Goal: Task Accomplishment & Management: Manage account settings

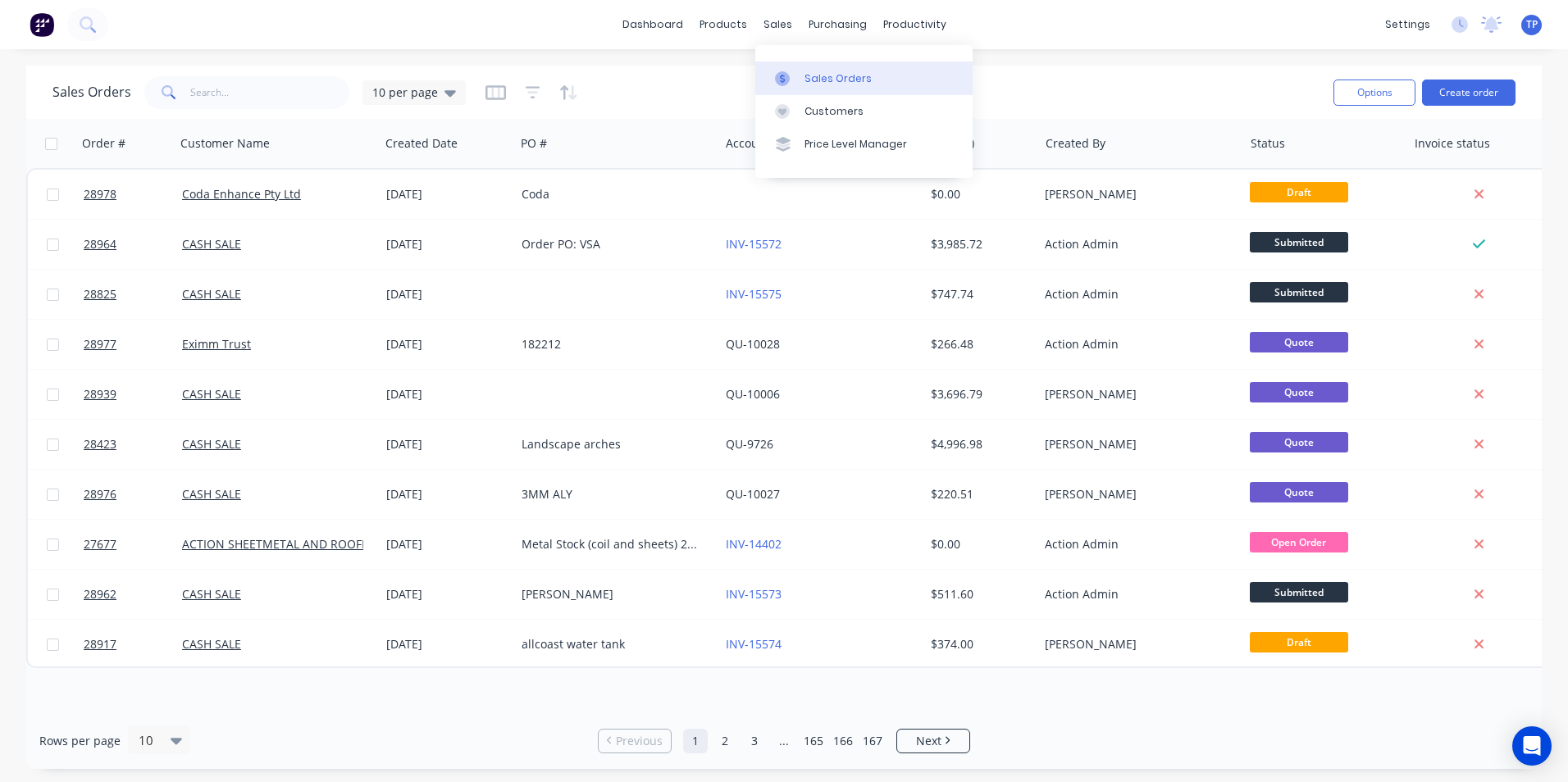
click at [821, 78] on div "Sales Orders" at bounding box center [838, 78] width 68 height 15
click at [213, 102] on input "text" at bounding box center [270, 93] width 160 height 33
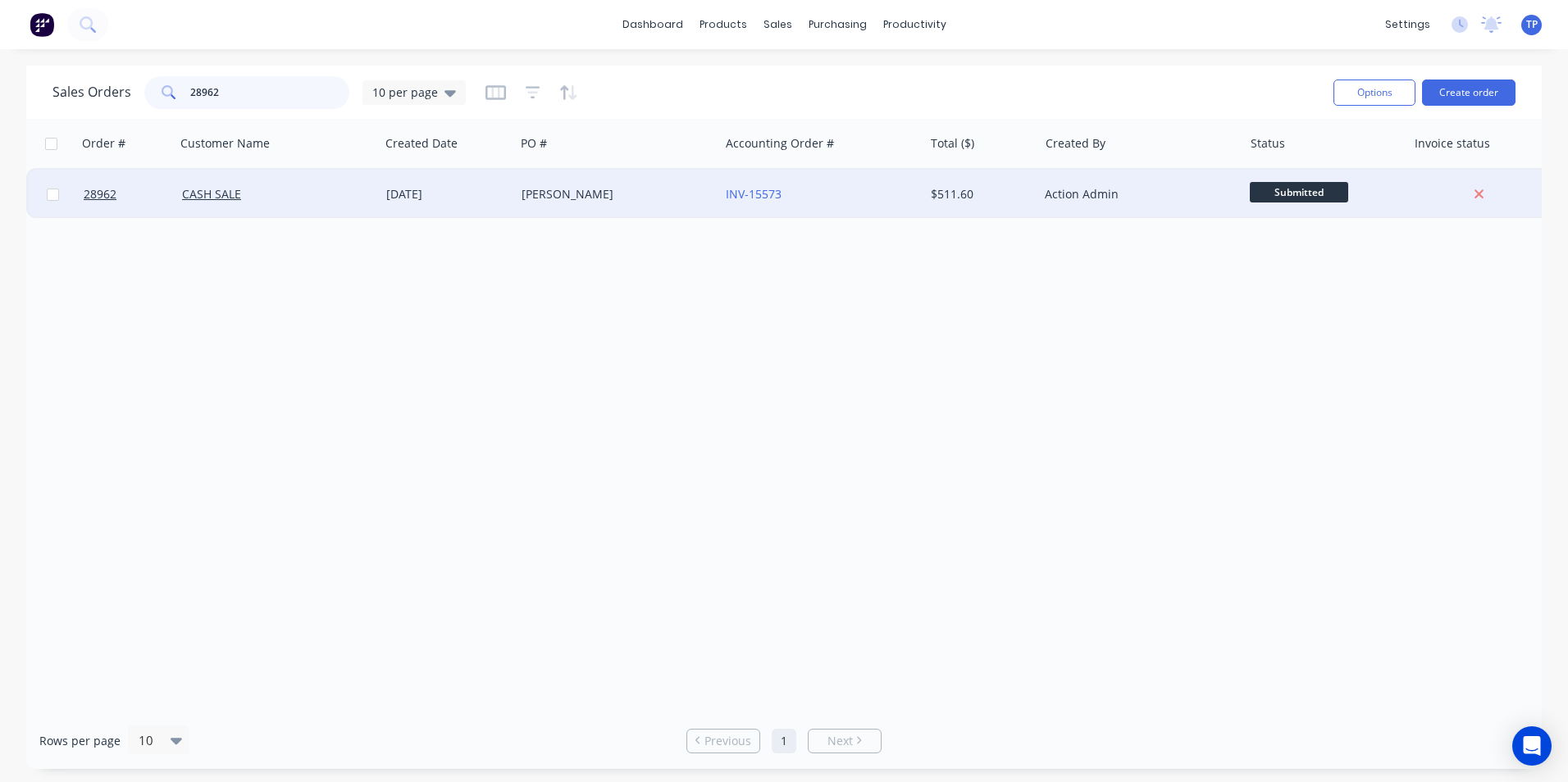
type input "28962"
click at [272, 199] on div "CASH SALE" at bounding box center [273, 194] width 182 height 16
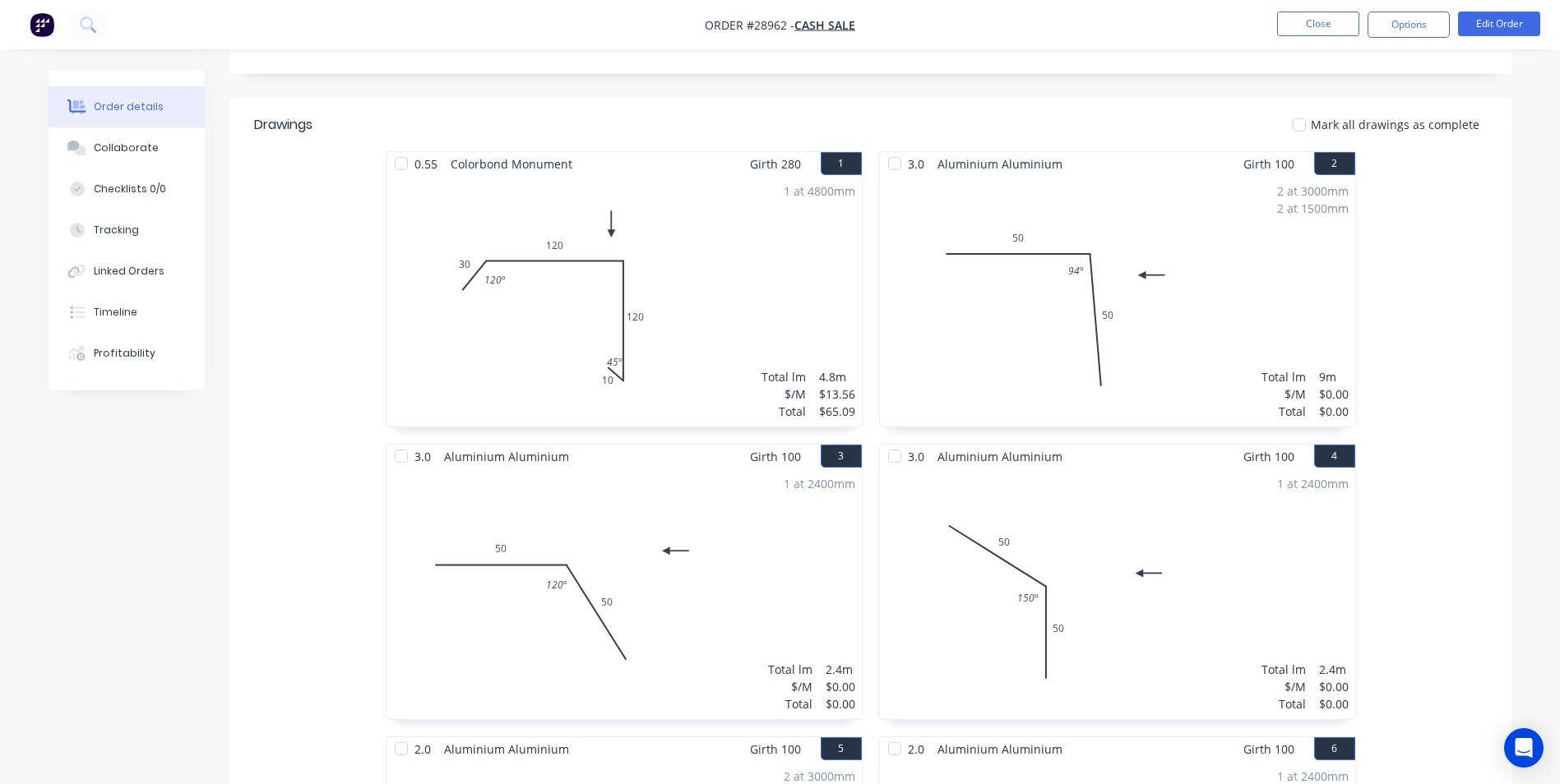
scroll to position [247, 0]
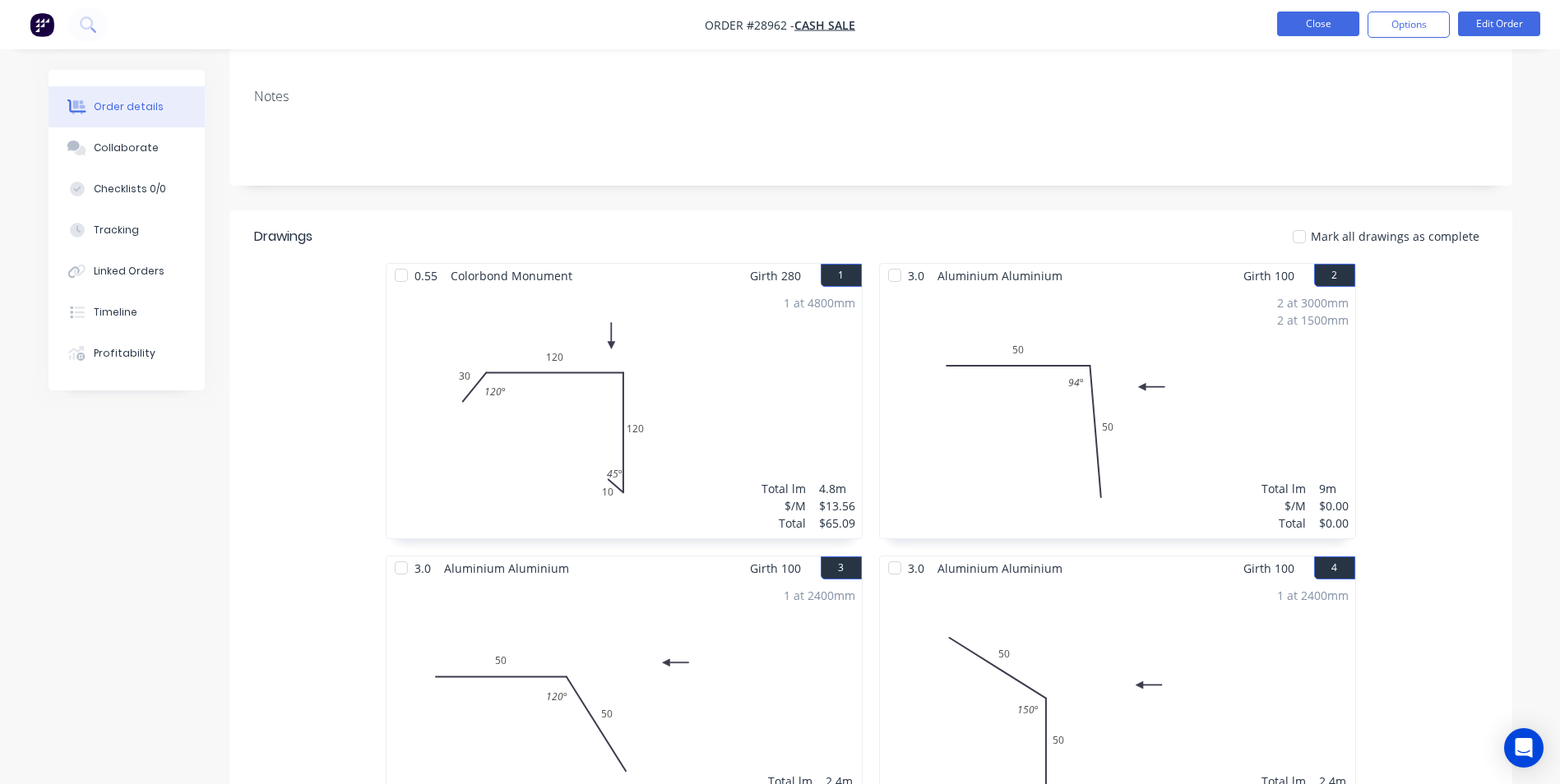
click at [1296, 17] on button "Close" at bounding box center [1318, 24] width 82 height 25
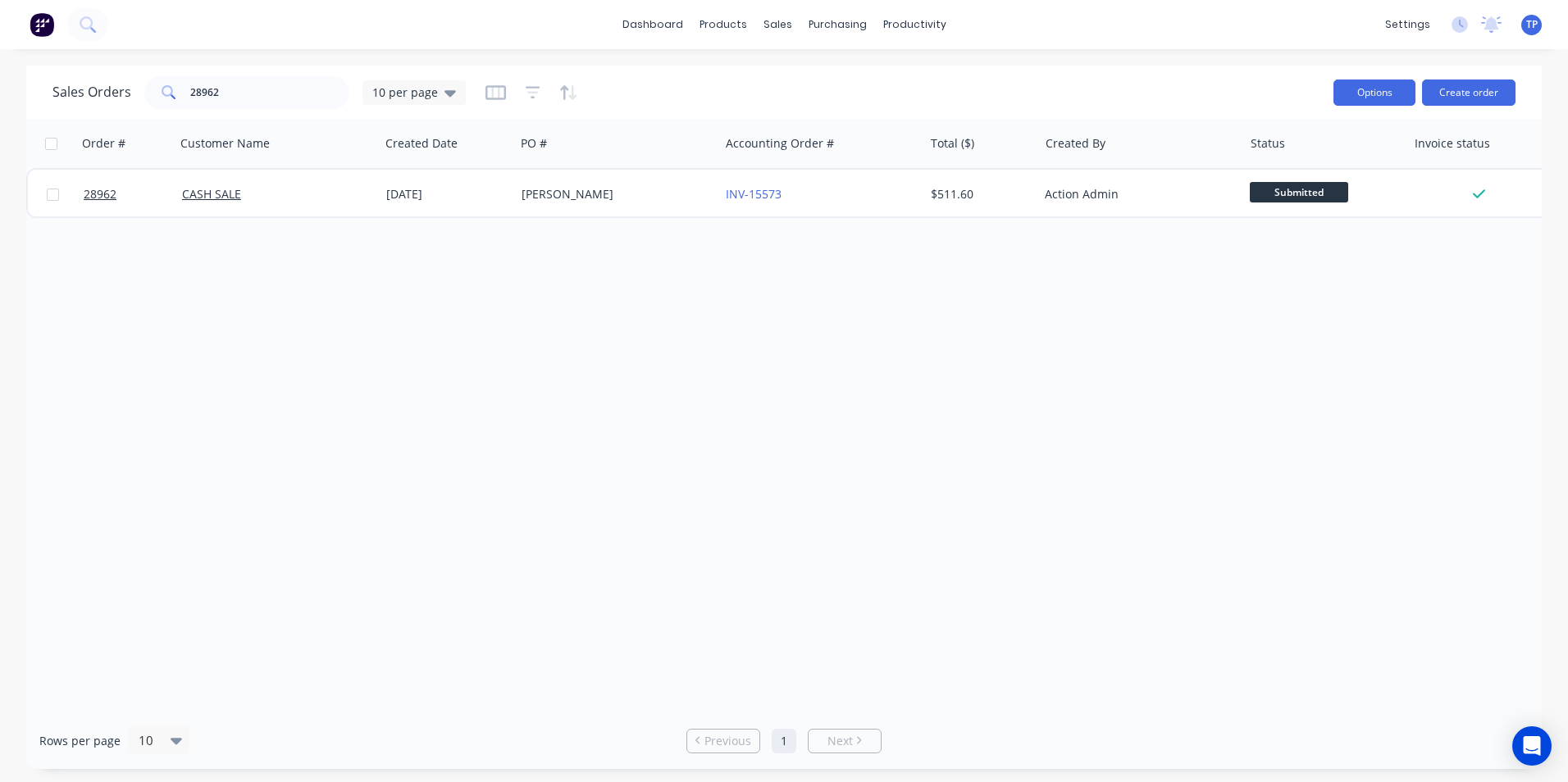
click at [1348, 86] on button "Options" at bounding box center [1374, 92] width 82 height 26
click at [1177, 310] on div "Order # Customer Name Created Date PO # Accounting Order # Total ($) Created By…" at bounding box center [784, 415] width 1516 height 593
click at [234, 89] on input "28962" at bounding box center [270, 93] width 160 height 33
type input "2"
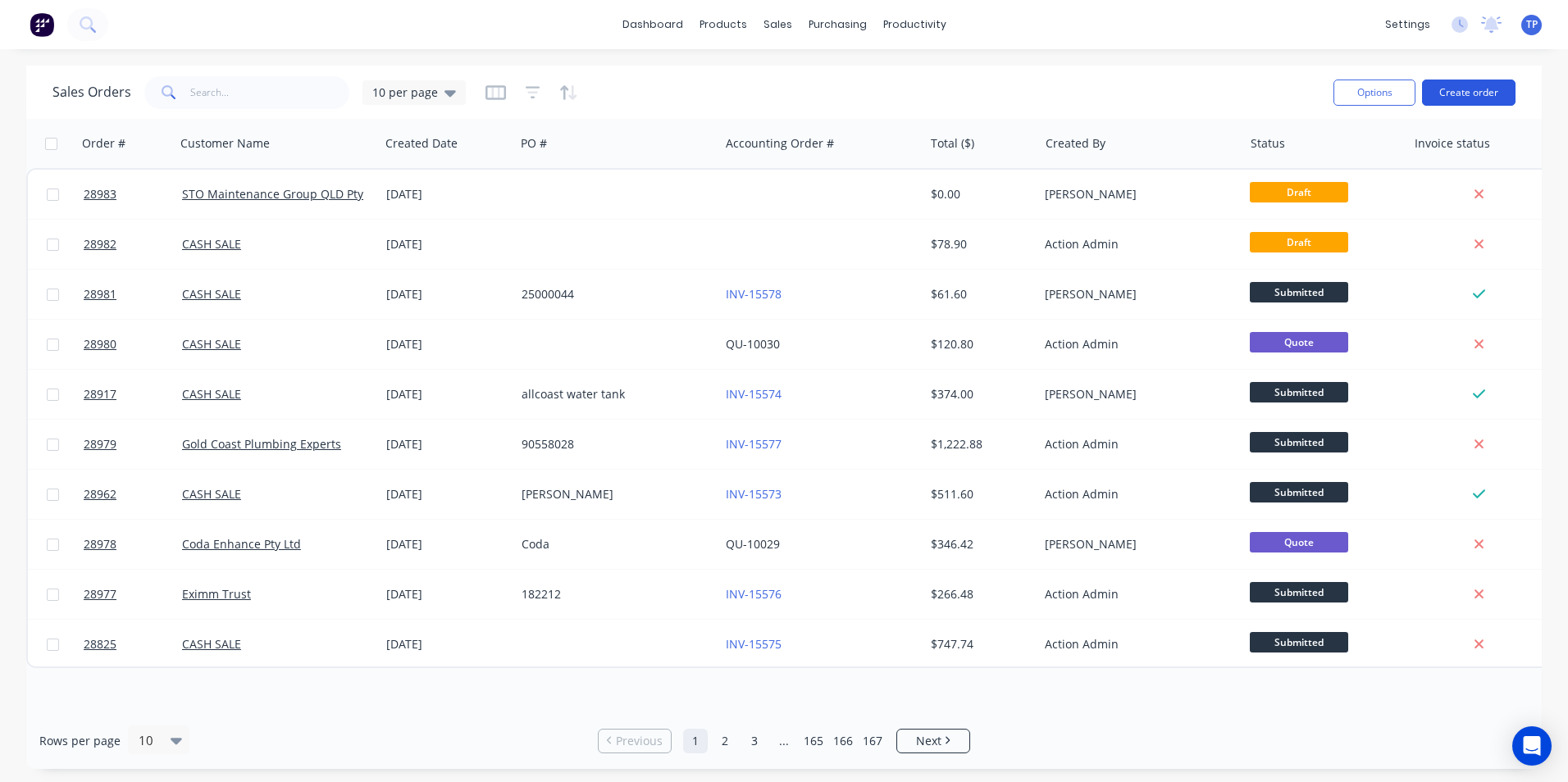
click at [1485, 93] on button "Create order" at bounding box center [1467, 92] width 93 height 26
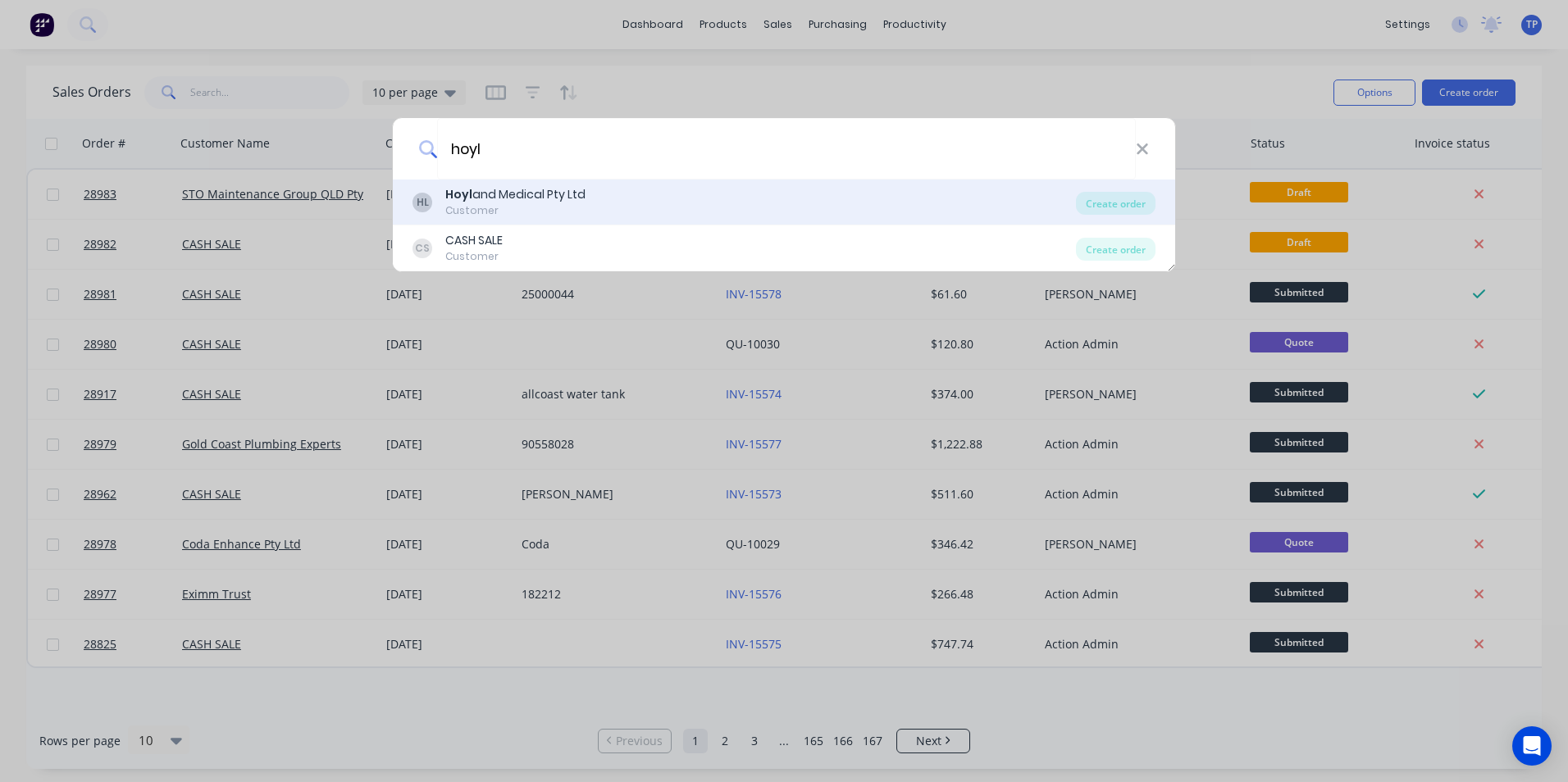
type input "hoyl"
click at [525, 196] on div "Hoyl and Medical Pty Ltd" at bounding box center [516, 194] width 141 height 17
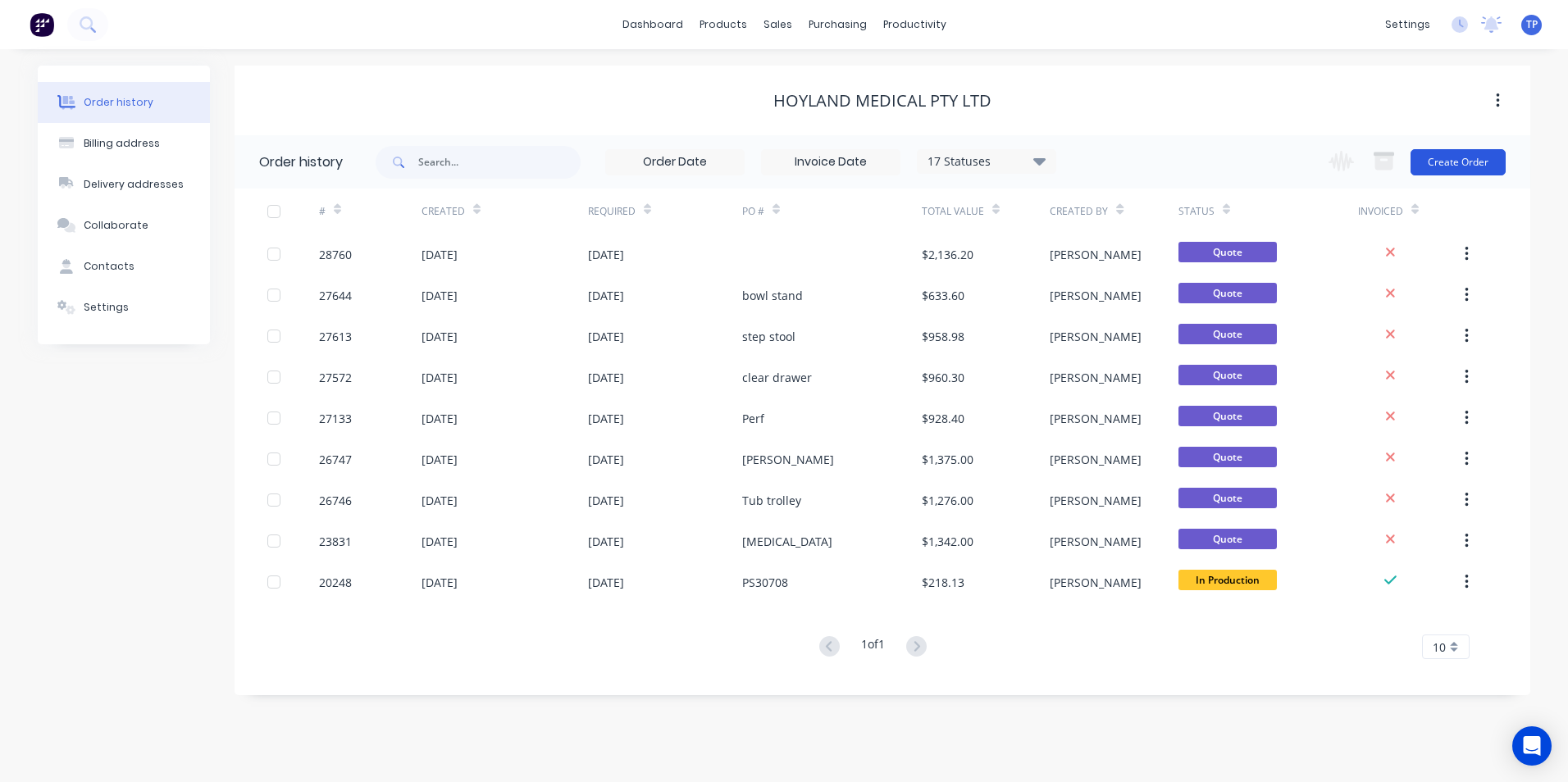
click at [1456, 163] on button "Create Order" at bounding box center [1458, 162] width 95 height 26
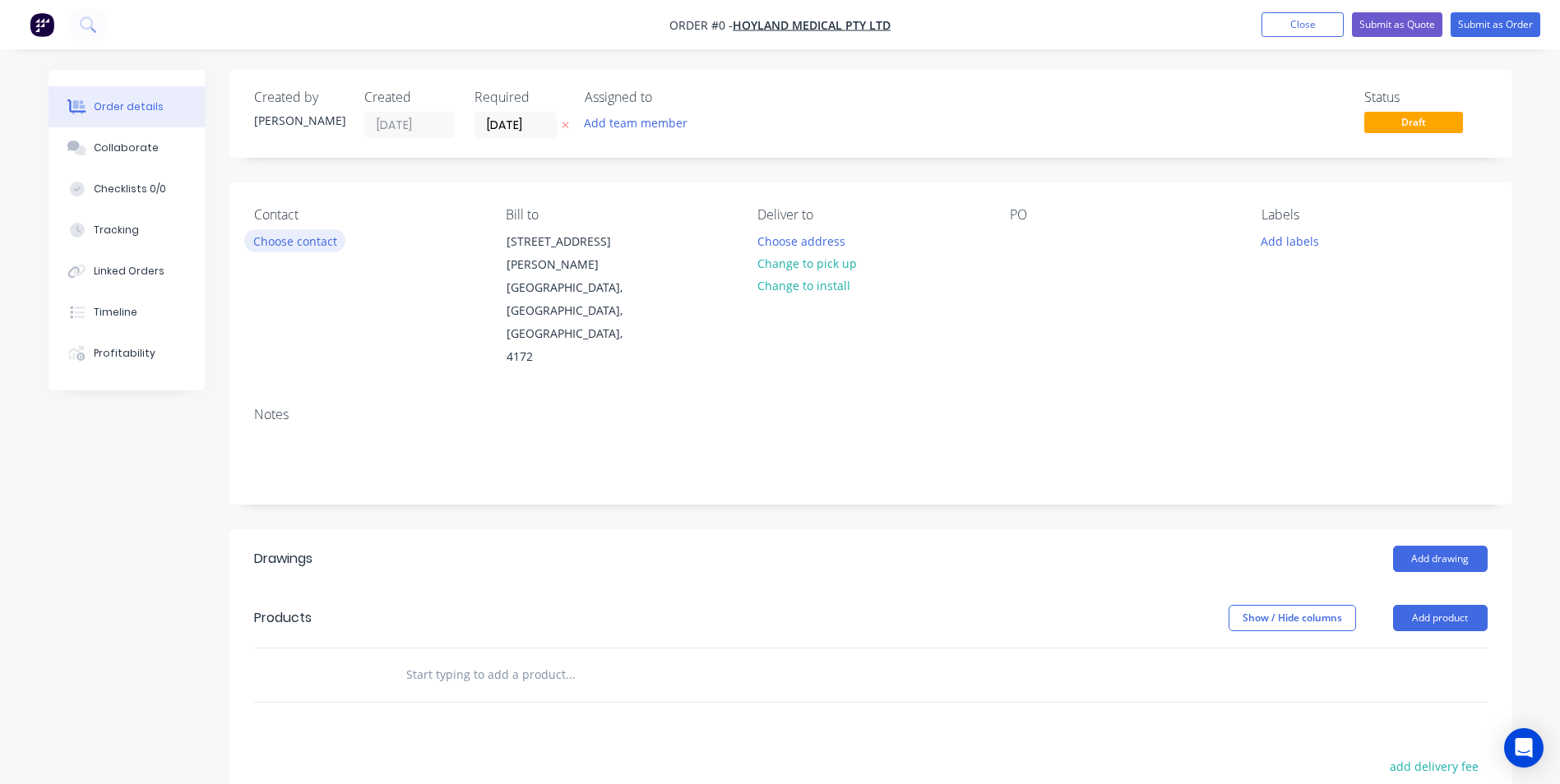
click at [306, 243] on button "Choose contact" at bounding box center [294, 240] width 101 height 22
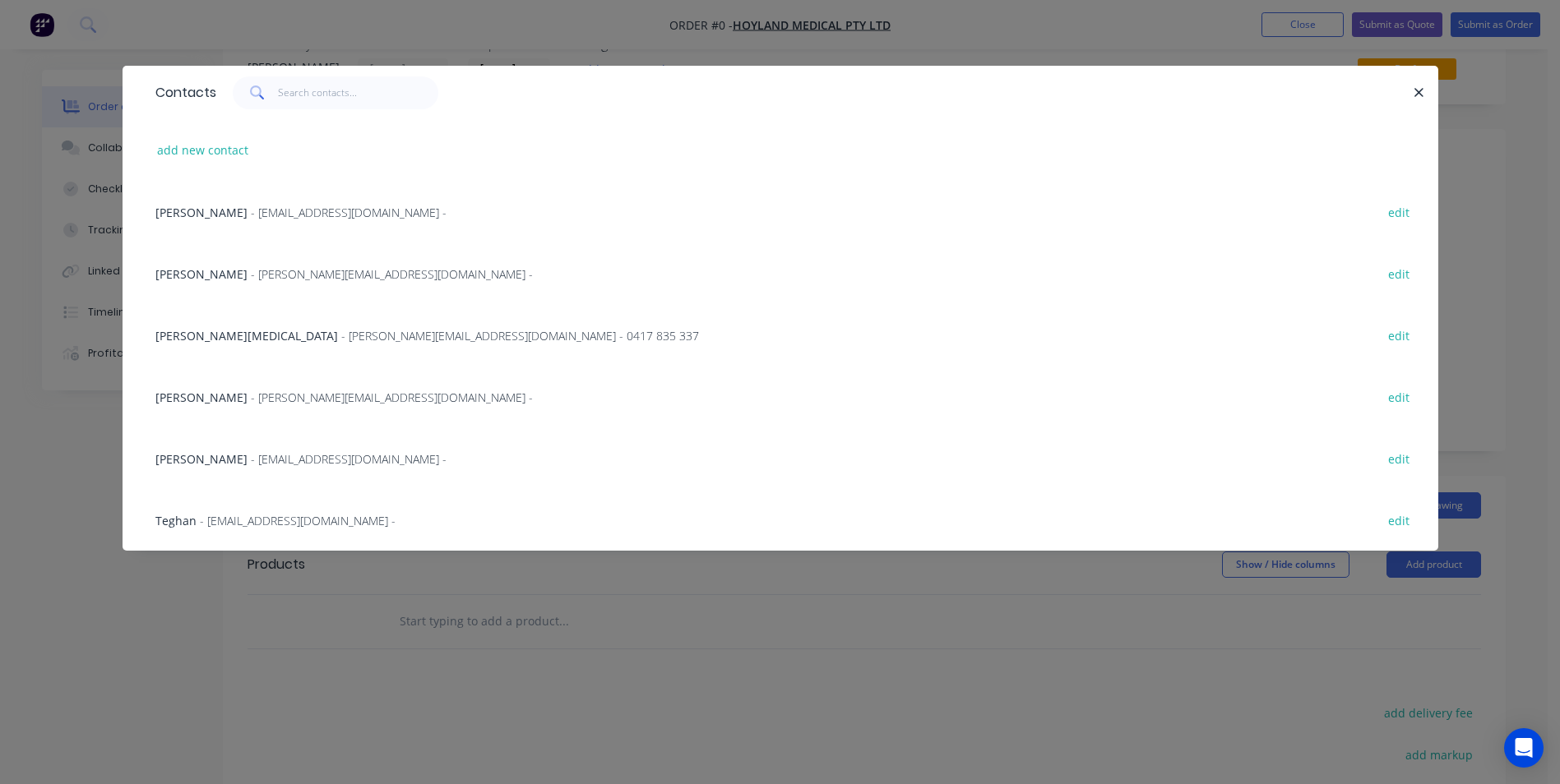
scroll to position [82, 0]
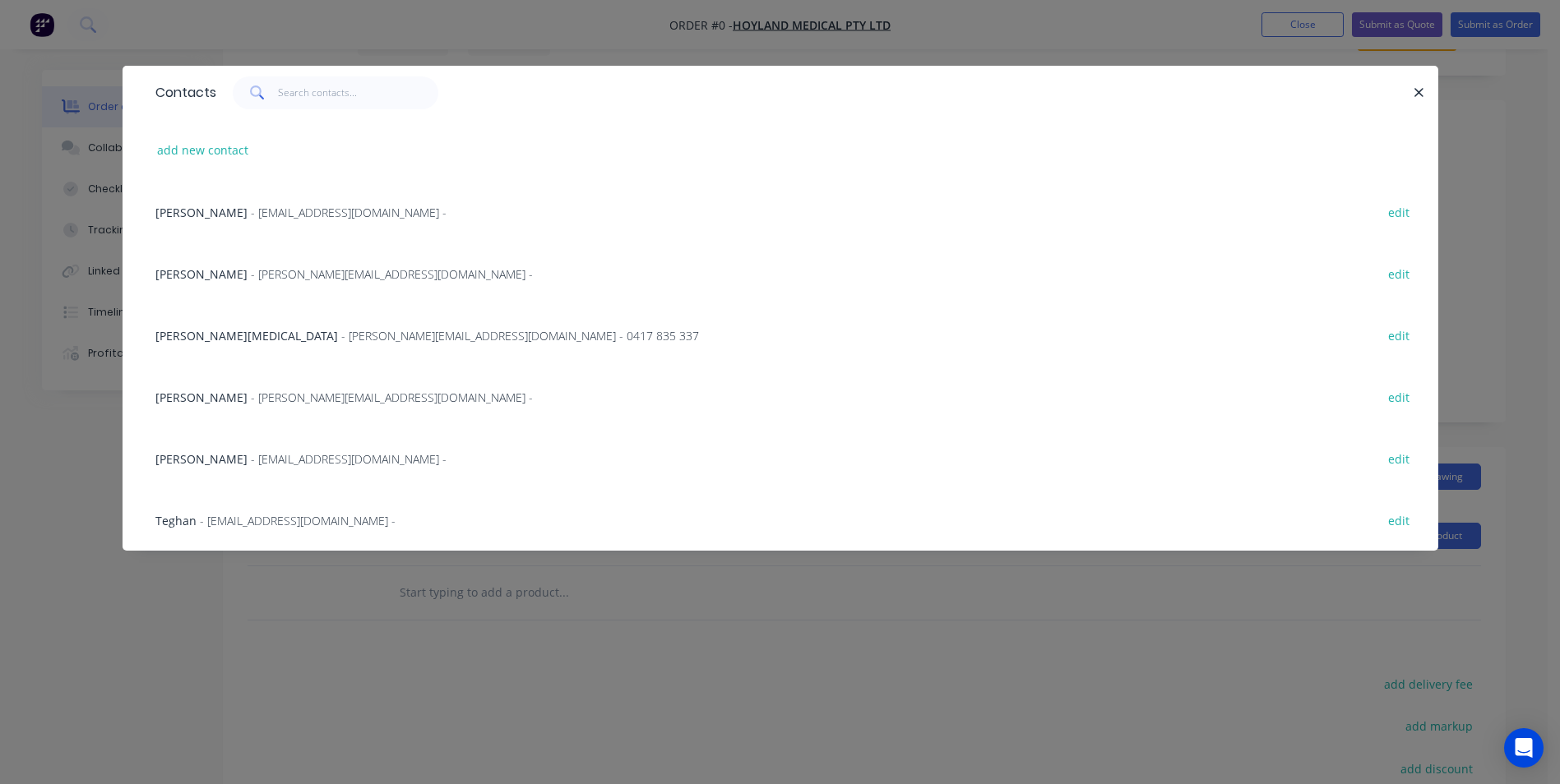
click at [203, 334] on span "[PERSON_NAME][MEDICAL_DATA]" at bounding box center [246, 336] width 183 height 16
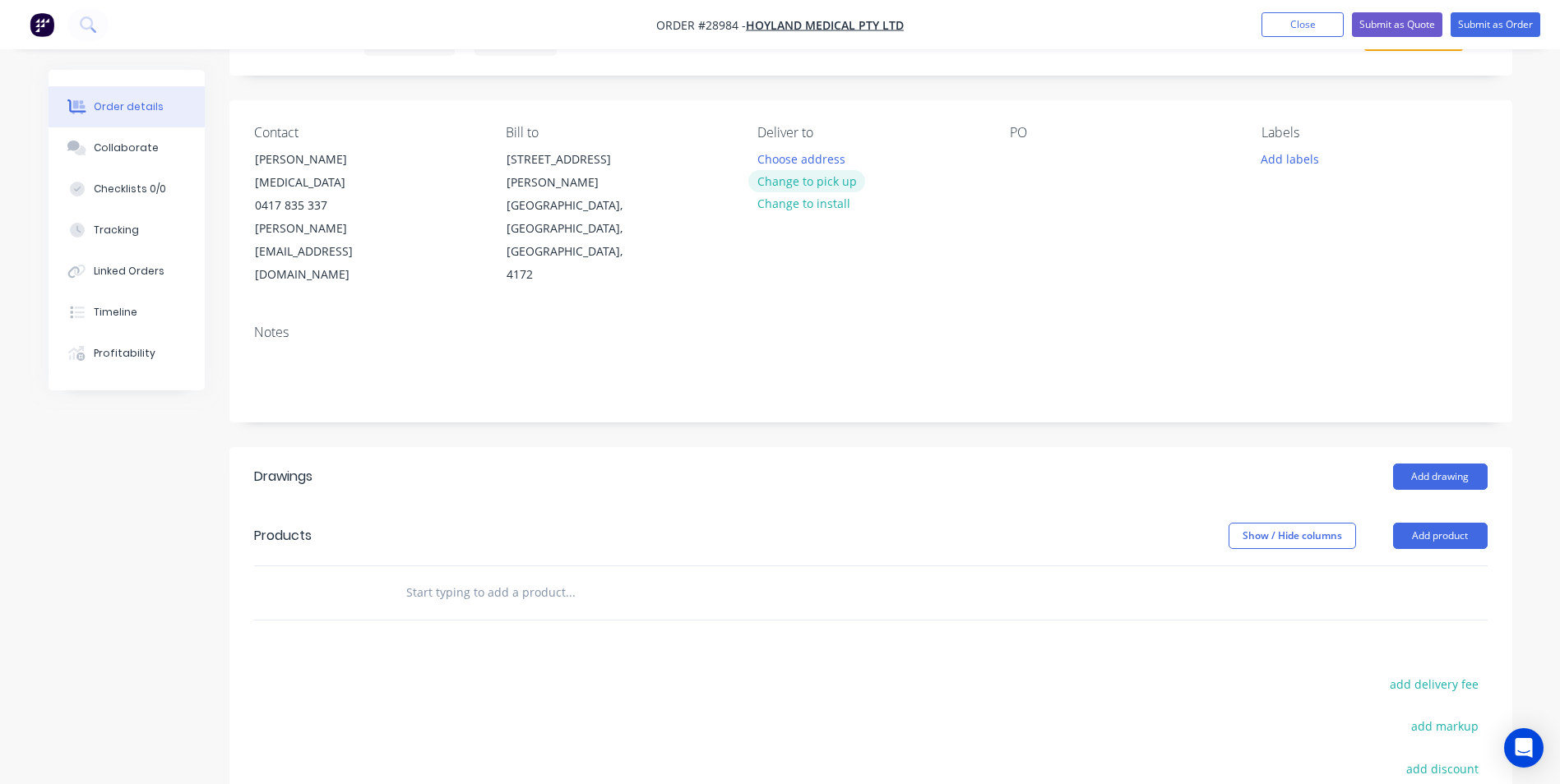
click at [831, 182] on button "Change to pick up" at bounding box center [806, 181] width 117 height 22
click at [1019, 159] on div at bounding box center [1022, 159] width 26 height 24
click at [1453, 523] on button "Add product" at bounding box center [1440, 535] width 95 height 26
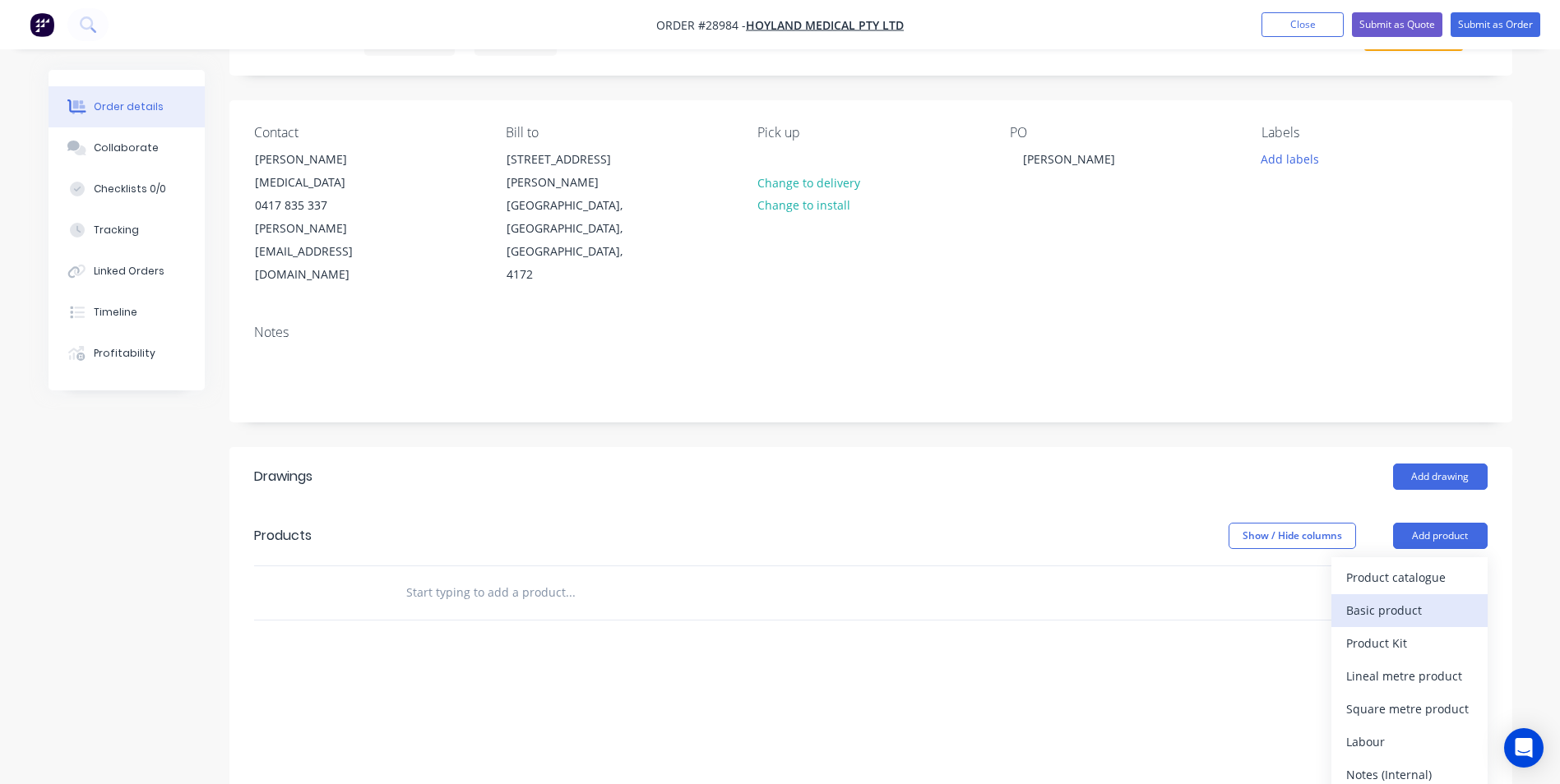
click at [1389, 598] on div "Basic product" at bounding box center [1409, 610] width 127 height 24
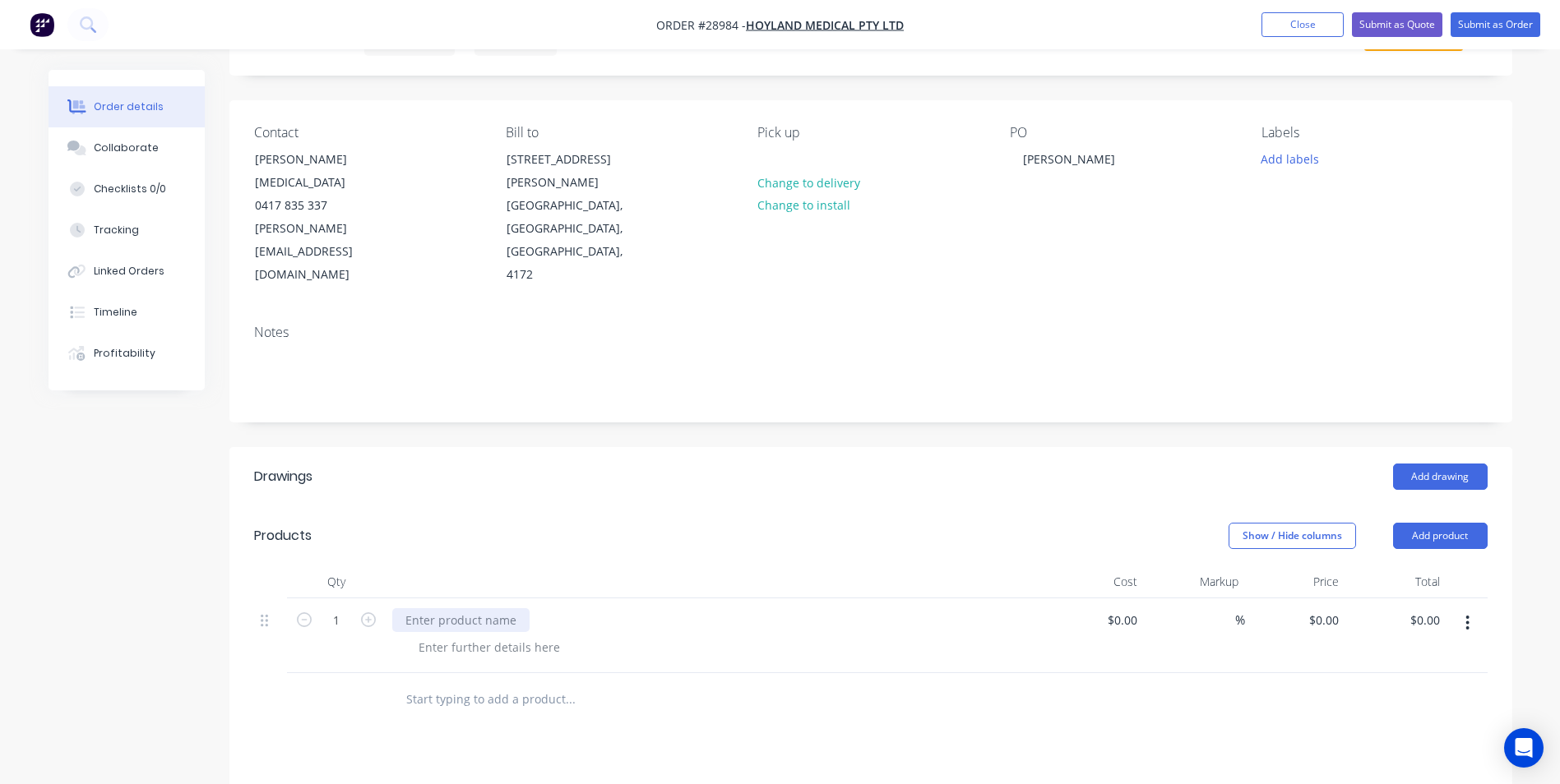
click at [463, 608] on div at bounding box center [461, 620] width 137 height 24
click at [1326, 608] on input "0" at bounding box center [1335, 620] width 19 height 24
type input "$110.00"
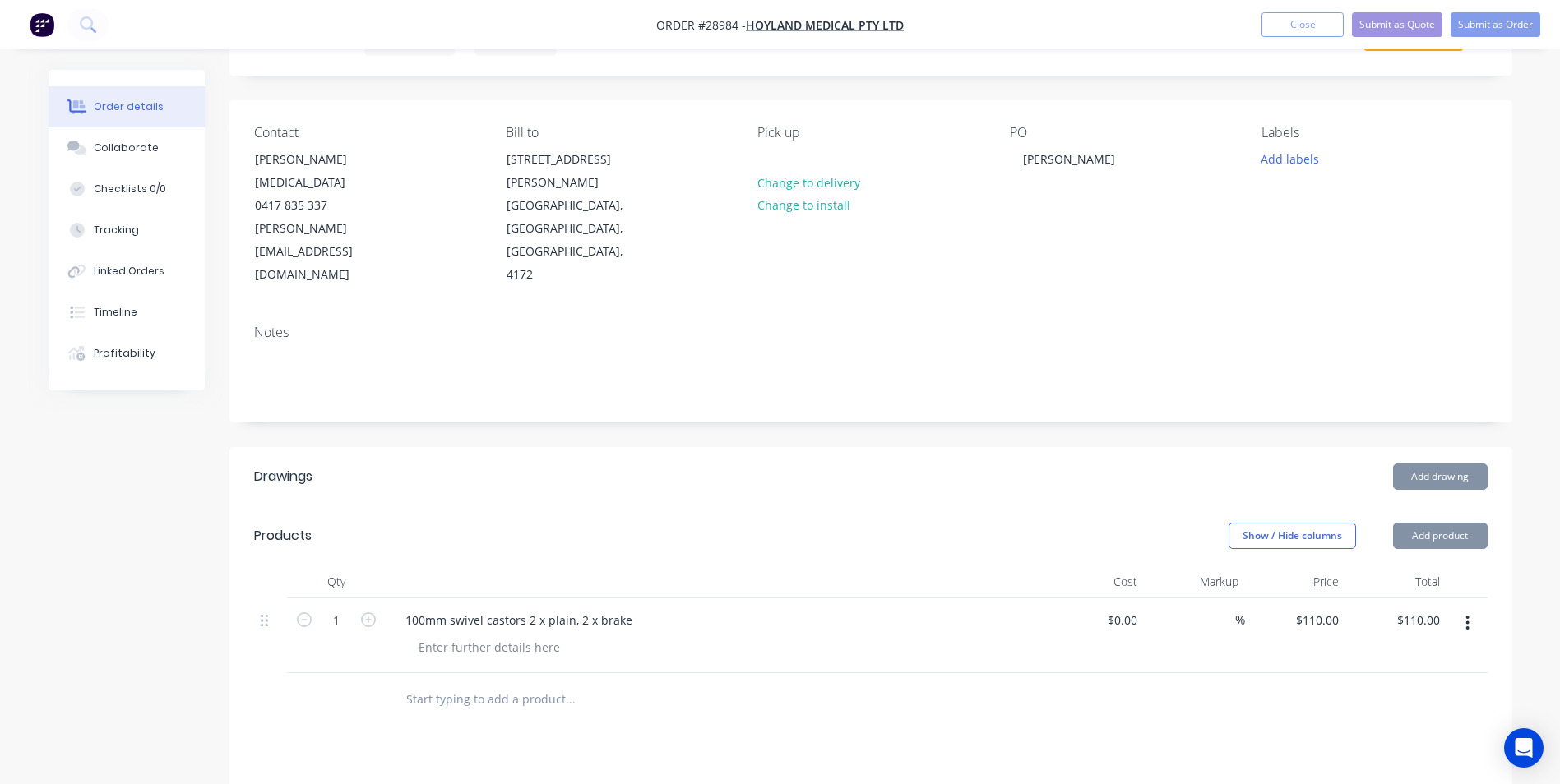
click at [1170, 673] on div at bounding box center [871, 700] width 1234 height 54
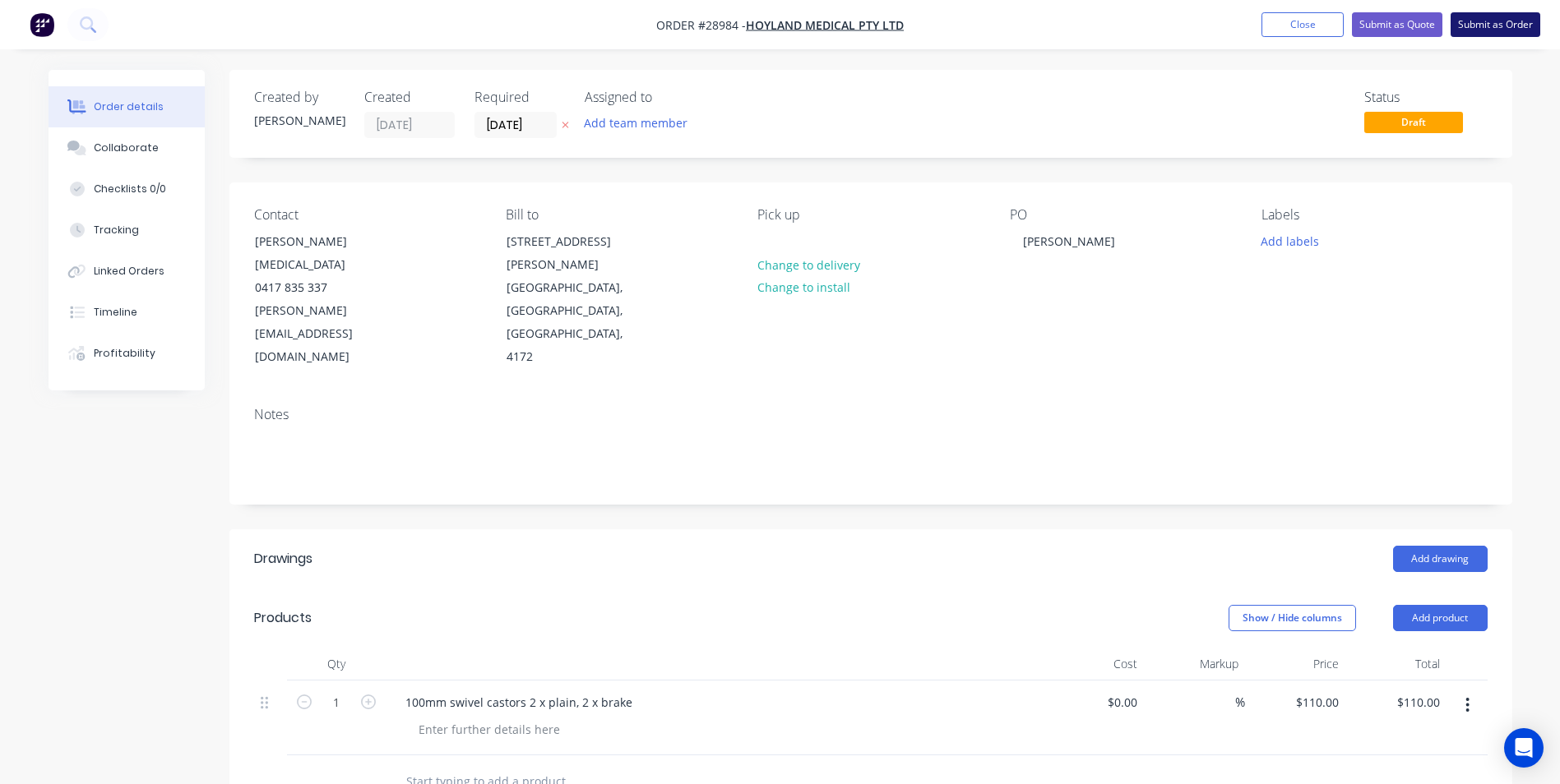
click at [1474, 20] on button "Submit as Order" at bounding box center [1495, 25] width 89 height 25
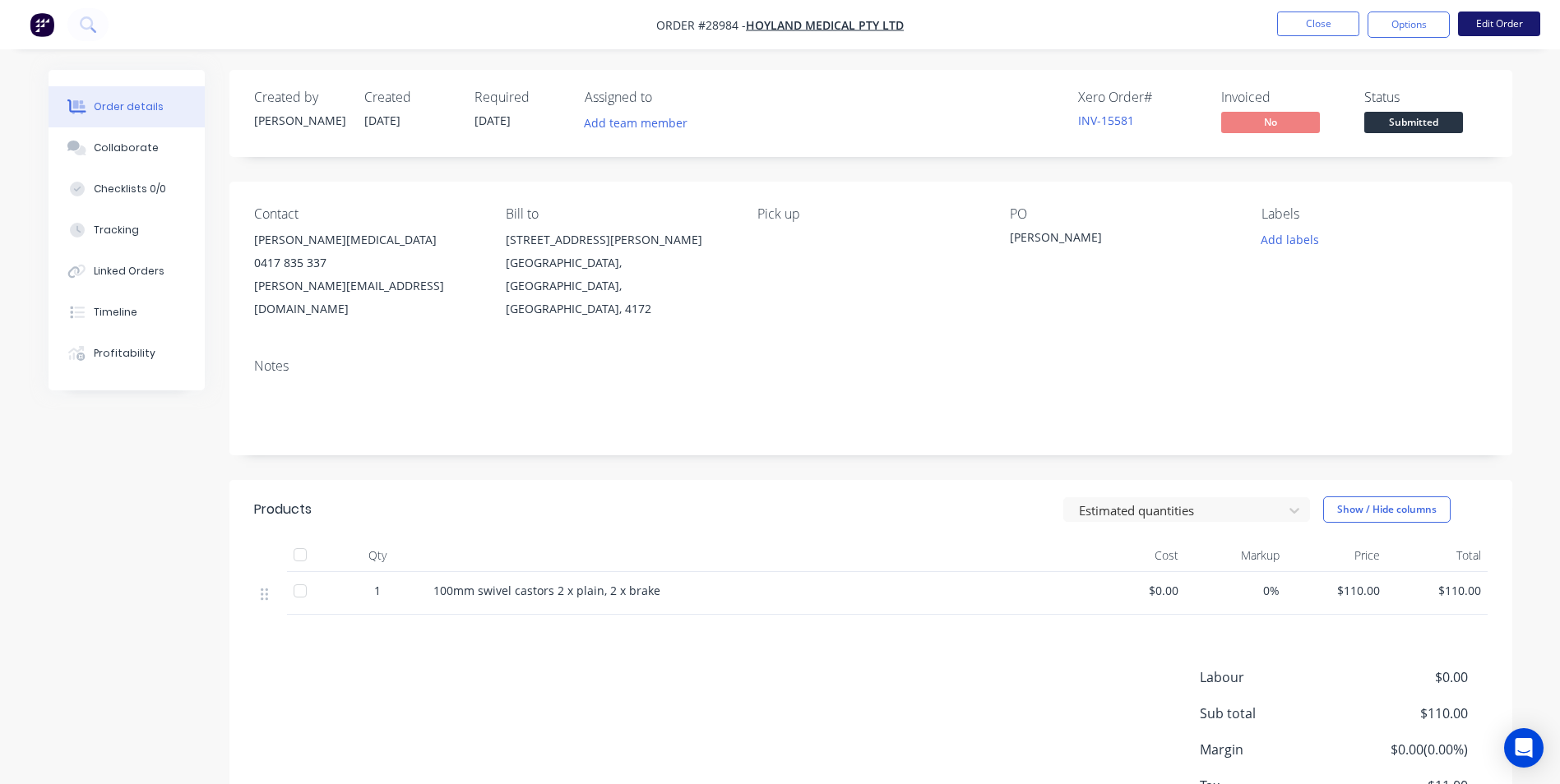
click at [1486, 20] on button "Edit Order" at bounding box center [1498, 24] width 82 height 25
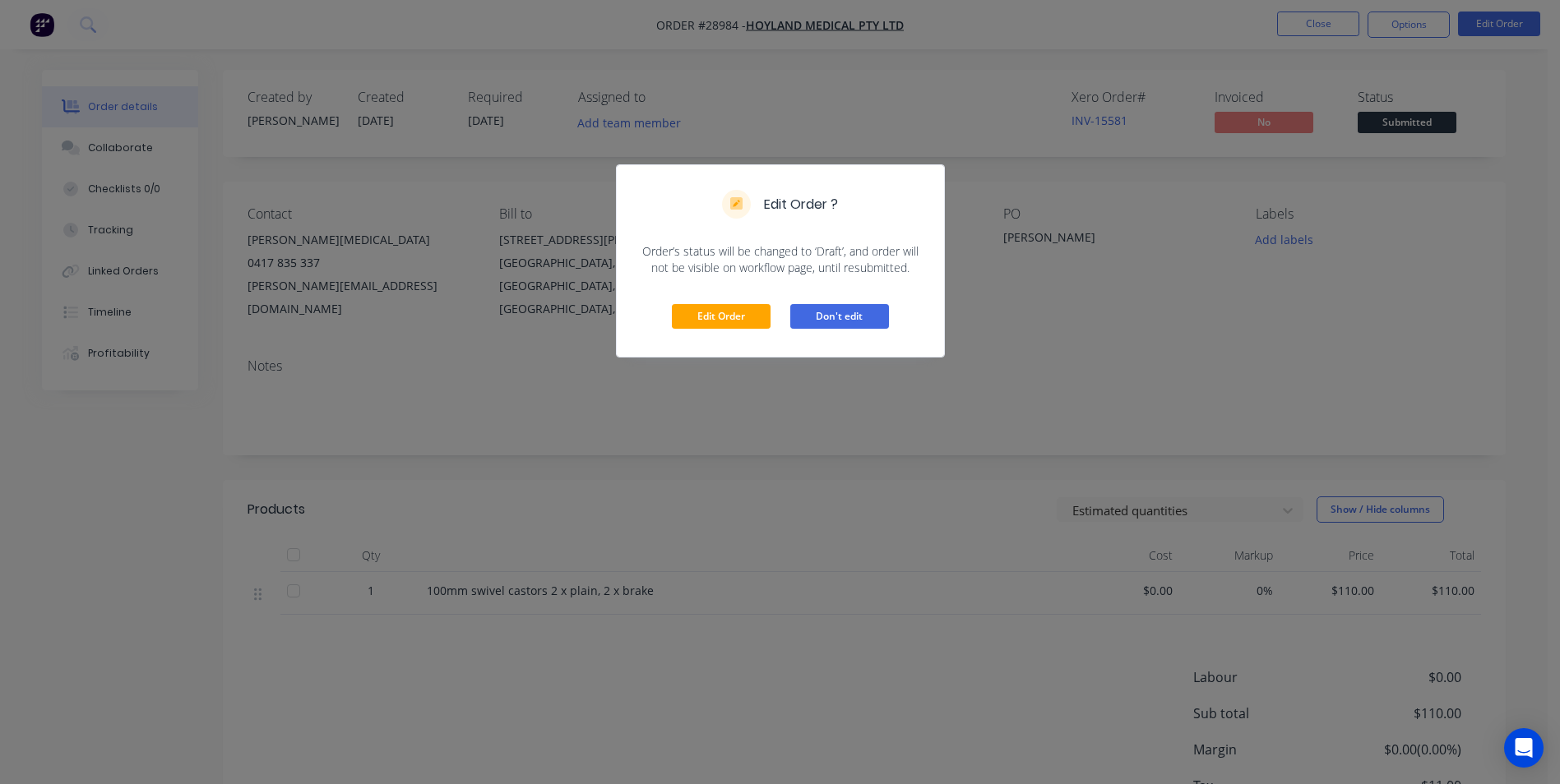
click at [869, 319] on button "Don't edit" at bounding box center [839, 317] width 99 height 25
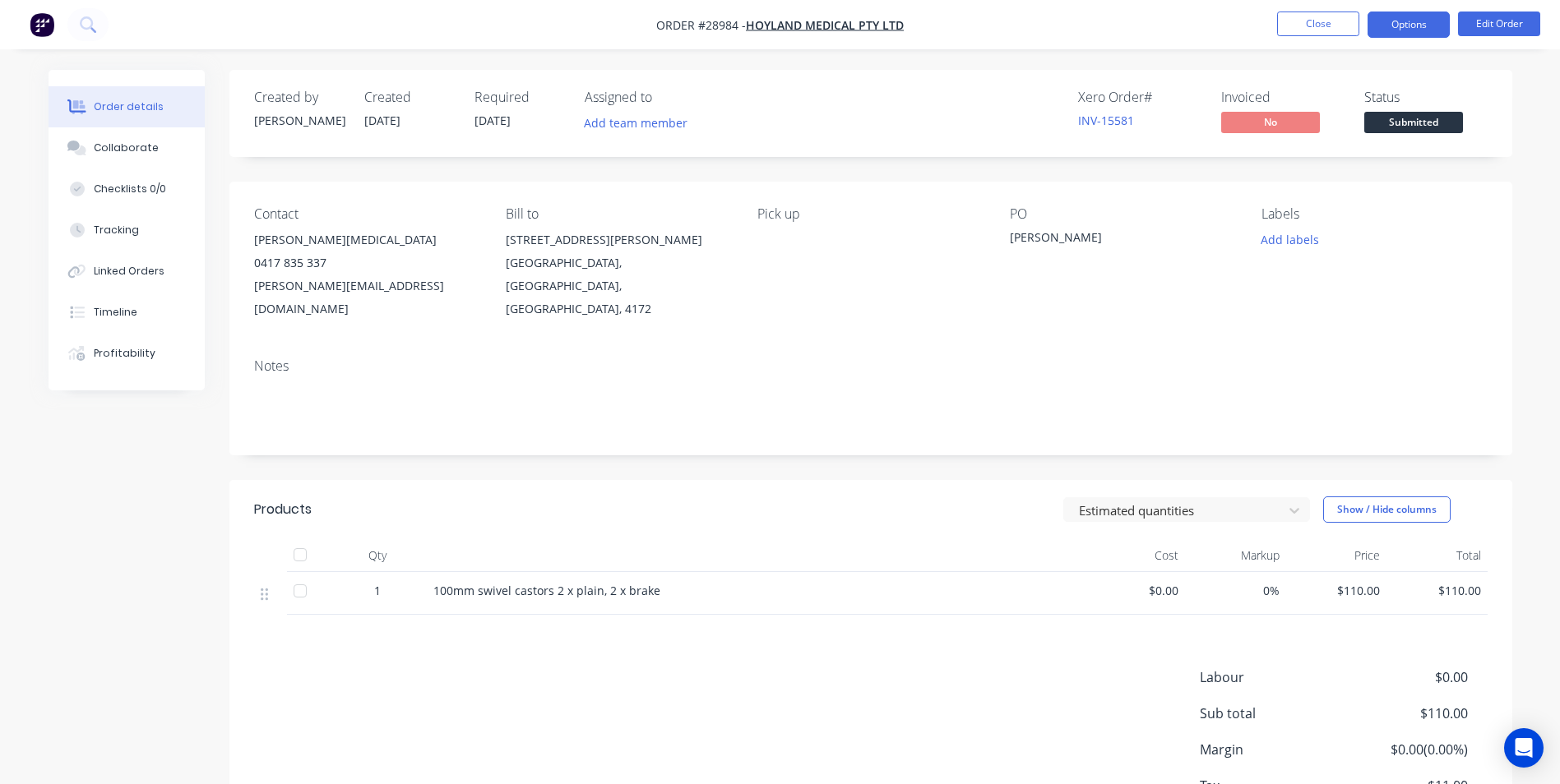
click at [1374, 25] on button "Options" at bounding box center [1408, 24] width 82 height 26
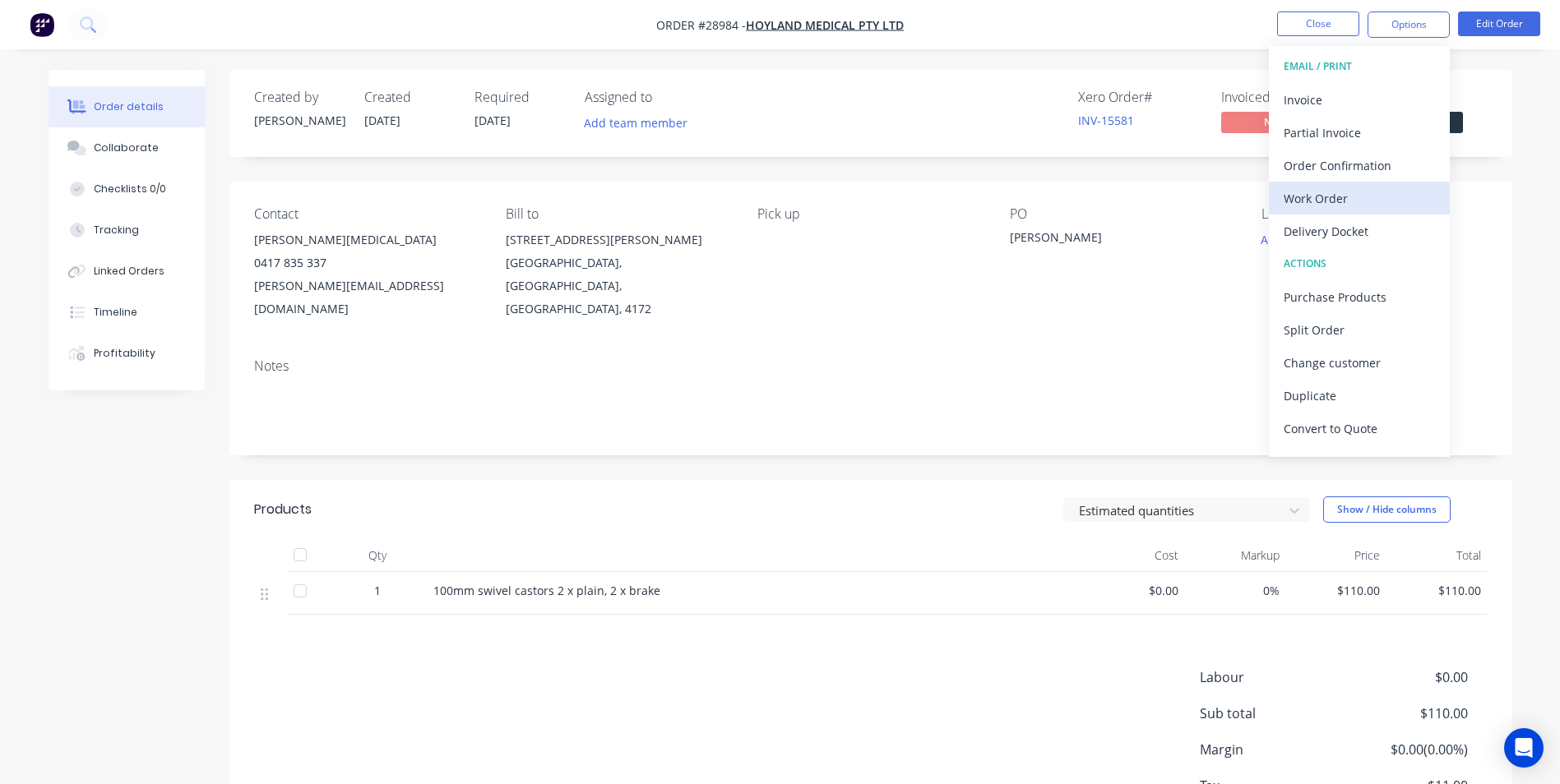
click at [1311, 193] on div "Work Order" at bounding box center [1359, 198] width 152 height 24
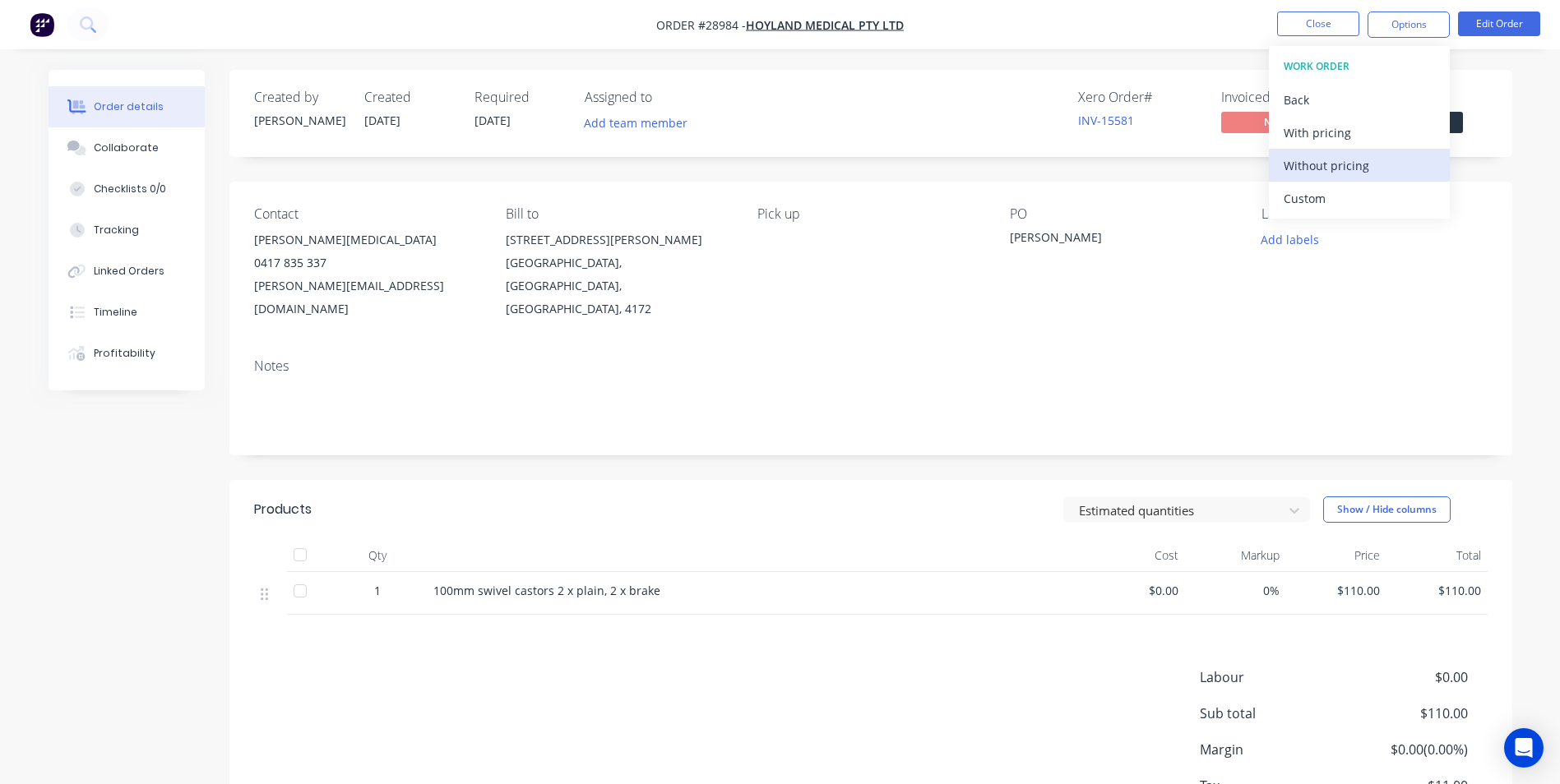
click at [1336, 166] on div "Without pricing" at bounding box center [1359, 165] width 152 height 24
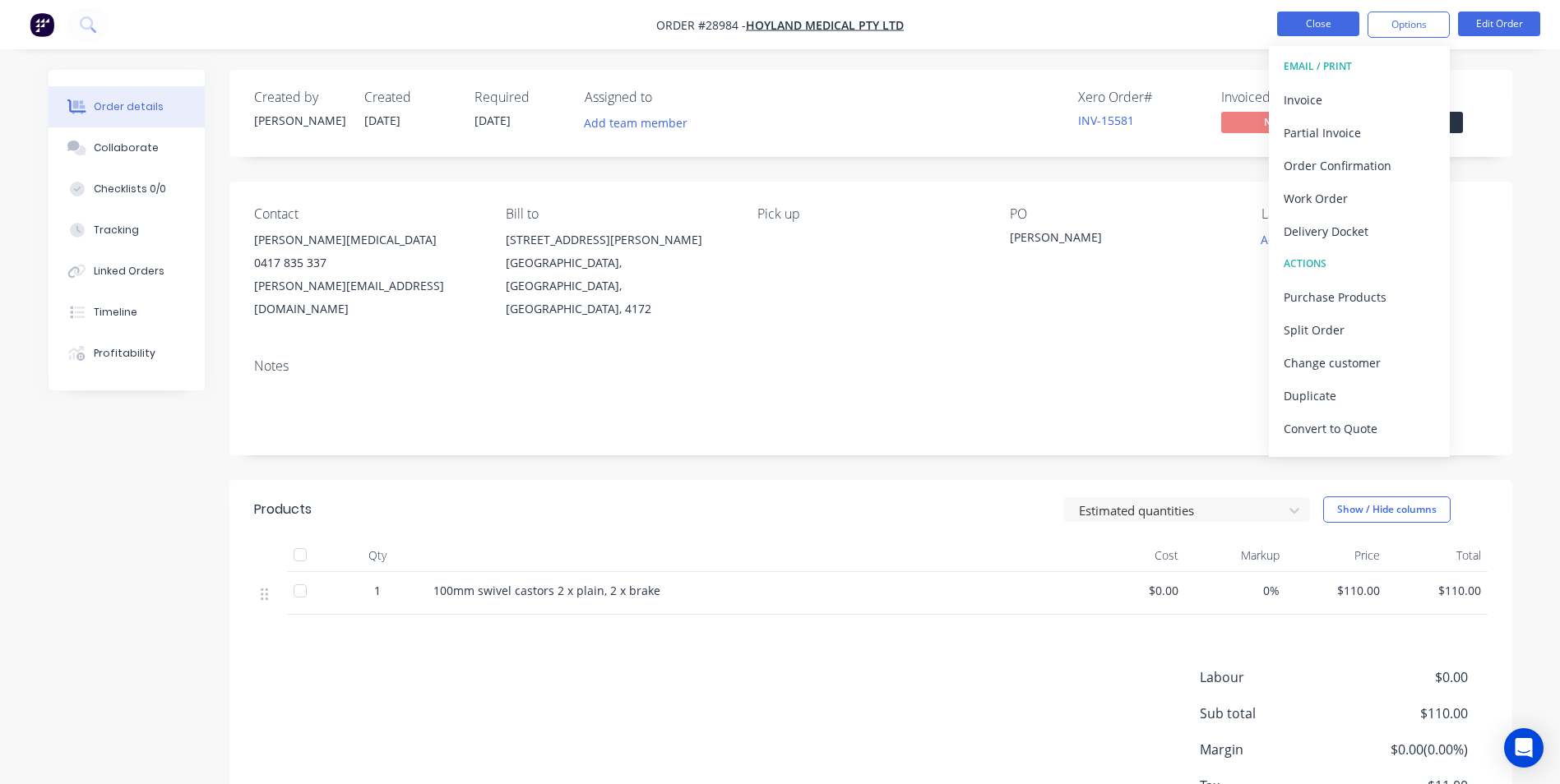
click at [1290, 21] on button "Close" at bounding box center [1318, 24] width 82 height 25
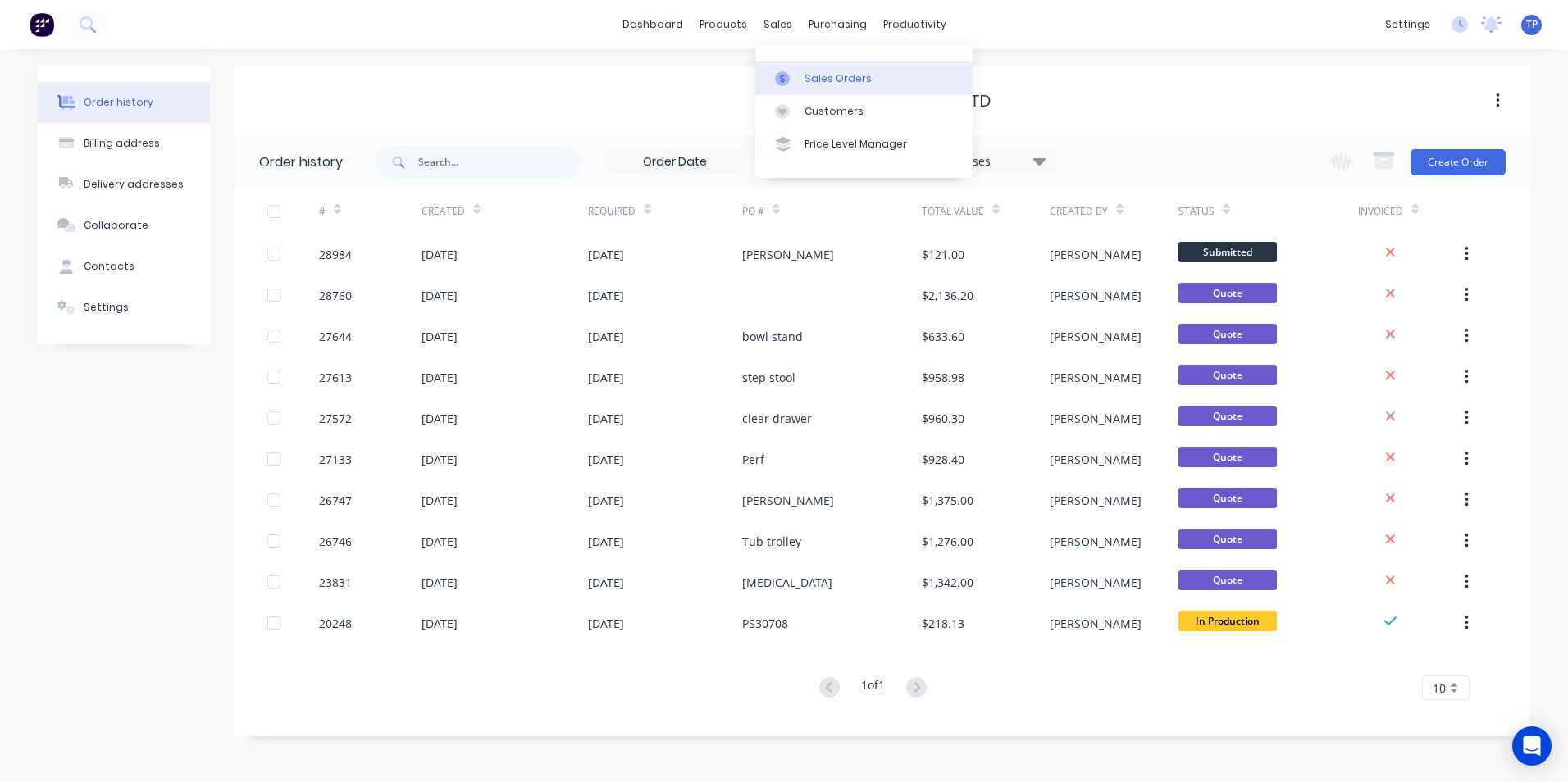
click at [838, 80] on div "Sales Orders" at bounding box center [838, 78] width 68 height 15
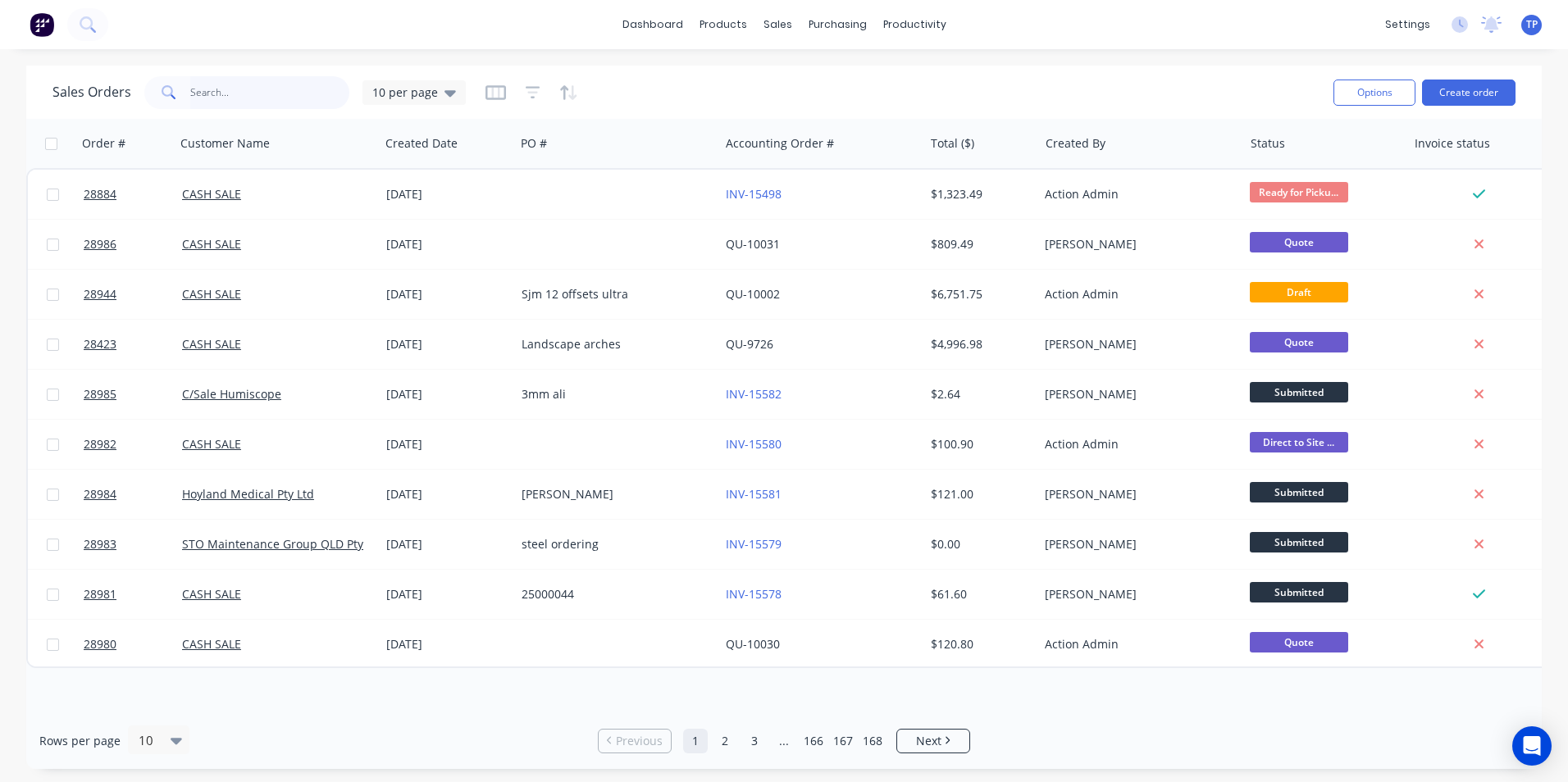
click at [274, 106] on input "text" at bounding box center [270, 93] width 160 height 33
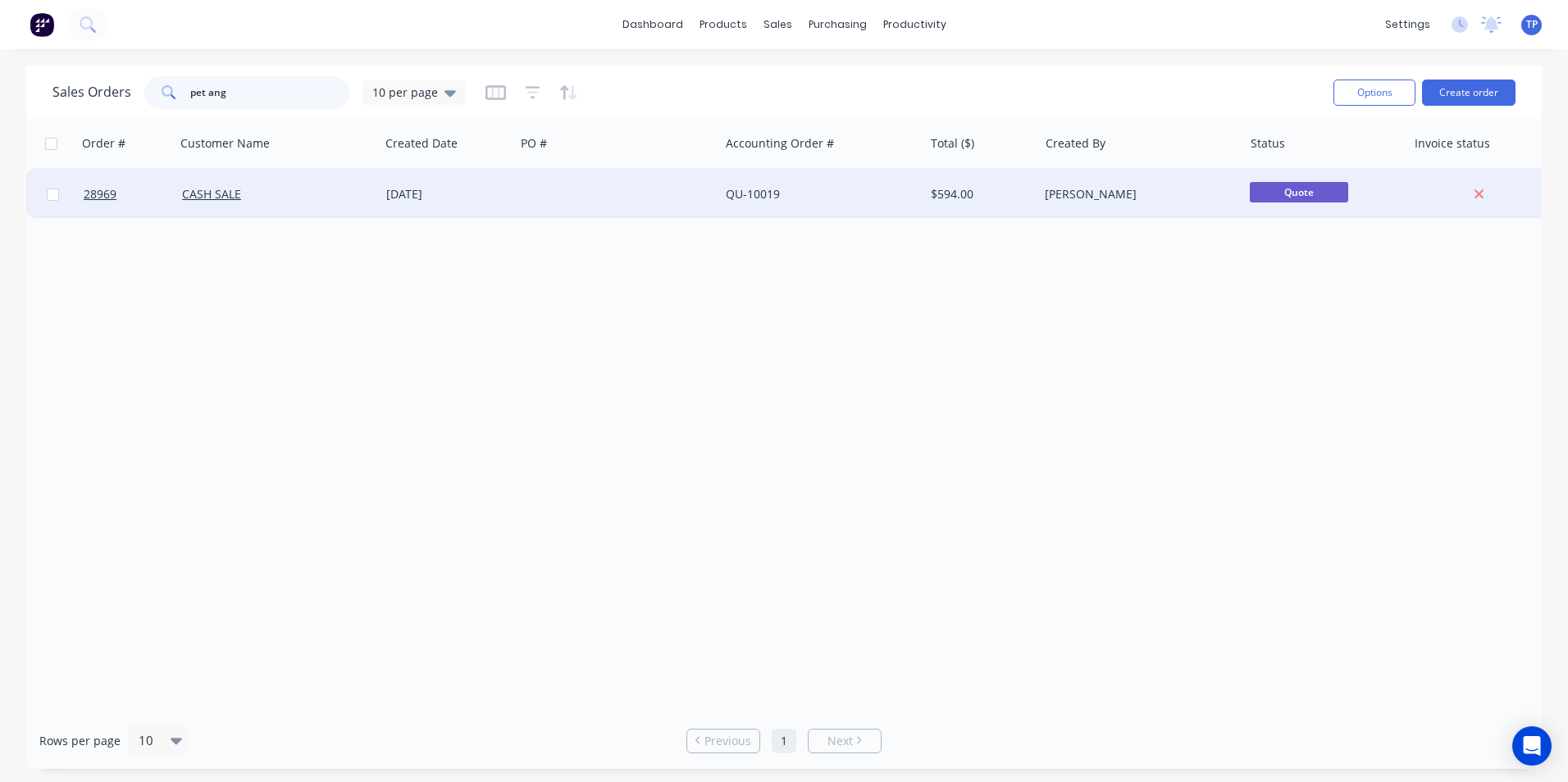
type input "pet ang"
click at [312, 206] on div "CASH SALE" at bounding box center [277, 194] width 205 height 49
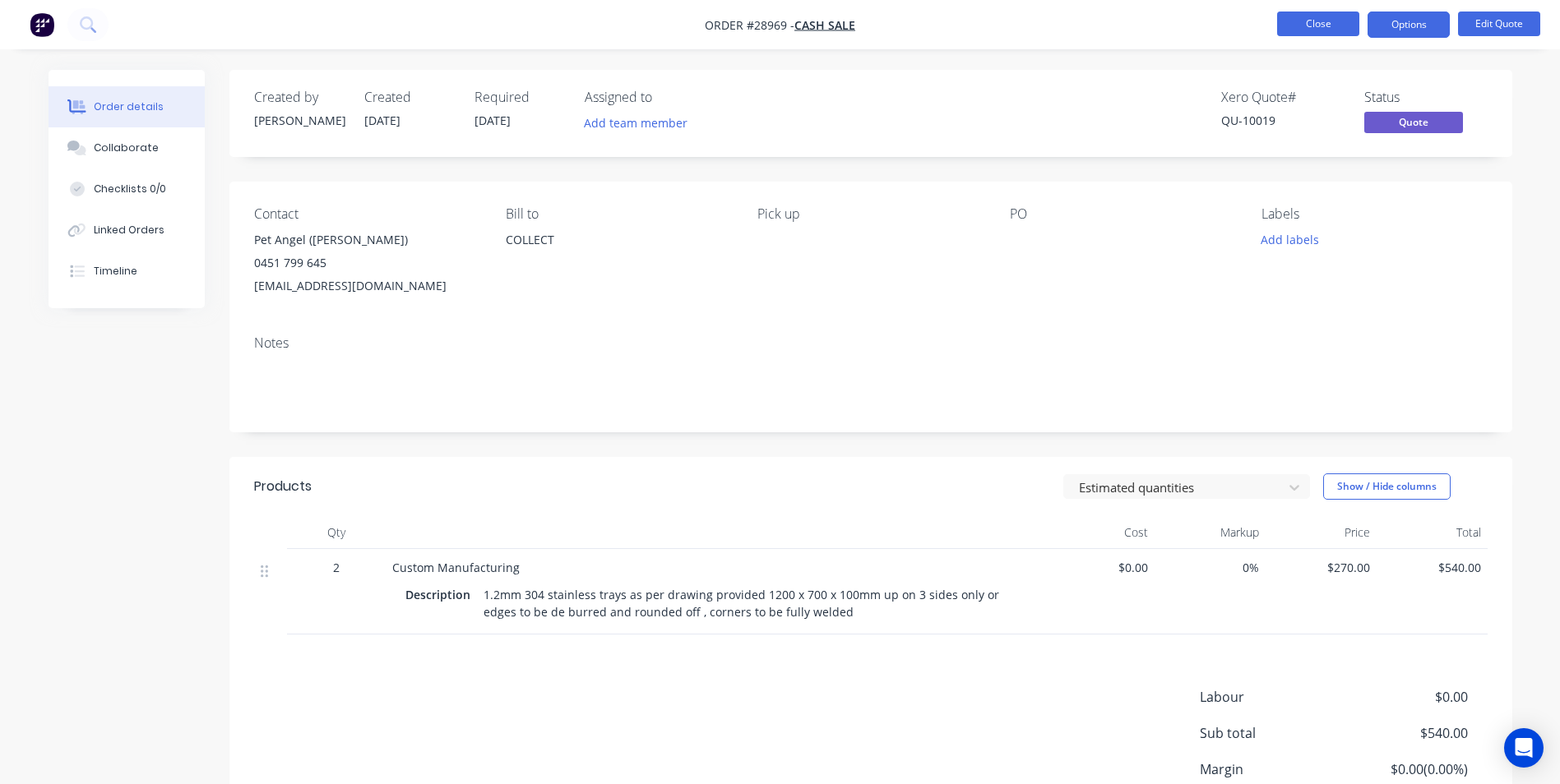
click at [1293, 17] on button "Close" at bounding box center [1318, 24] width 82 height 25
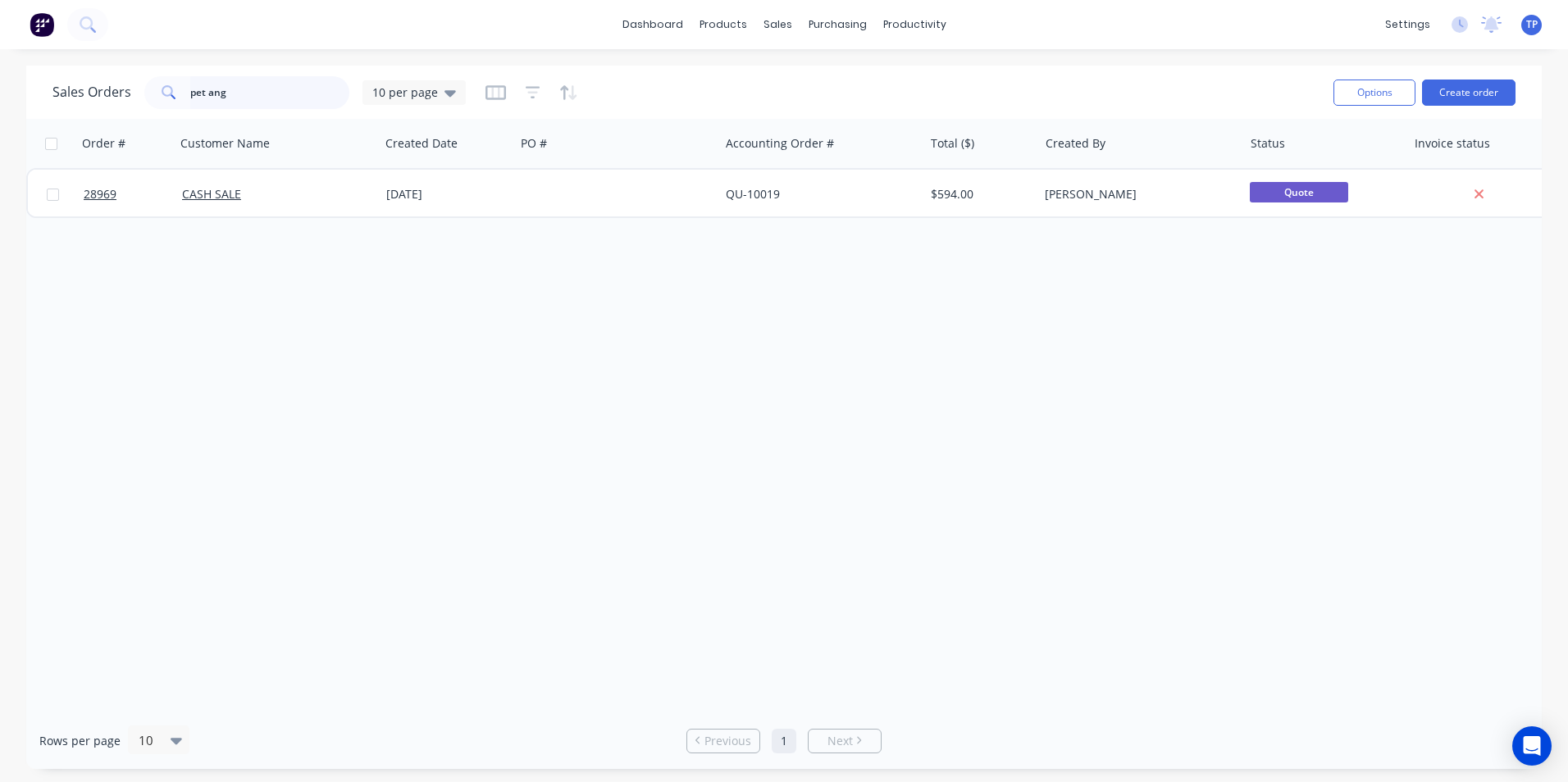
click at [243, 95] on input "pet ang" at bounding box center [270, 93] width 160 height 33
type input "p"
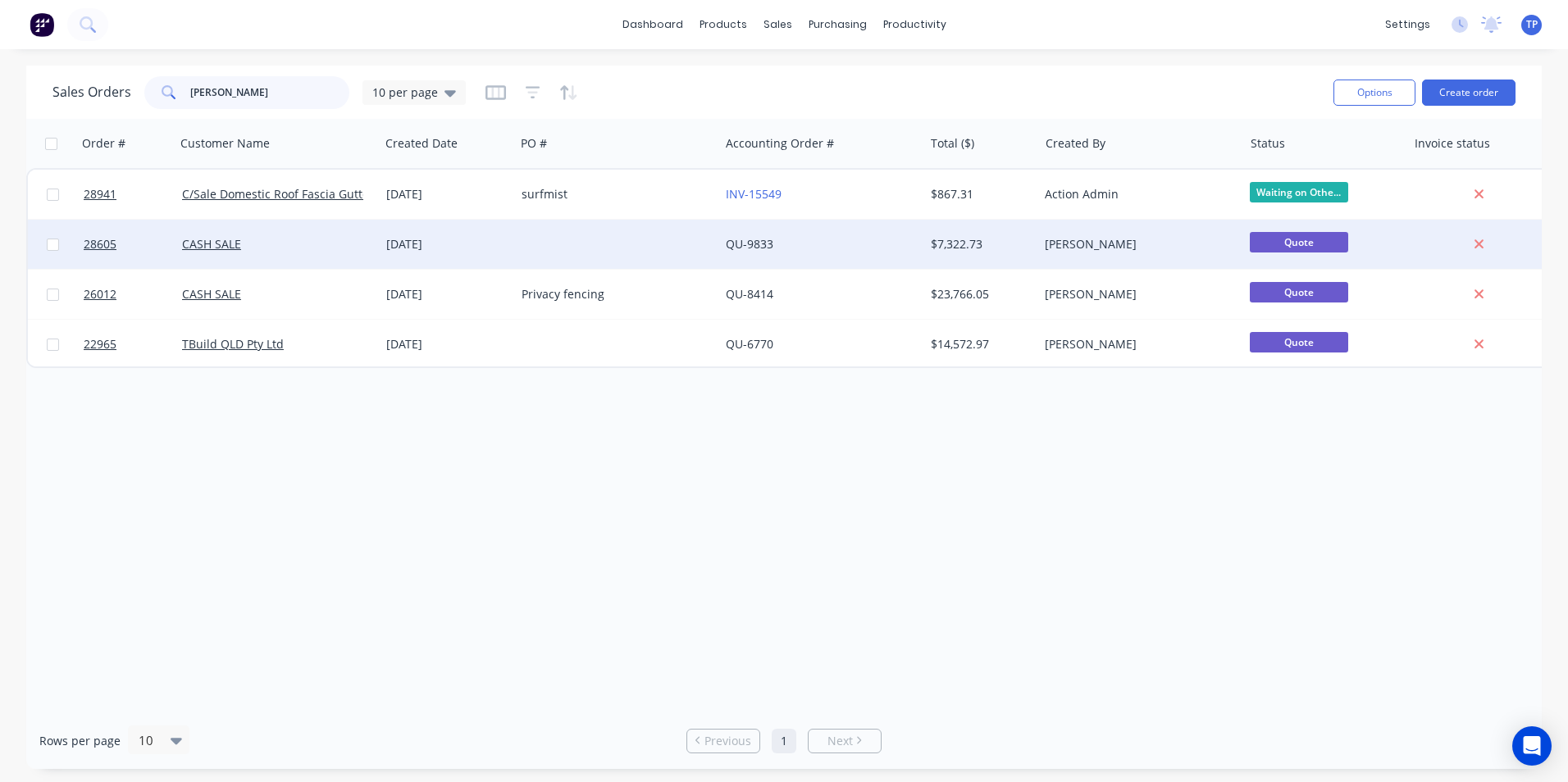
type input "[PERSON_NAME]"
click at [655, 249] on div at bounding box center [617, 244] width 205 height 49
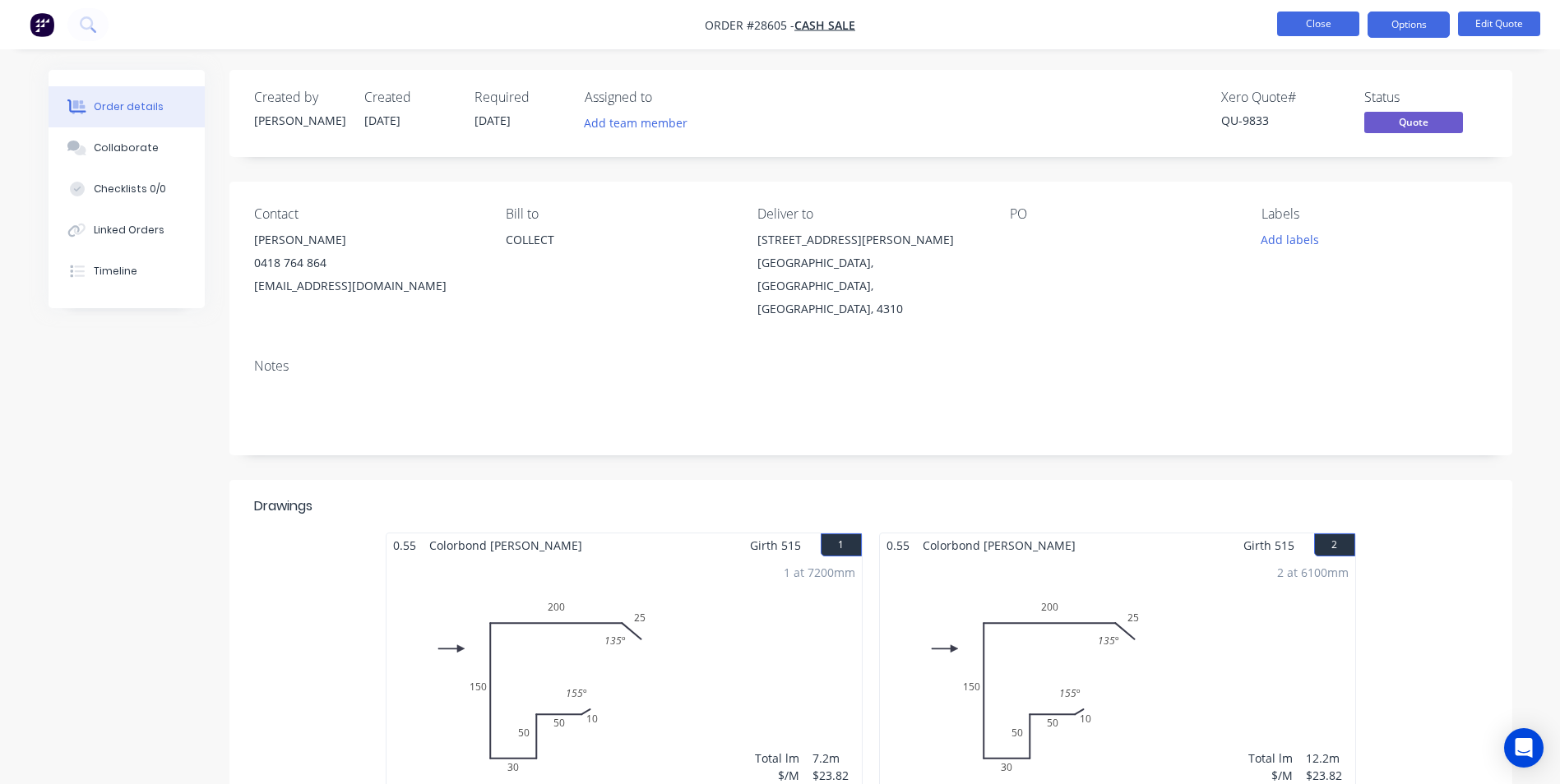
click at [1331, 21] on button "Close" at bounding box center [1318, 24] width 82 height 25
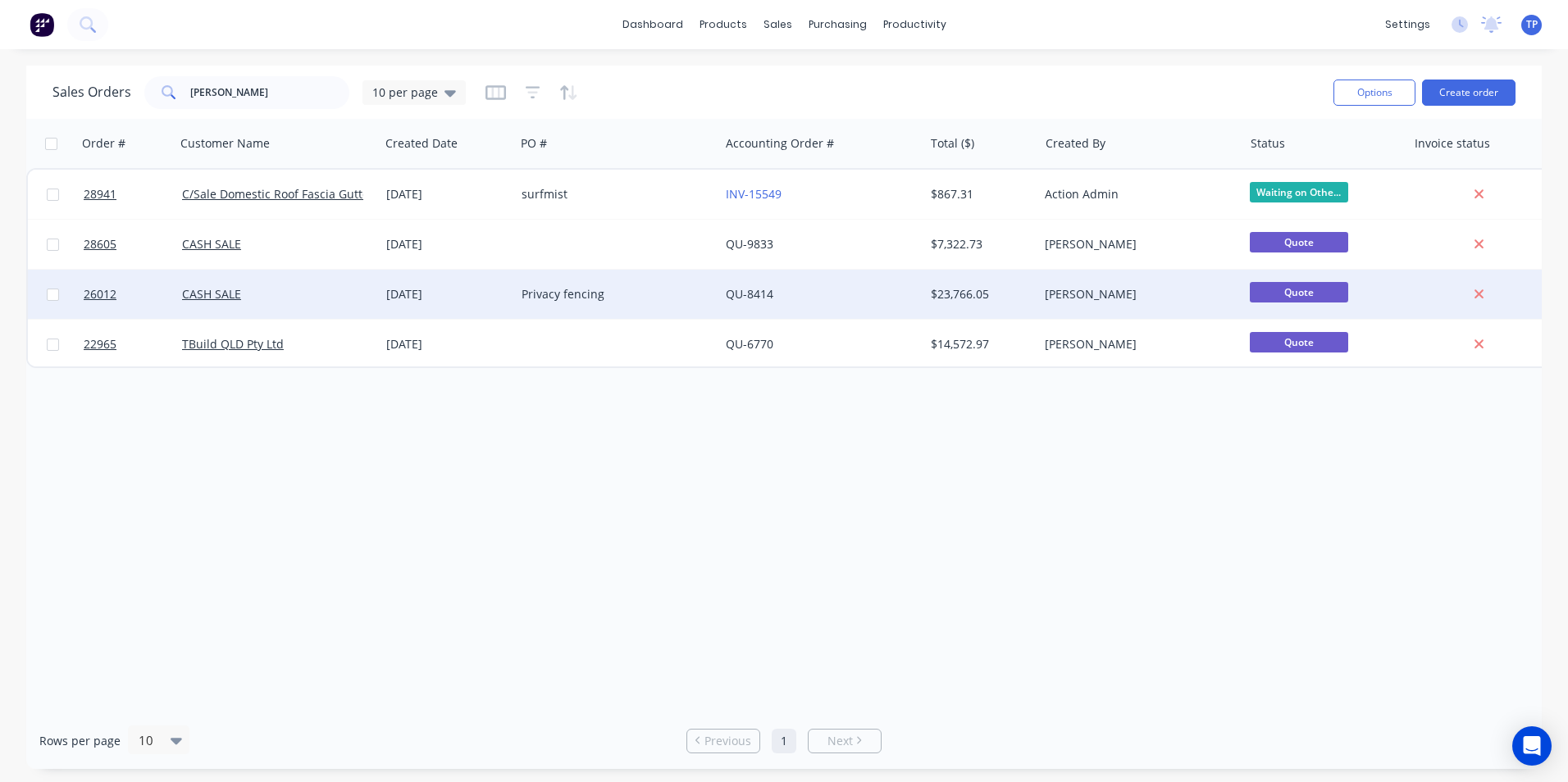
click at [489, 297] on div "[DATE]" at bounding box center [446, 294] width 122 height 16
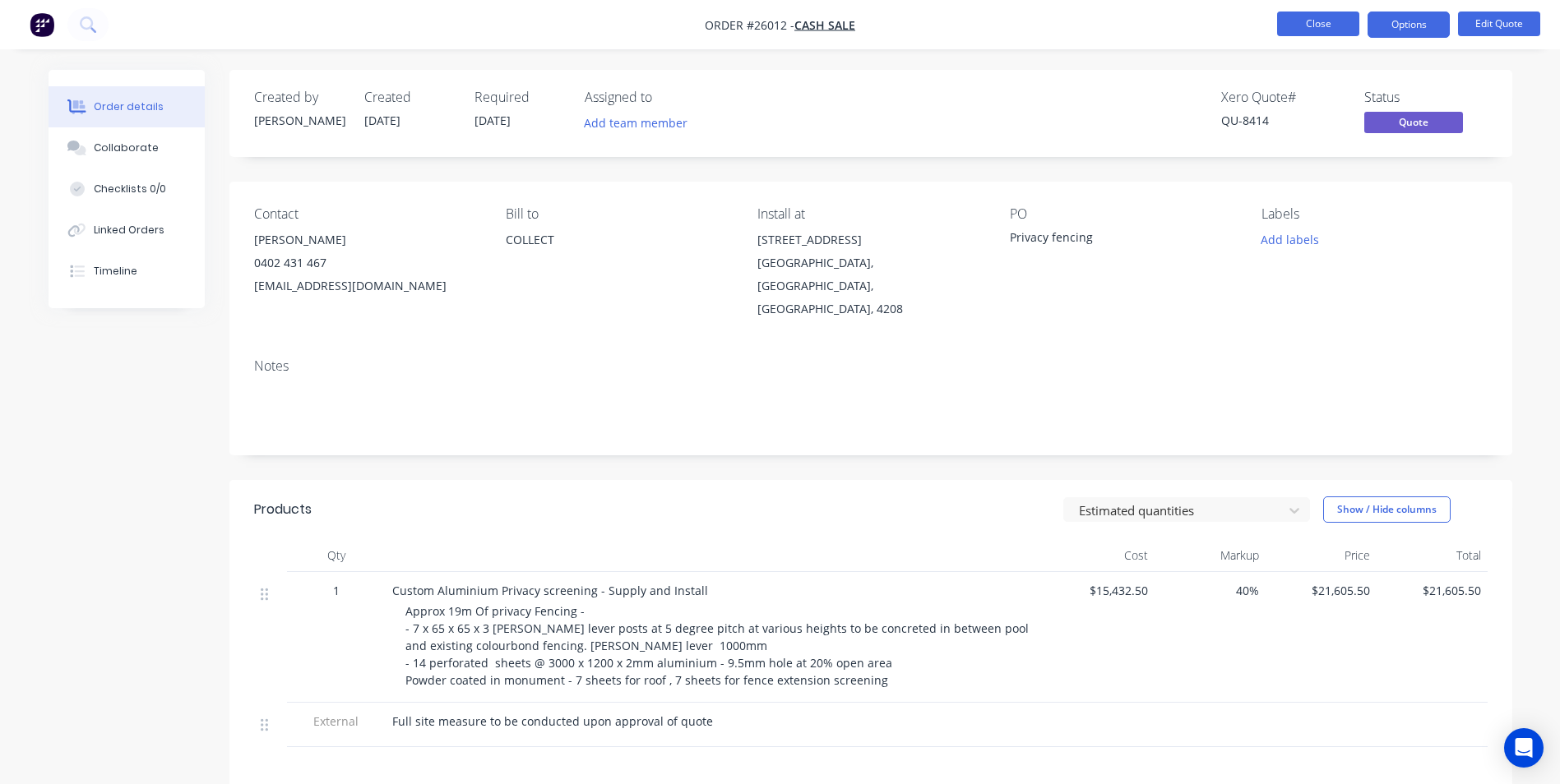
click at [1283, 23] on button "Close" at bounding box center [1318, 24] width 82 height 25
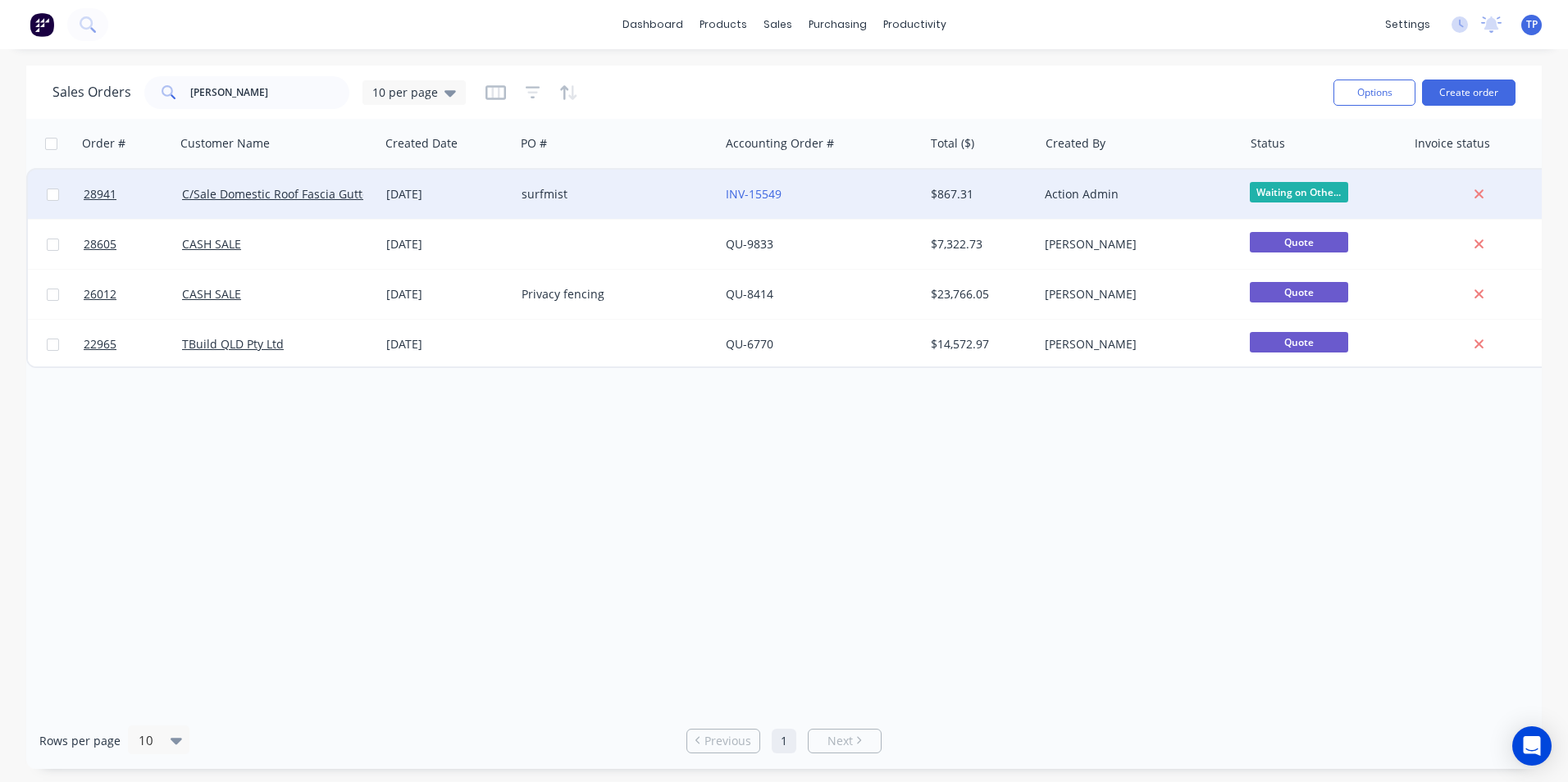
click at [498, 199] on div "[DATE]" at bounding box center [446, 194] width 122 height 16
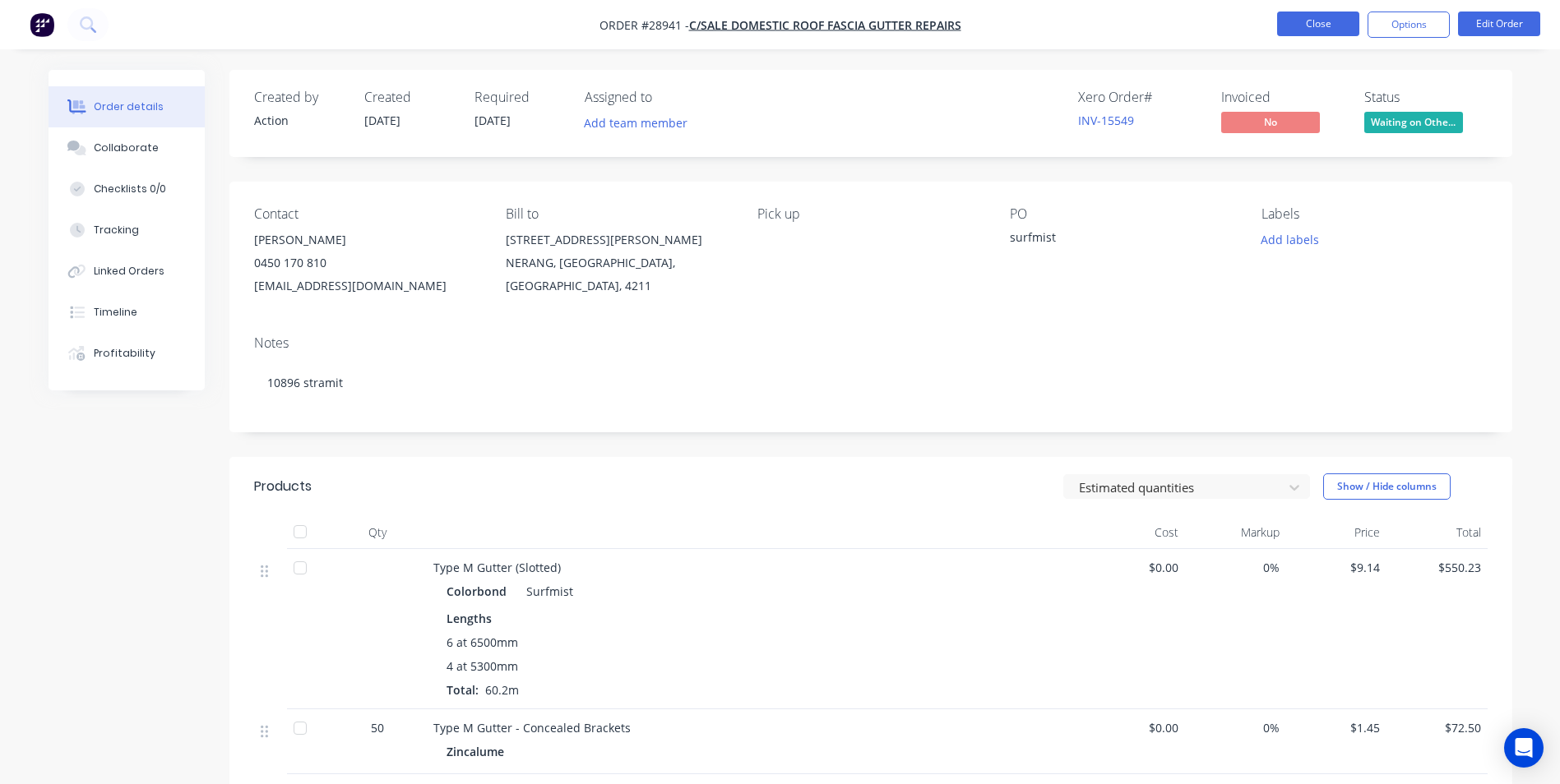
click at [1292, 23] on button "Close" at bounding box center [1318, 24] width 82 height 25
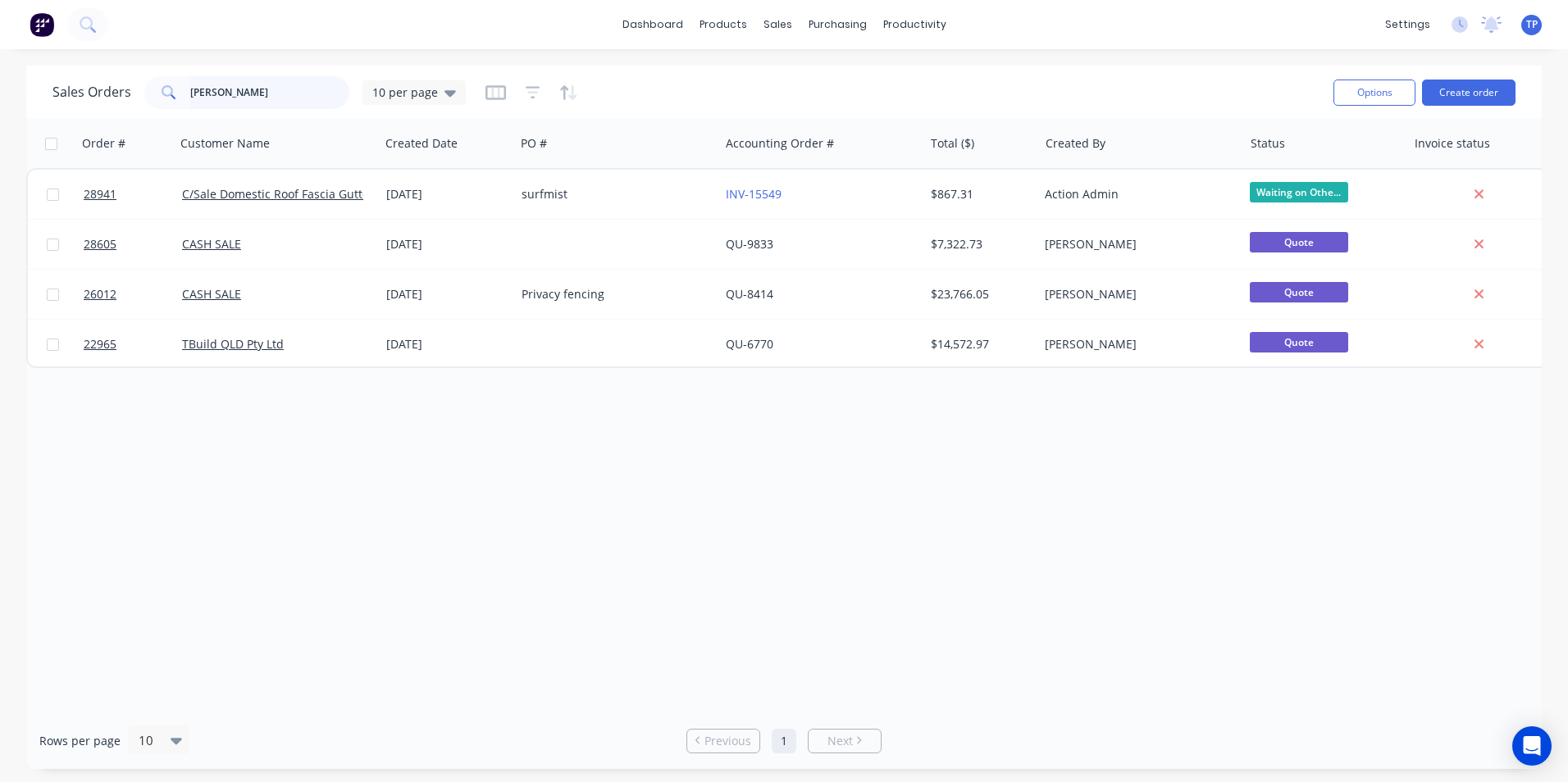
click at [239, 97] on input "[PERSON_NAME]" at bounding box center [270, 93] width 160 height 33
type input "T"
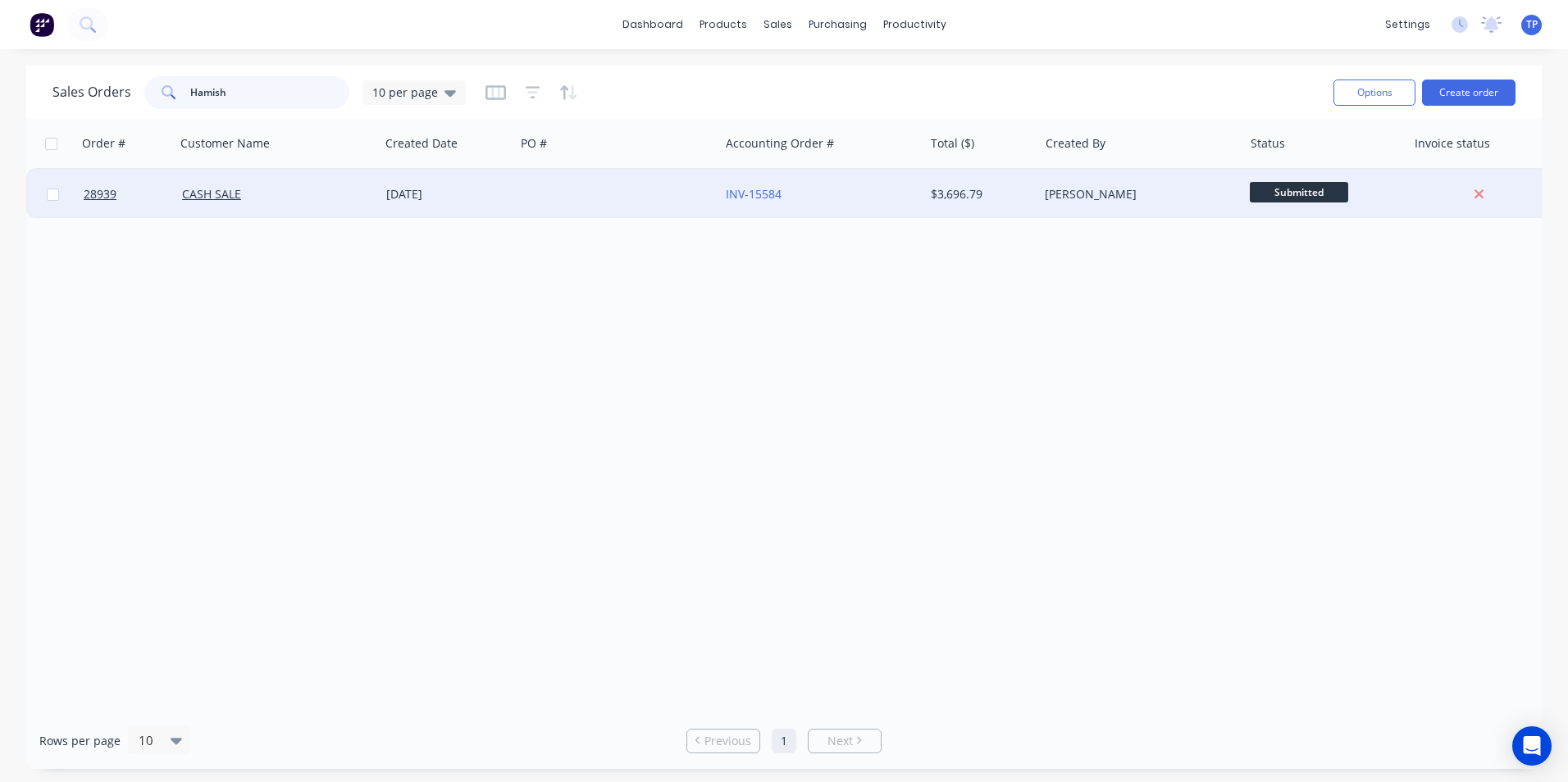
type input "Hamish"
click at [344, 194] on div "CASH SALE" at bounding box center [273, 194] width 182 height 16
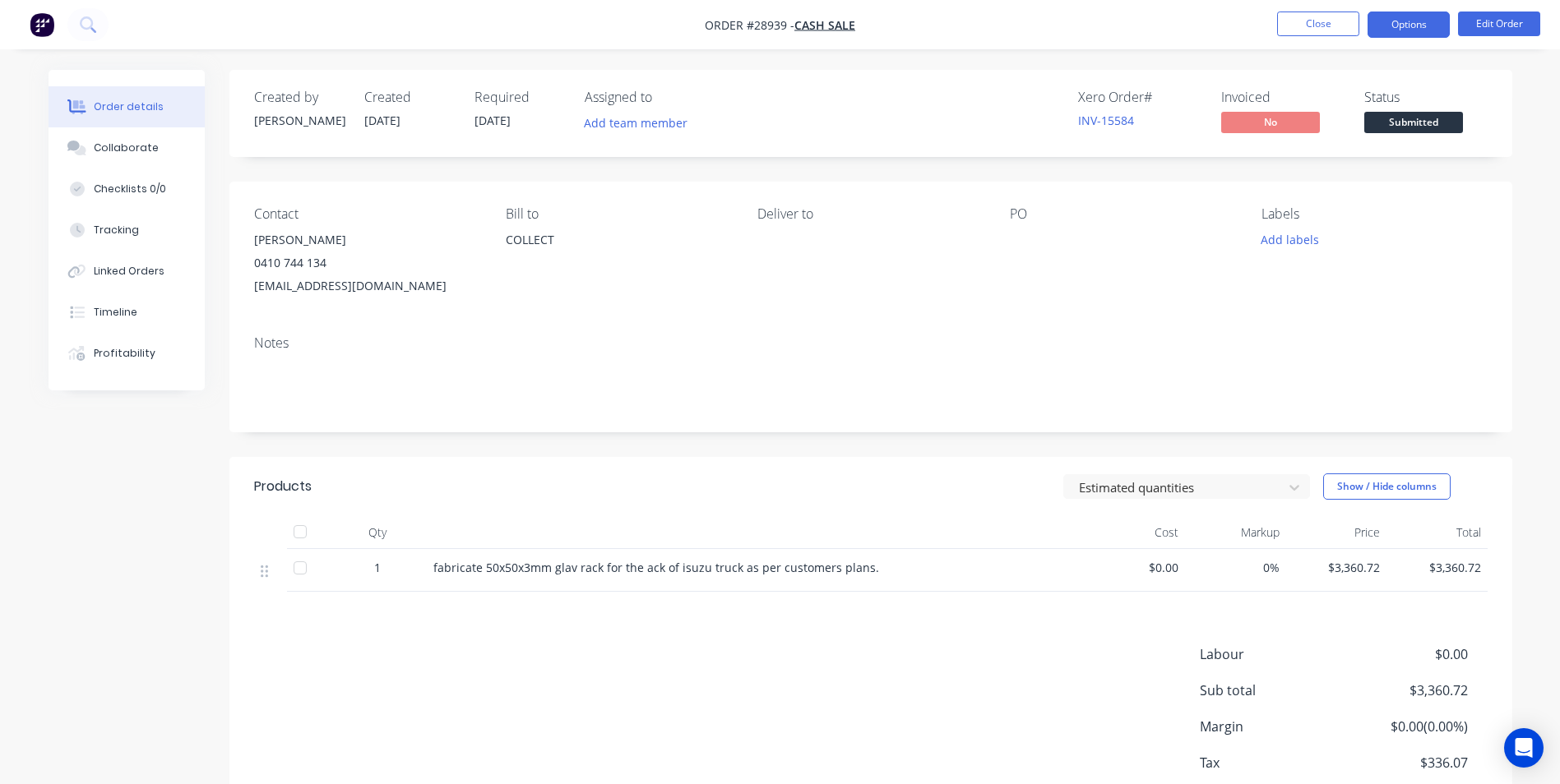
click at [1397, 23] on button "Options" at bounding box center [1408, 24] width 82 height 26
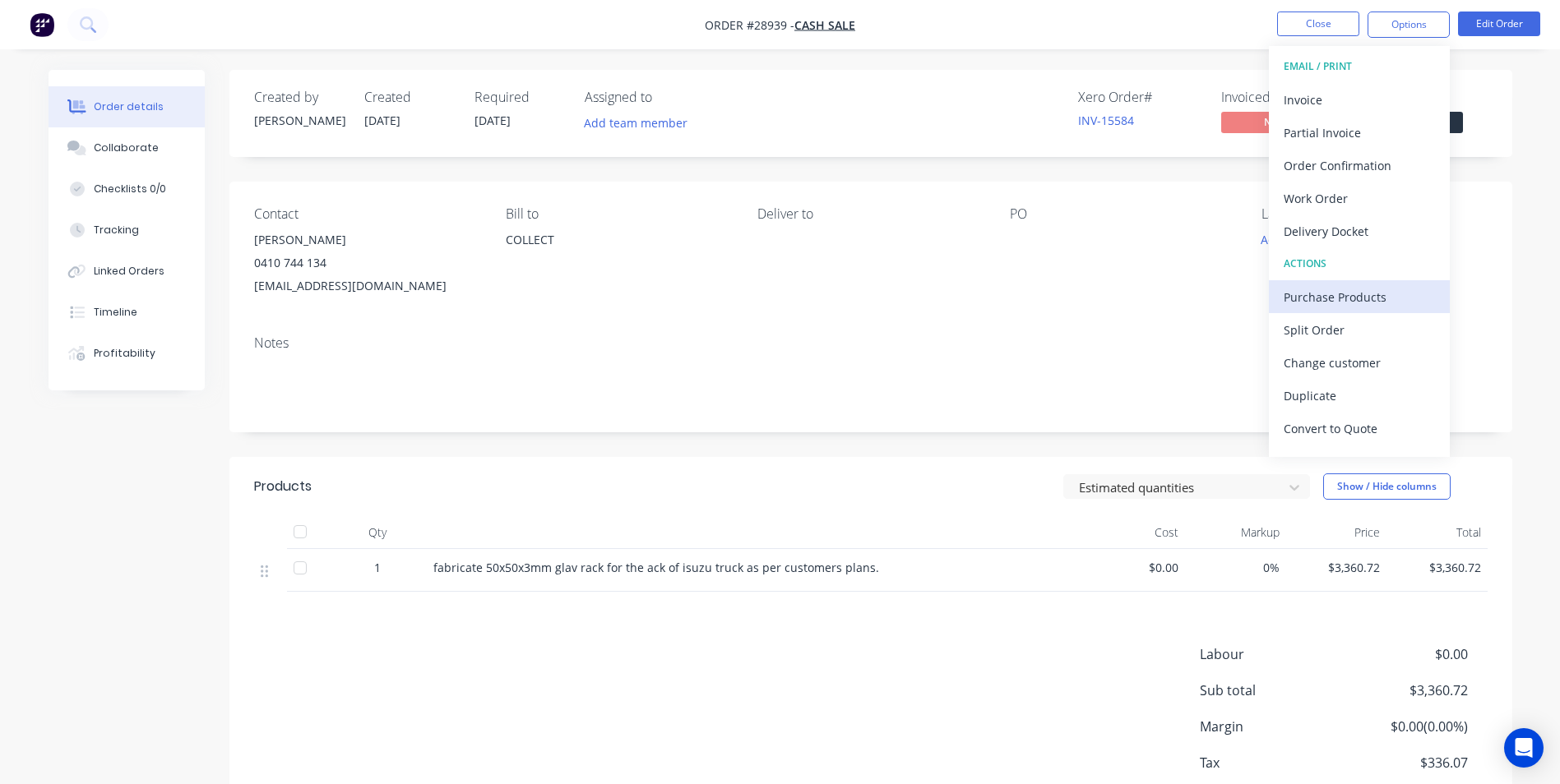
click at [1355, 293] on div "Purchase Products" at bounding box center [1359, 297] width 152 height 24
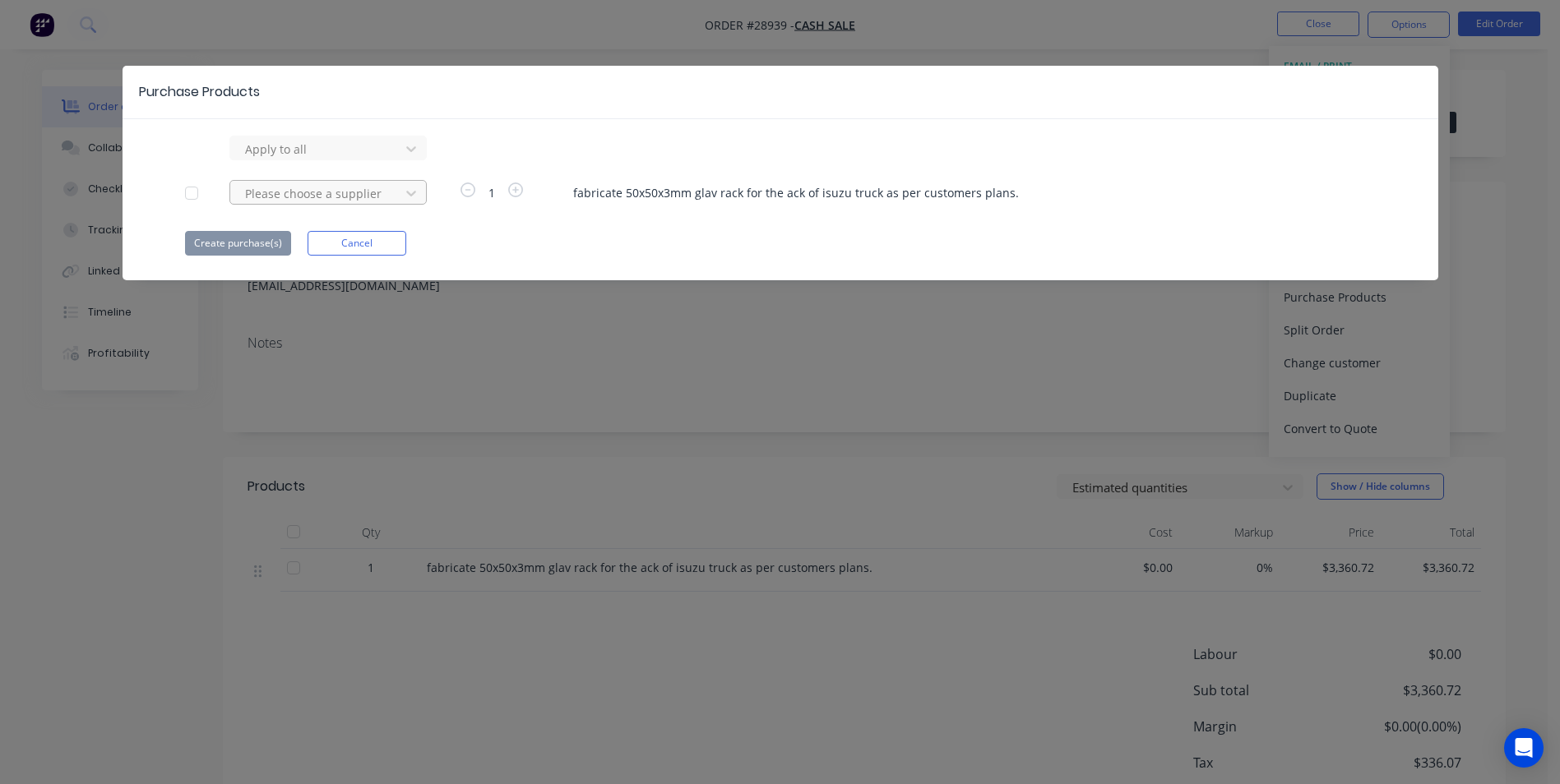
click at [312, 193] on div at bounding box center [318, 194] width 148 height 21
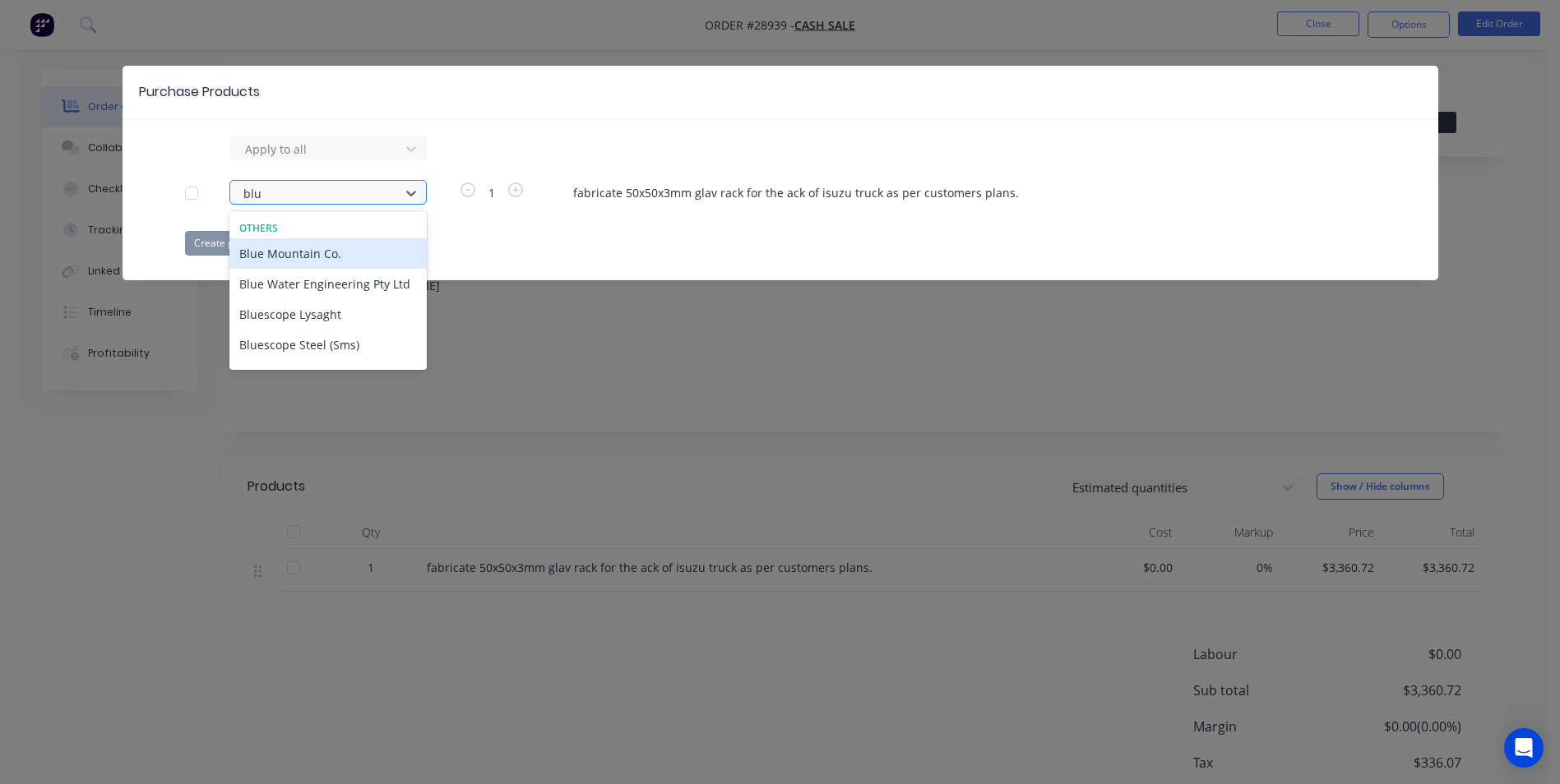
type input "blue"
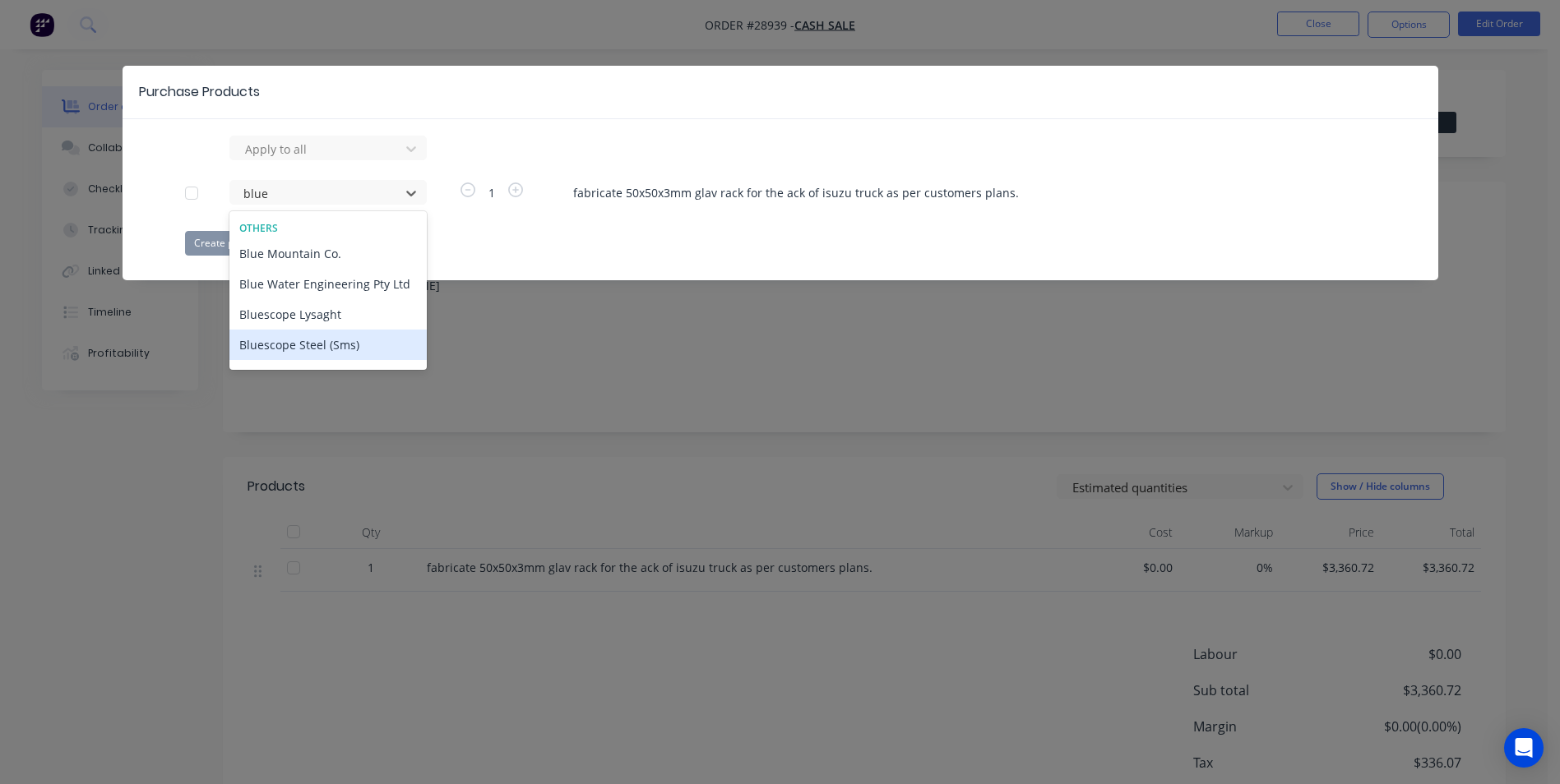
click at [298, 342] on div "Bluescope Steel (Sms)" at bounding box center [327, 345] width 197 height 30
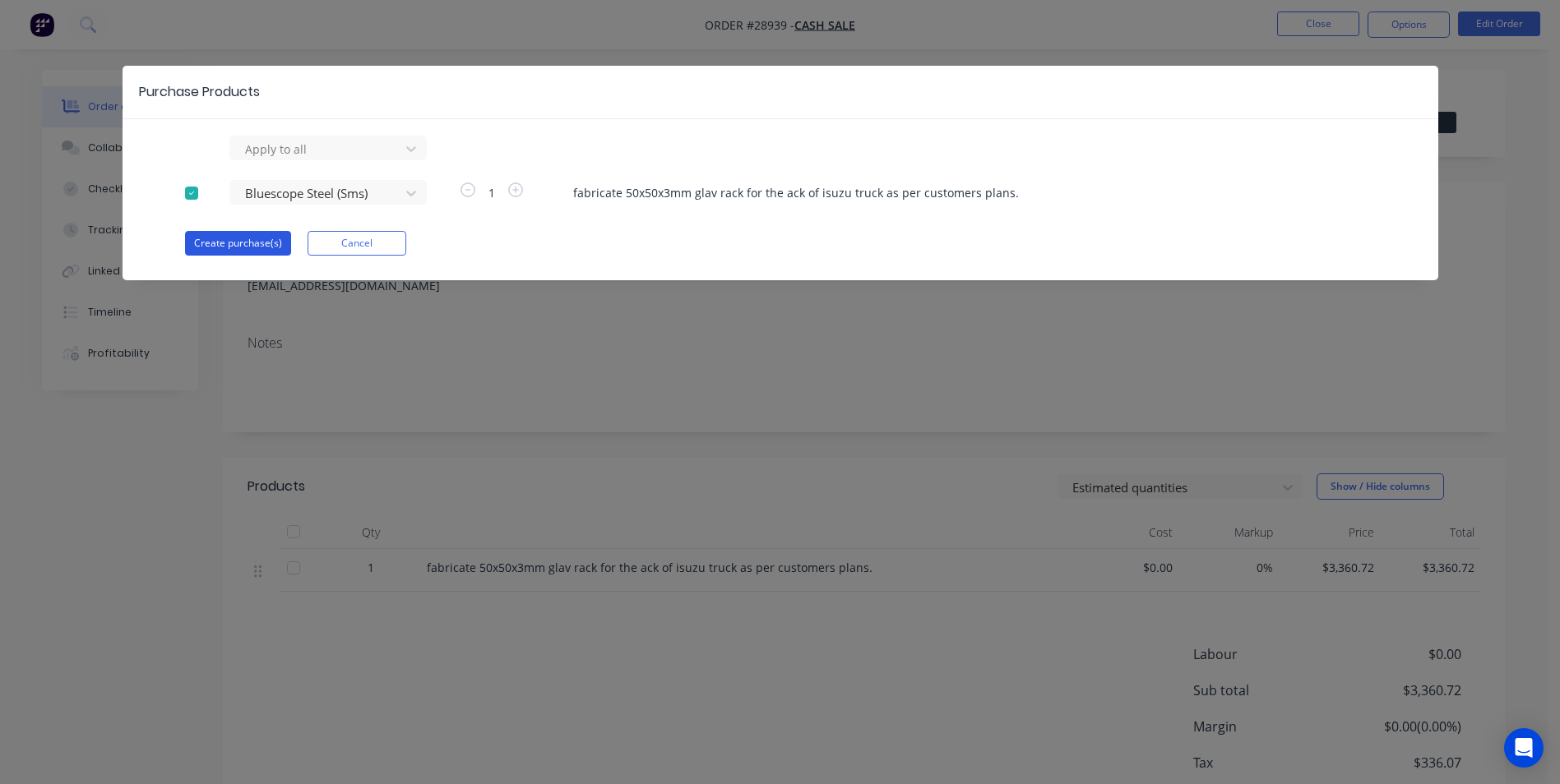
click at [233, 250] on button "Create purchase(s)" at bounding box center [237, 243] width 106 height 25
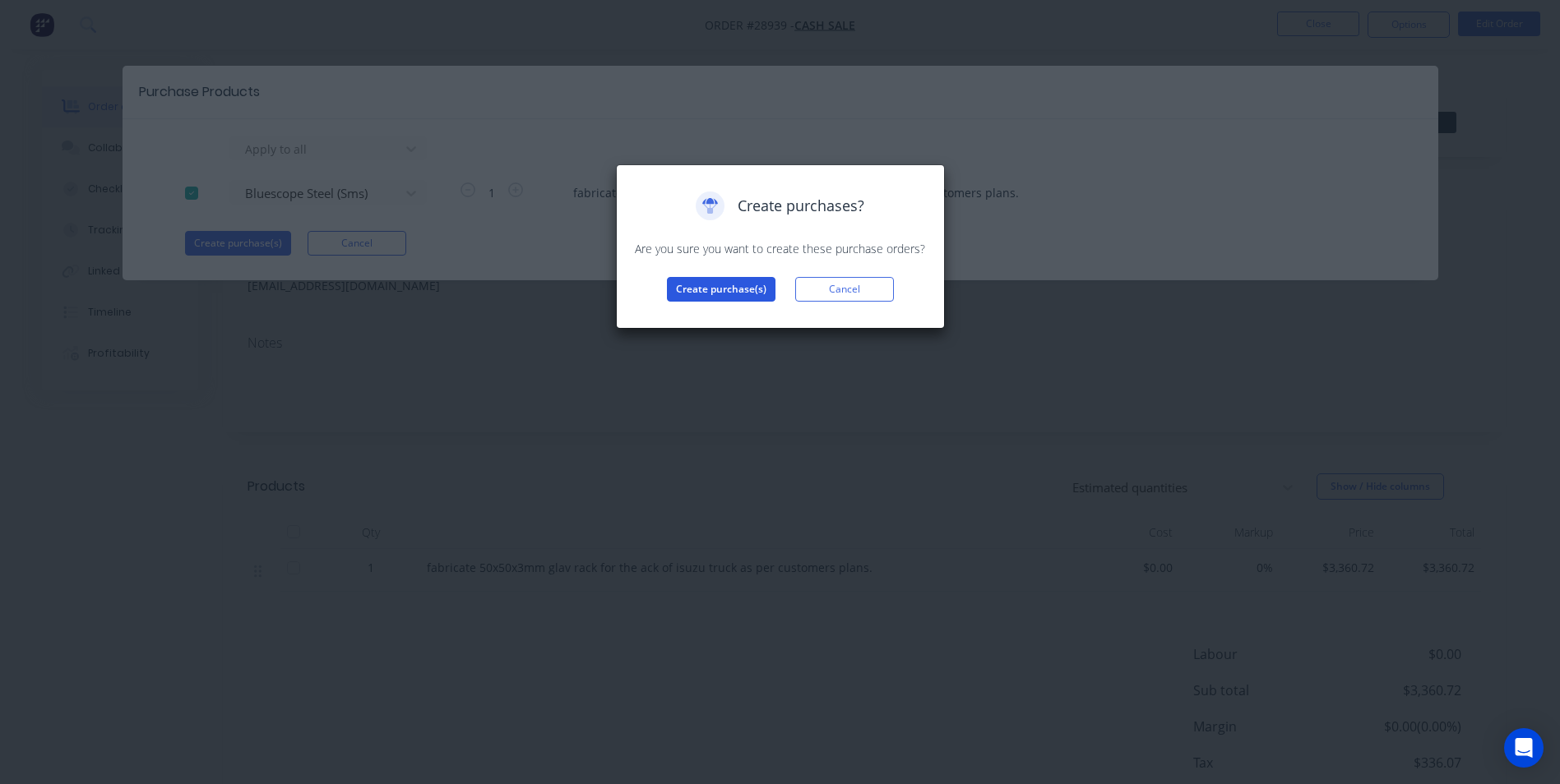
click at [673, 280] on button "Create purchase(s)" at bounding box center [722, 290] width 109 height 25
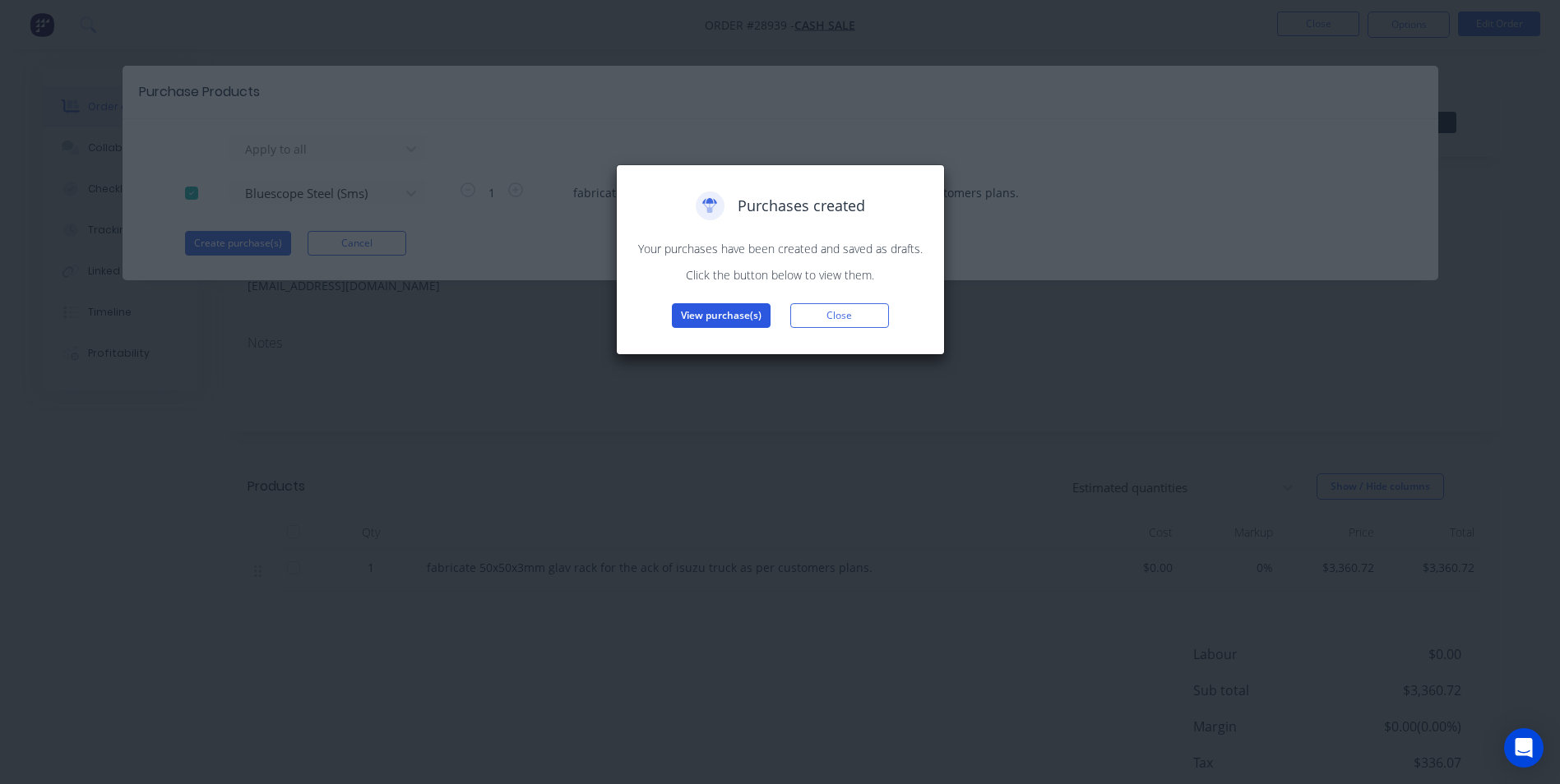
click at [723, 321] on button "View purchase(s)" at bounding box center [721, 316] width 99 height 25
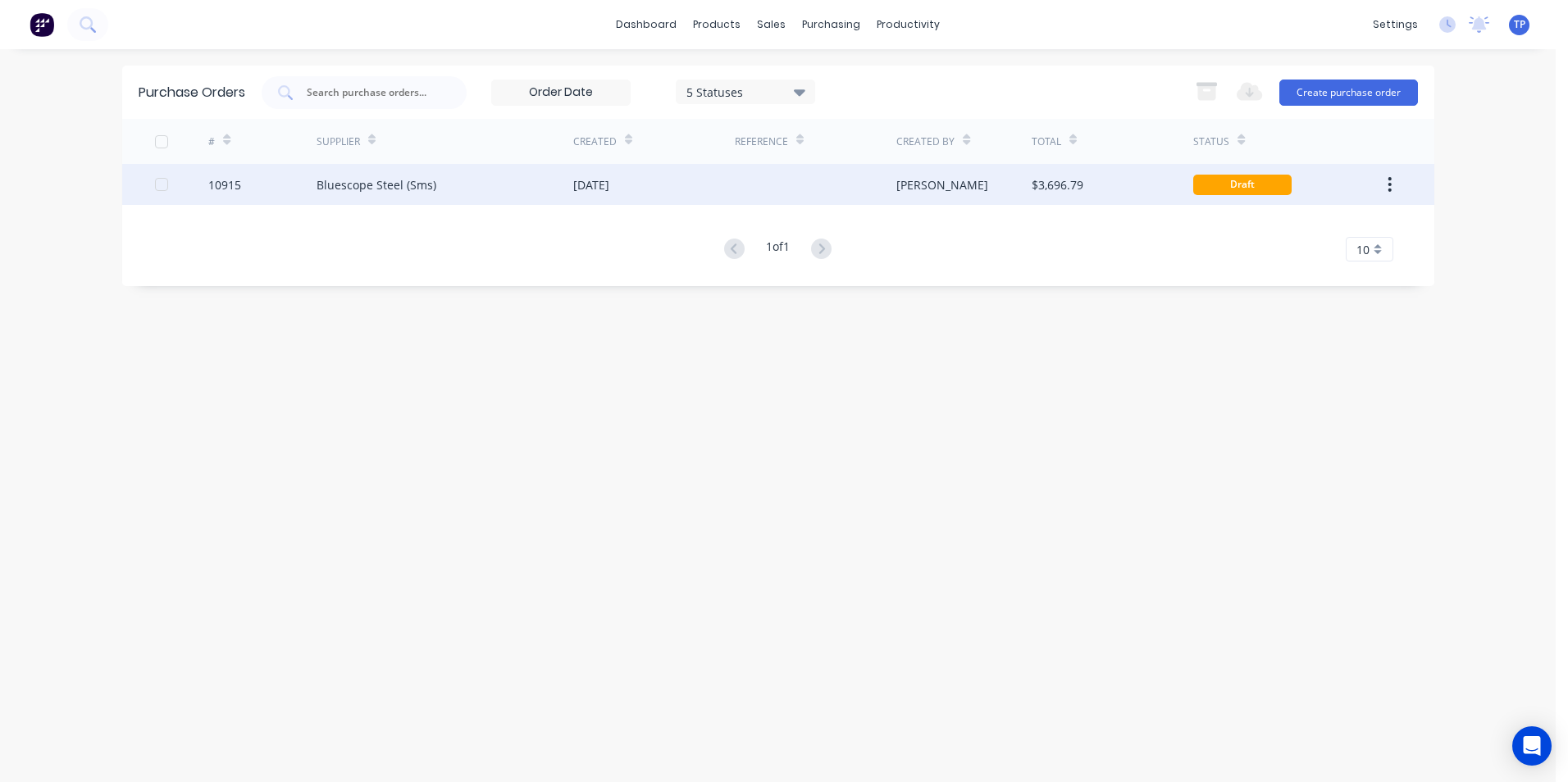
click at [462, 189] on div "Bluescope Steel (Sms)" at bounding box center [445, 184] width 257 height 41
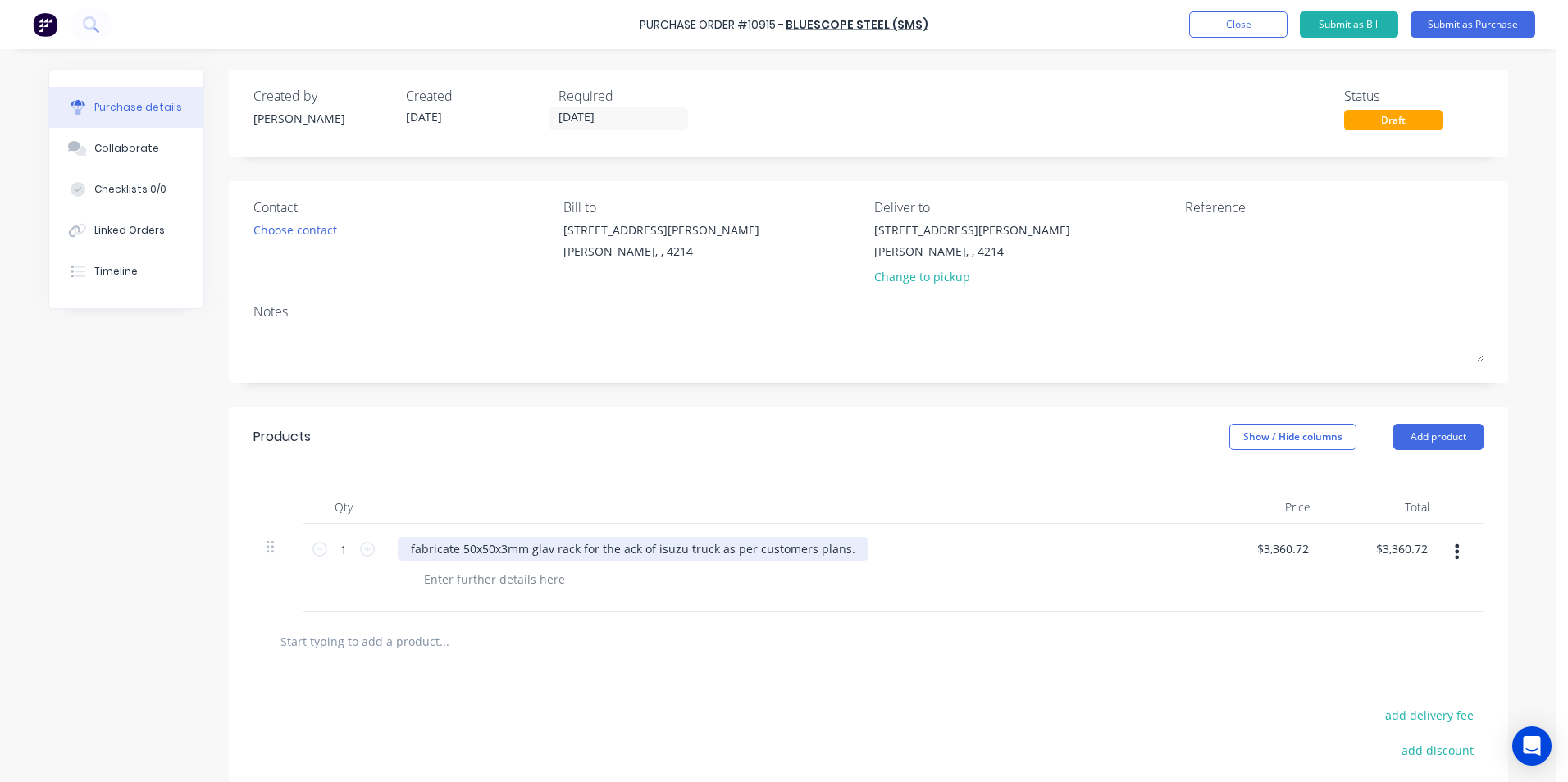
click at [837, 551] on div "fabricate 50x50x3mm glav rack for the ack of isuzu truck as per customers plans." at bounding box center [632, 549] width 470 height 24
click at [452, 549] on div "fabricate 50x50x3mm" at bounding box center [470, 549] width 144 height 24
click at [483, 551] on div "50x50x3mm" at bounding box center [443, 549] width 92 height 24
click at [1444, 24] on button "Submit as Purchase" at bounding box center [1473, 24] width 125 height 26
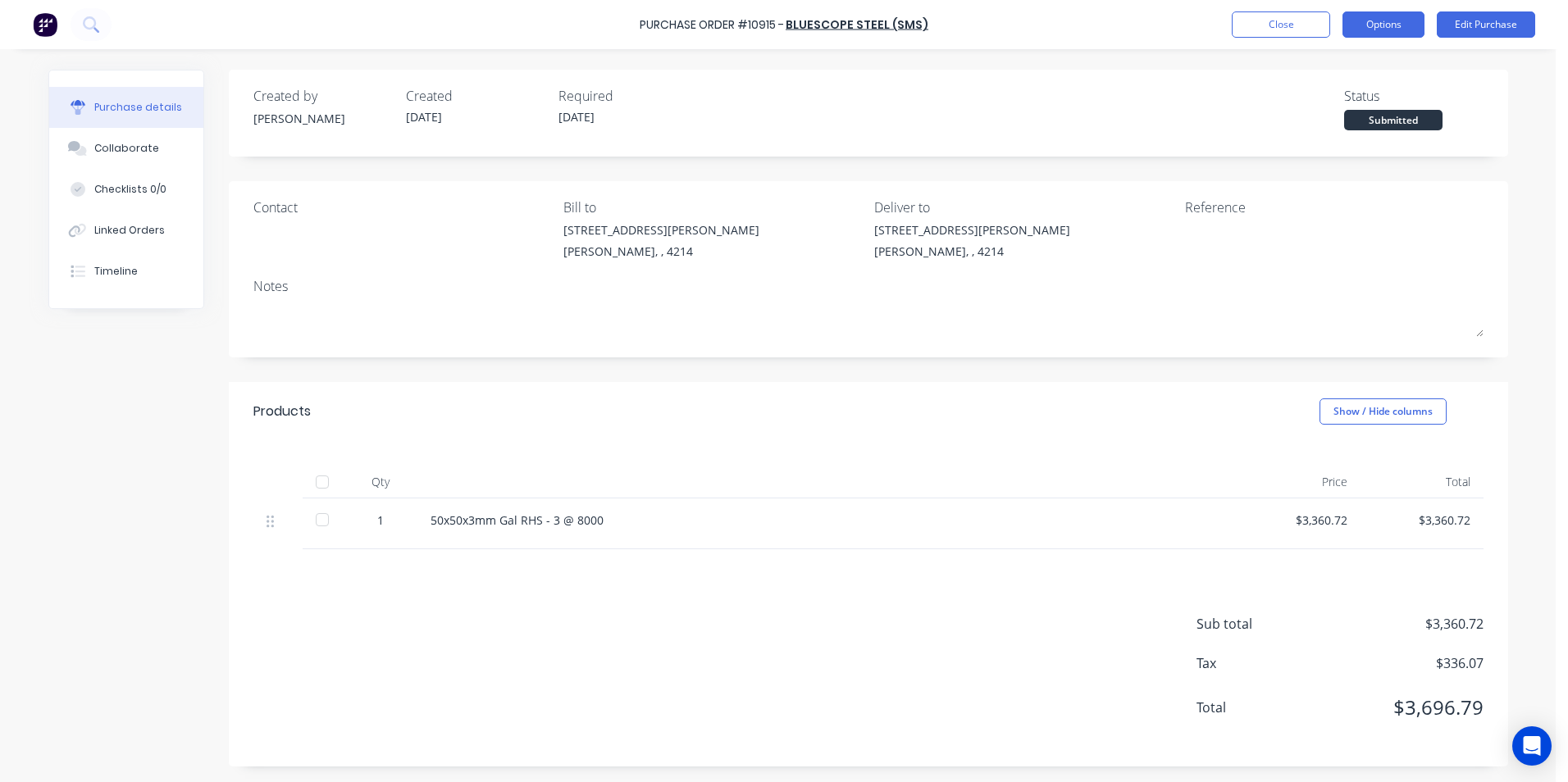
click at [1376, 26] on button "Options" at bounding box center [1383, 24] width 82 height 26
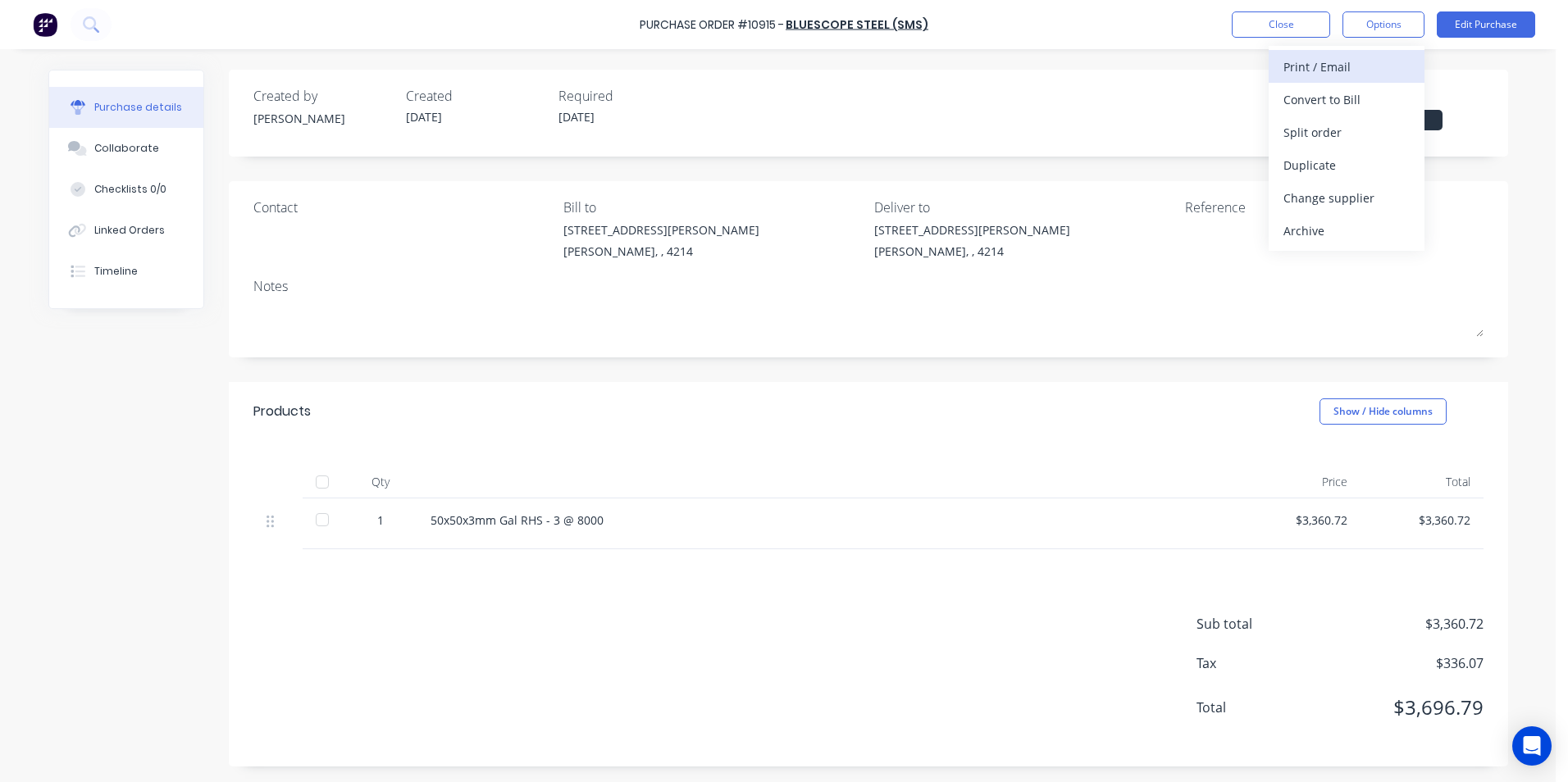
click at [1333, 66] on div "Print / Email" at bounding box center [1347, 67] width 126 height 24
click at [1516, 93] on div "Purchase details Collaborate Checklists 0/0 Linked Orders Timeline Created by […" at bounding box center [778, 366] width 1492 height 700
click at [1467, 23] on button "Edit Purchase" at bounding box center [1485, 24] width 99 height 26
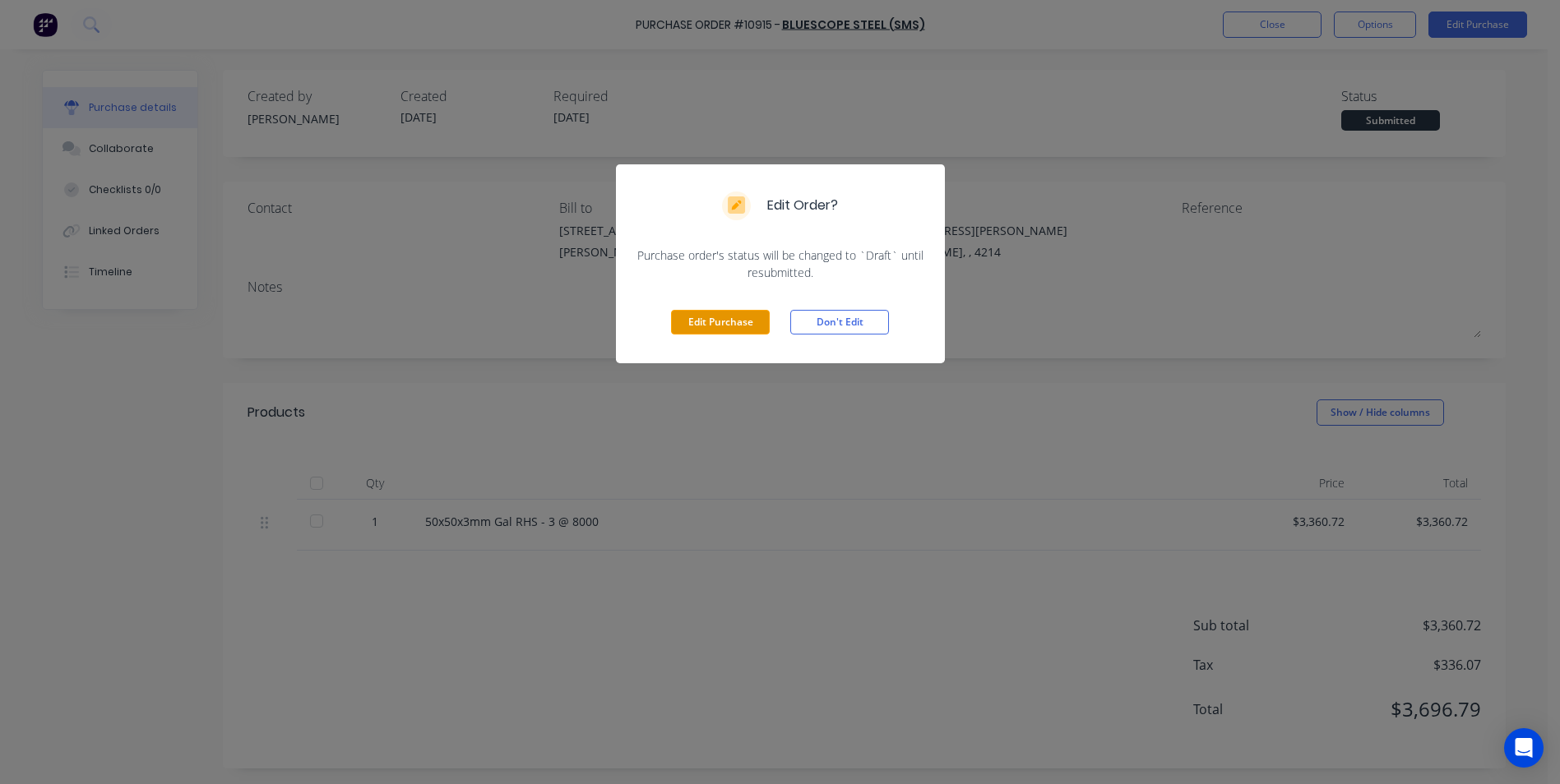
click at [766, 329] on button "Edit Purchase" at bounding box center [720, 323] width 99 height 25
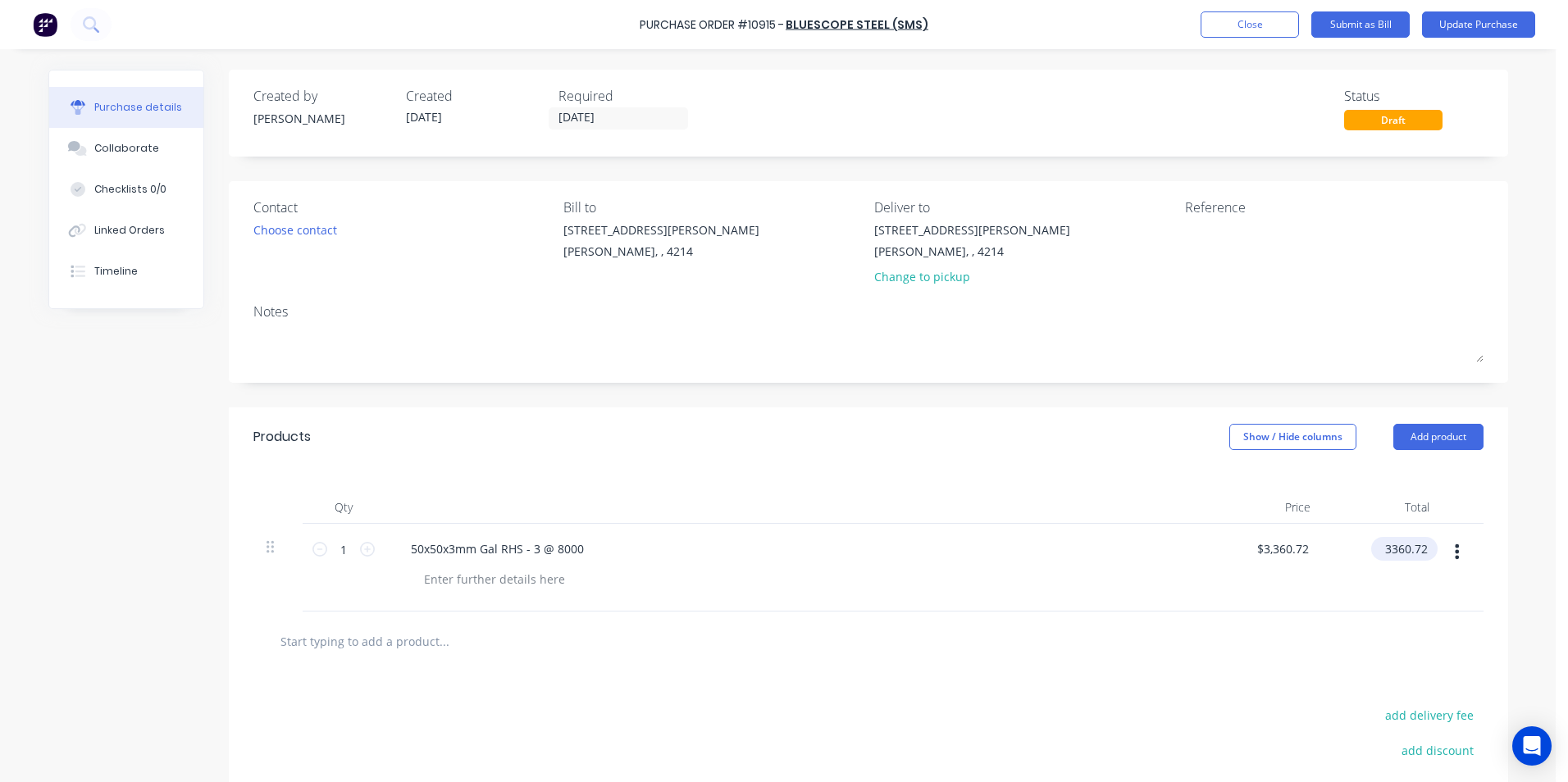
click at [1420, 548] on input "3360.72" at bounding box center [1400, 549] width 60 height 24
type input "3"
type input "0"
type input "$0.00"
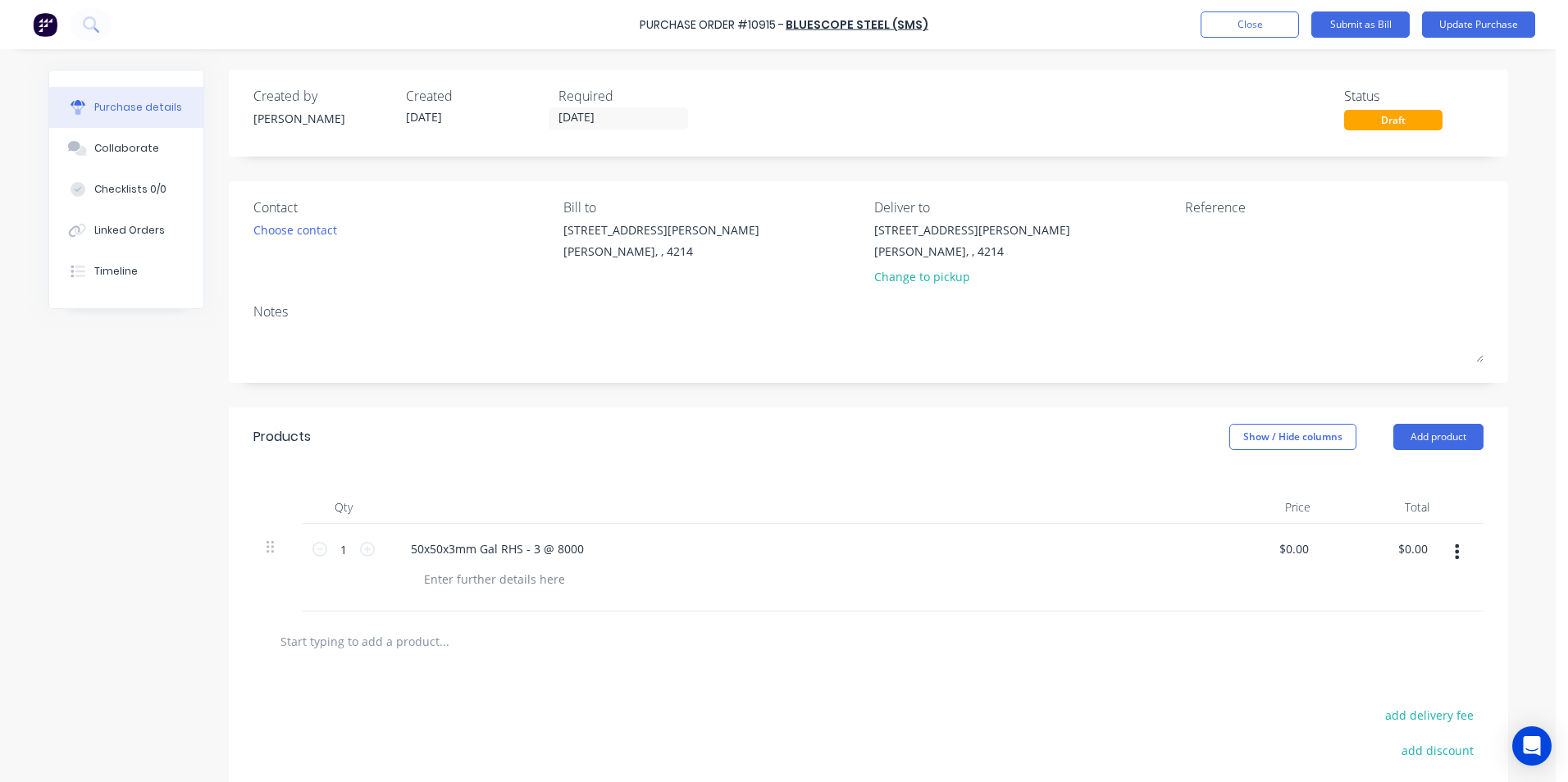
click at [1326, 655] on div at bounding box center [868, 641] width 1203 height 33
click at [1475, 20] on button "Update Purchase" at bounding box center [1477, 24] width 113 height 26
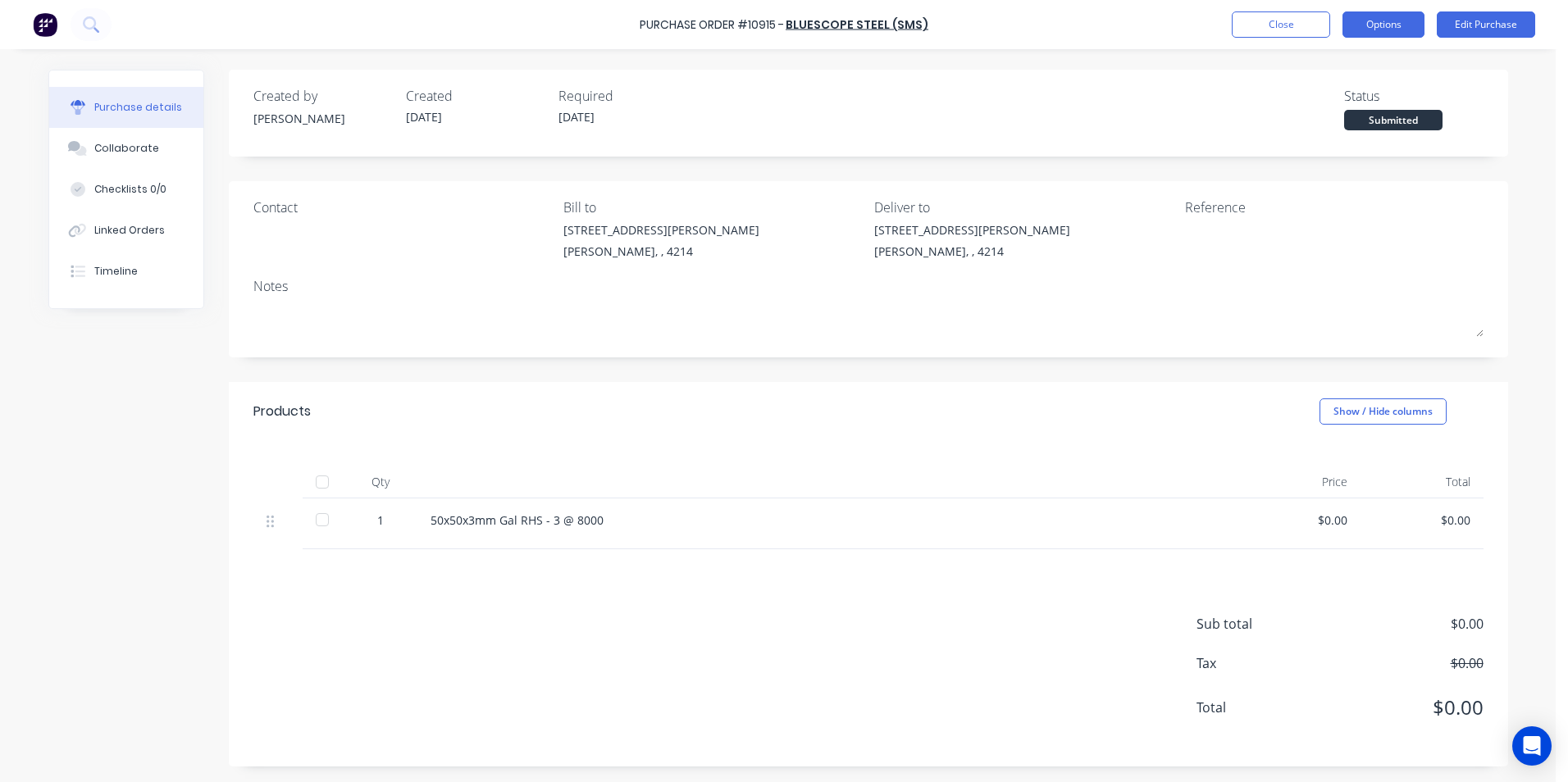
click at [1396, 21] on button "Options" at bounding box center [1383, 24] width 82 height 26
click at [1331, 134] on div "Without pricing" at bounding box center [1347, 133] width 126 height 24
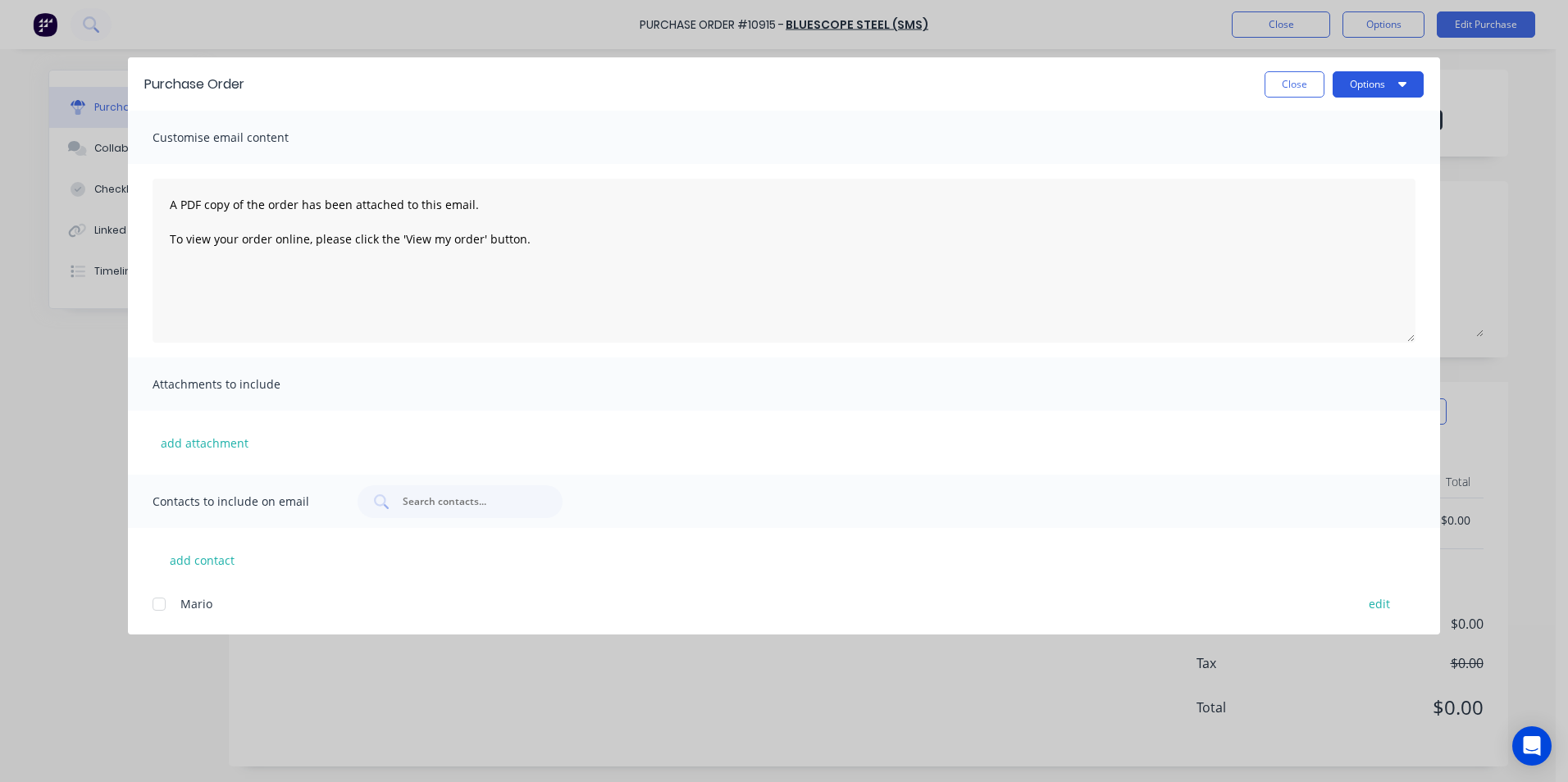
click at [1348, 78] on button "Options" at bounding box center [1378, 84] width 91 height 26
click at [1353, 152] on div "Print" at bounding box center [1346, 158] width 126 height 24
click at [1296, 78] on button "Close" at bounding box center [1293, 84] width 60 height 26
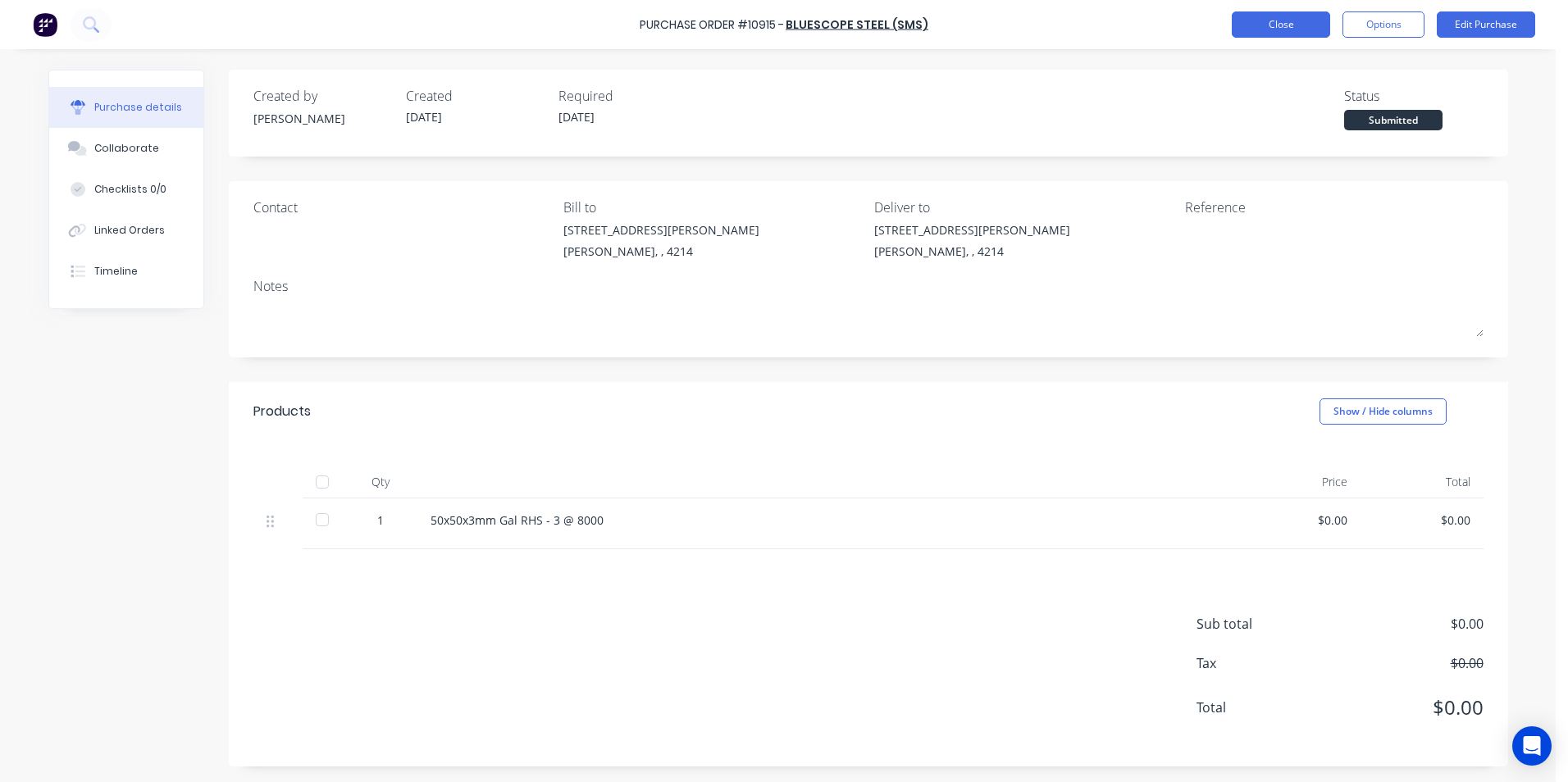
click at [1258, 24] on button "Close" at bounding box center [1281, 24] width 99 height 26
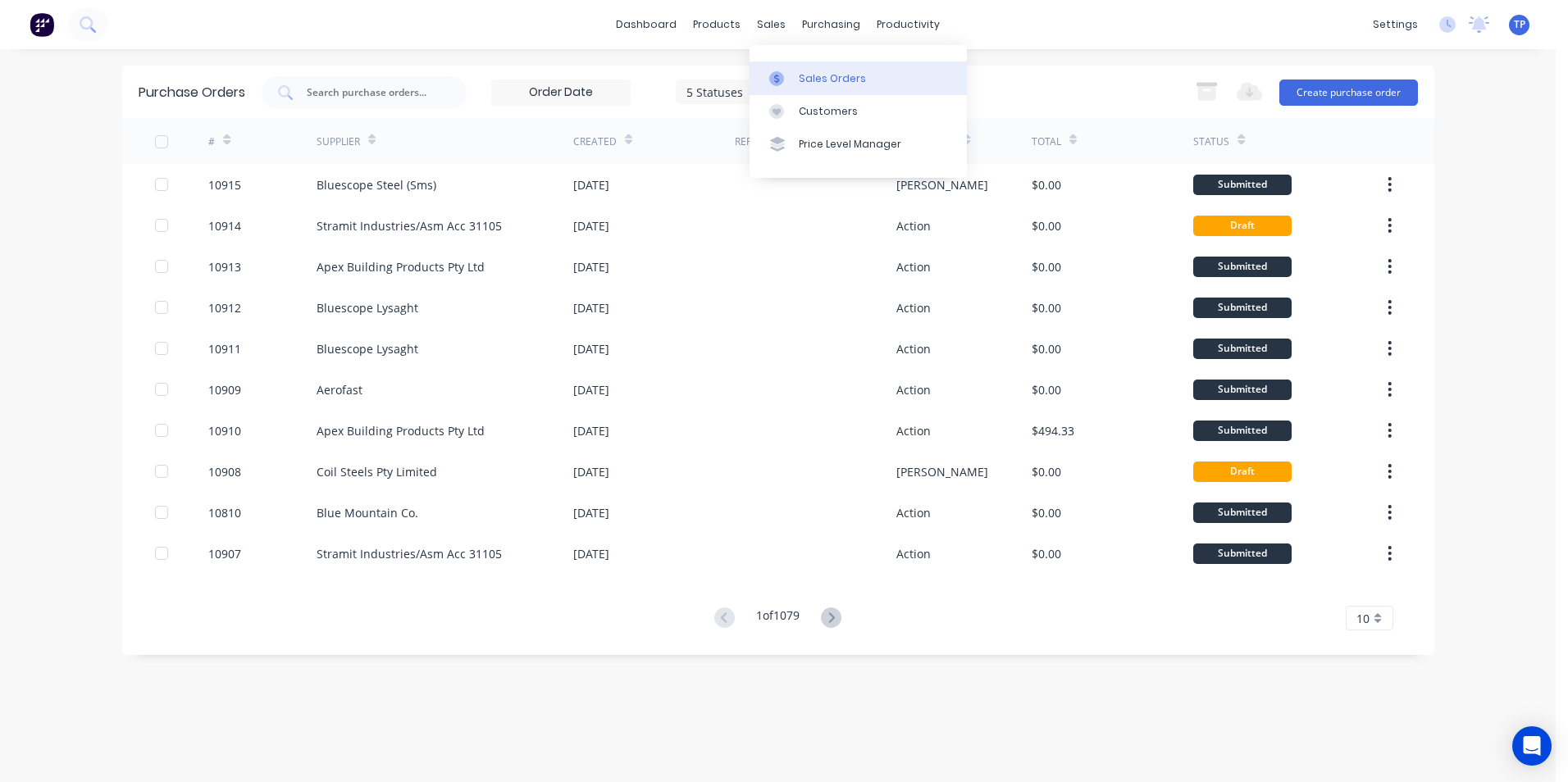
click at [824, 81] on div "Sales Orders" at bounding box center [832, 78] width 68 height 15
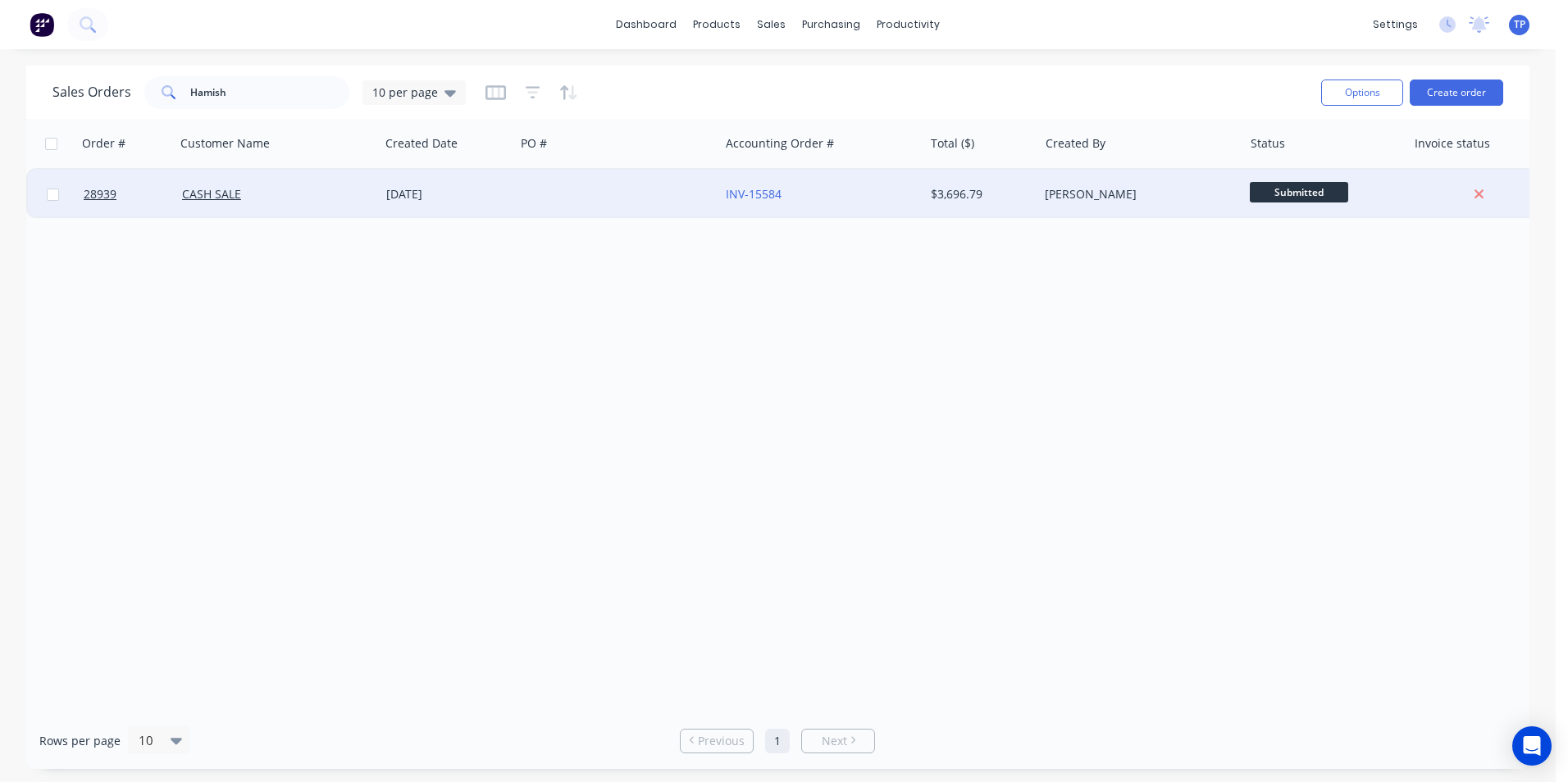
click at [663, 191] on div at bounding box center [617, 194] width 205 height 49
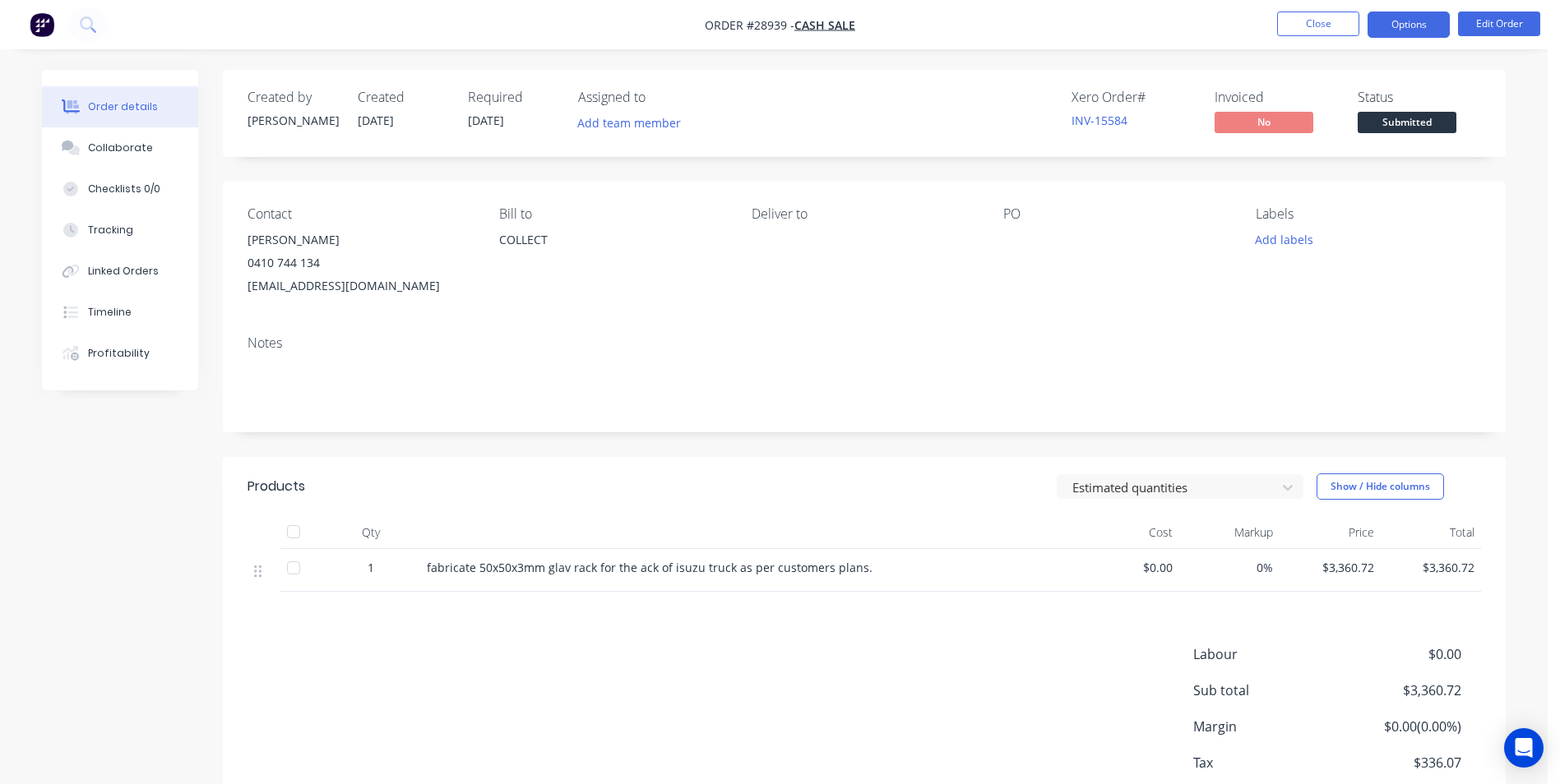
click at [1442, 22] on button "Options" at bounding box center [1408, 24] width 82 height 26
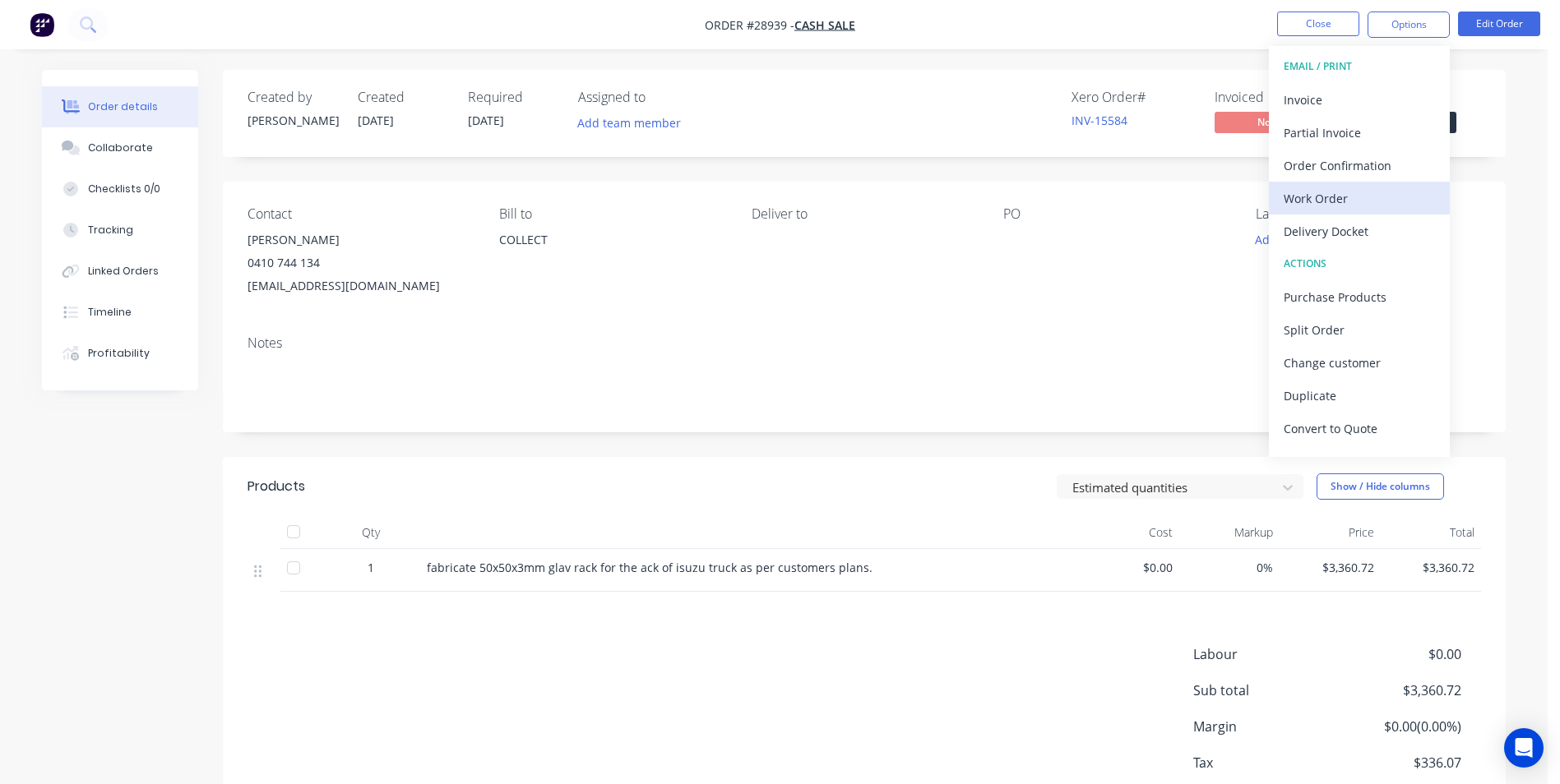
click at [1329, 206] on div "Work Order" at bounding box center [1359, 198] width 152 height 24
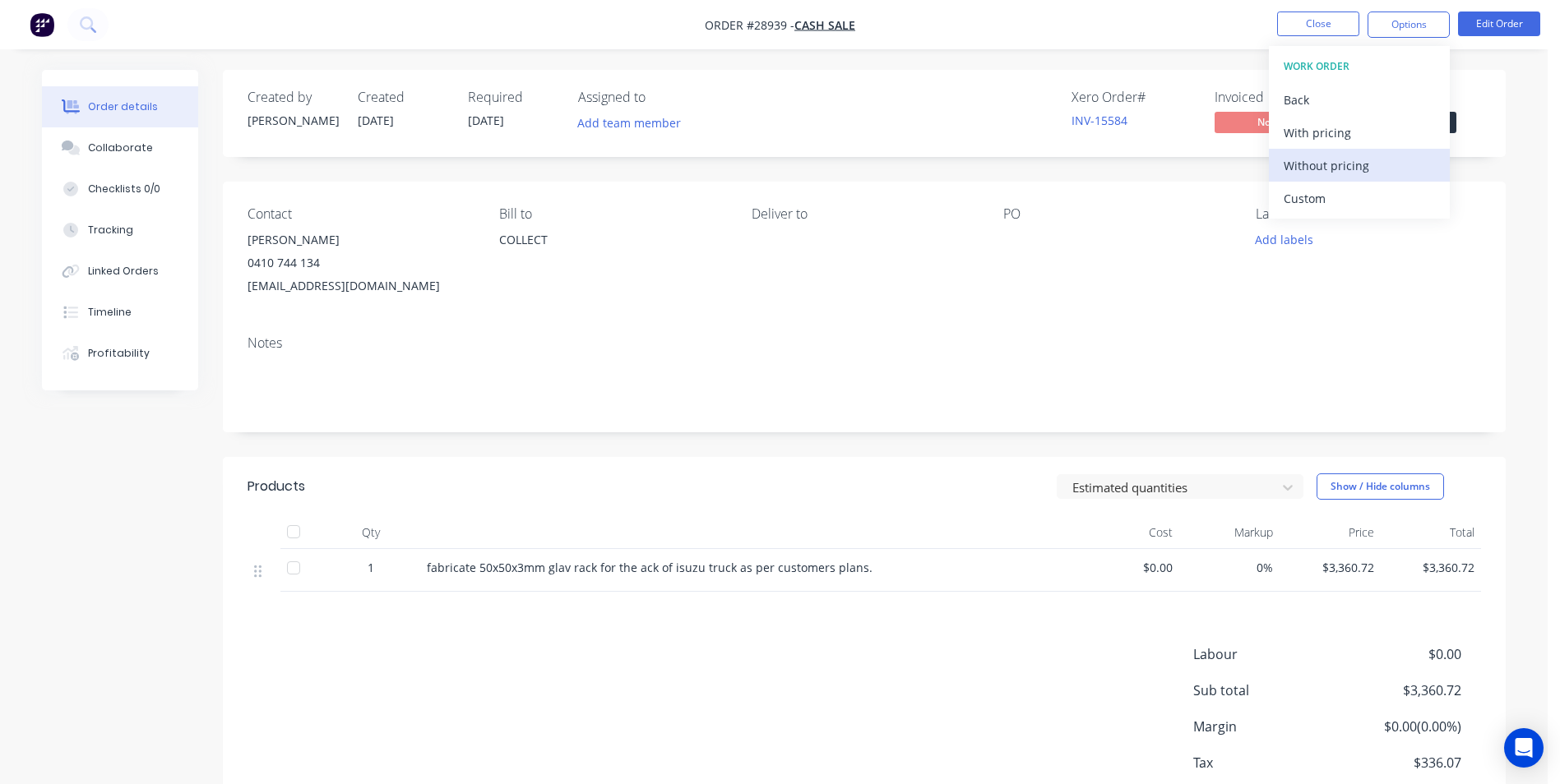
click at [1329, 163] on div "Without pricing" at bounding box center [1359, 165] width 152 height 24
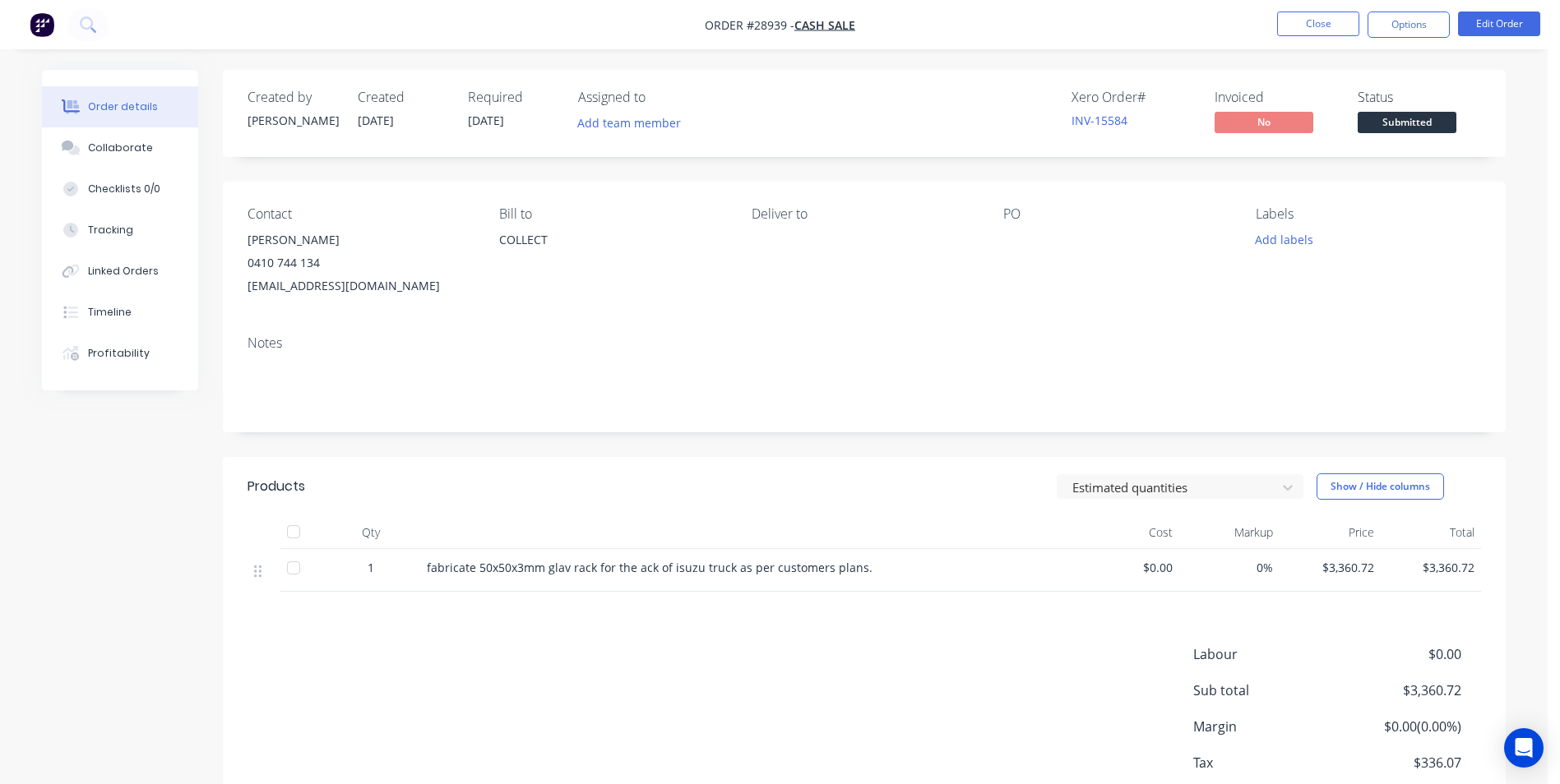
click at [854, 689] on div "Labour $0.00 Sub total $3,360.72 Margin $0.00 ( 0.00 %) Tax $336.07 Total $3,69…" at bounding box center [863, 740] width 1234 height 191
click at [1291, 23] on button "Close" at bounding box center [1318, 24] width 82 height 25
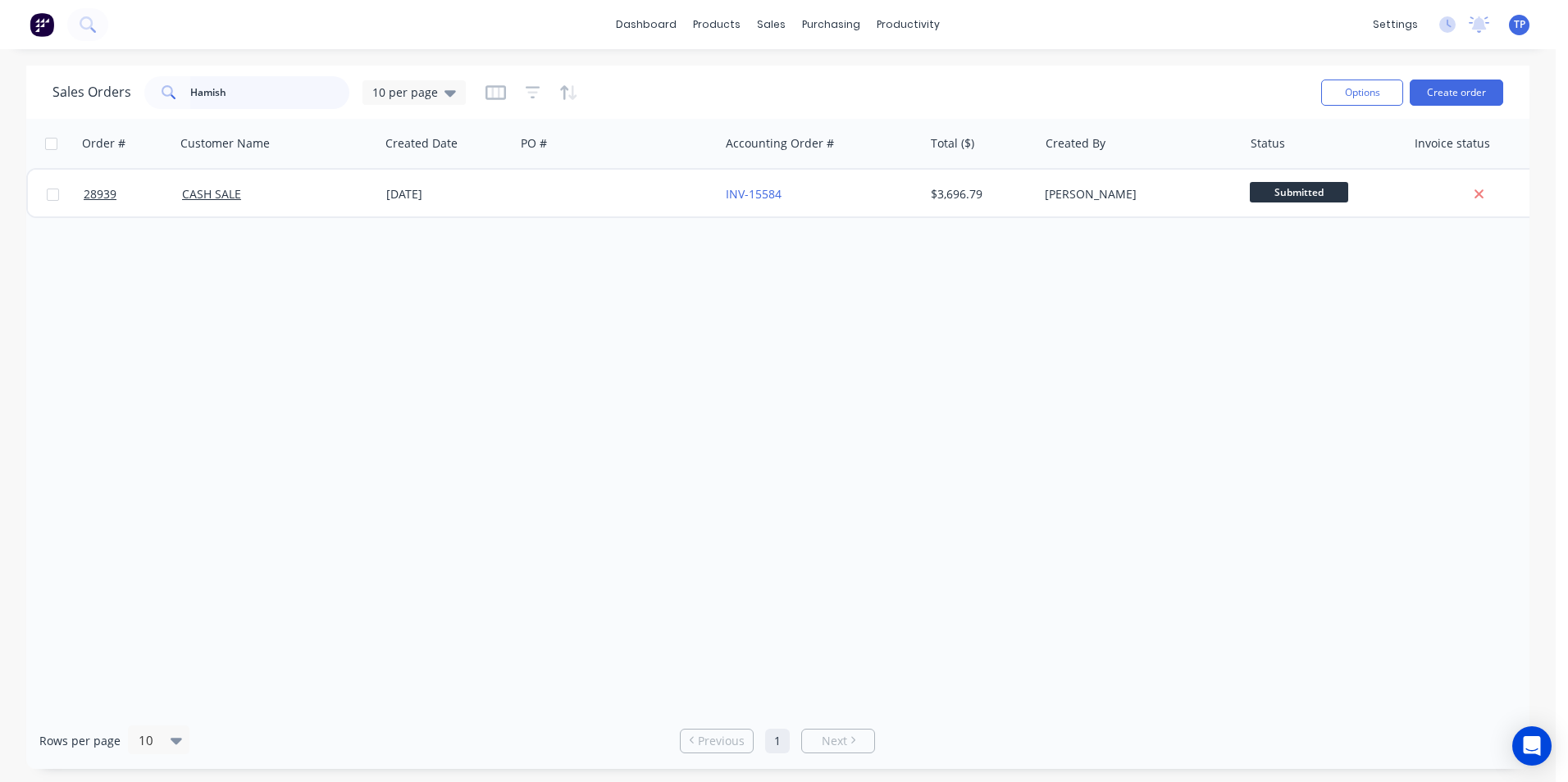
click at [253, 93] on input "Hamish" at bounding box center [270, 93] width 160 height 33
type input "H"
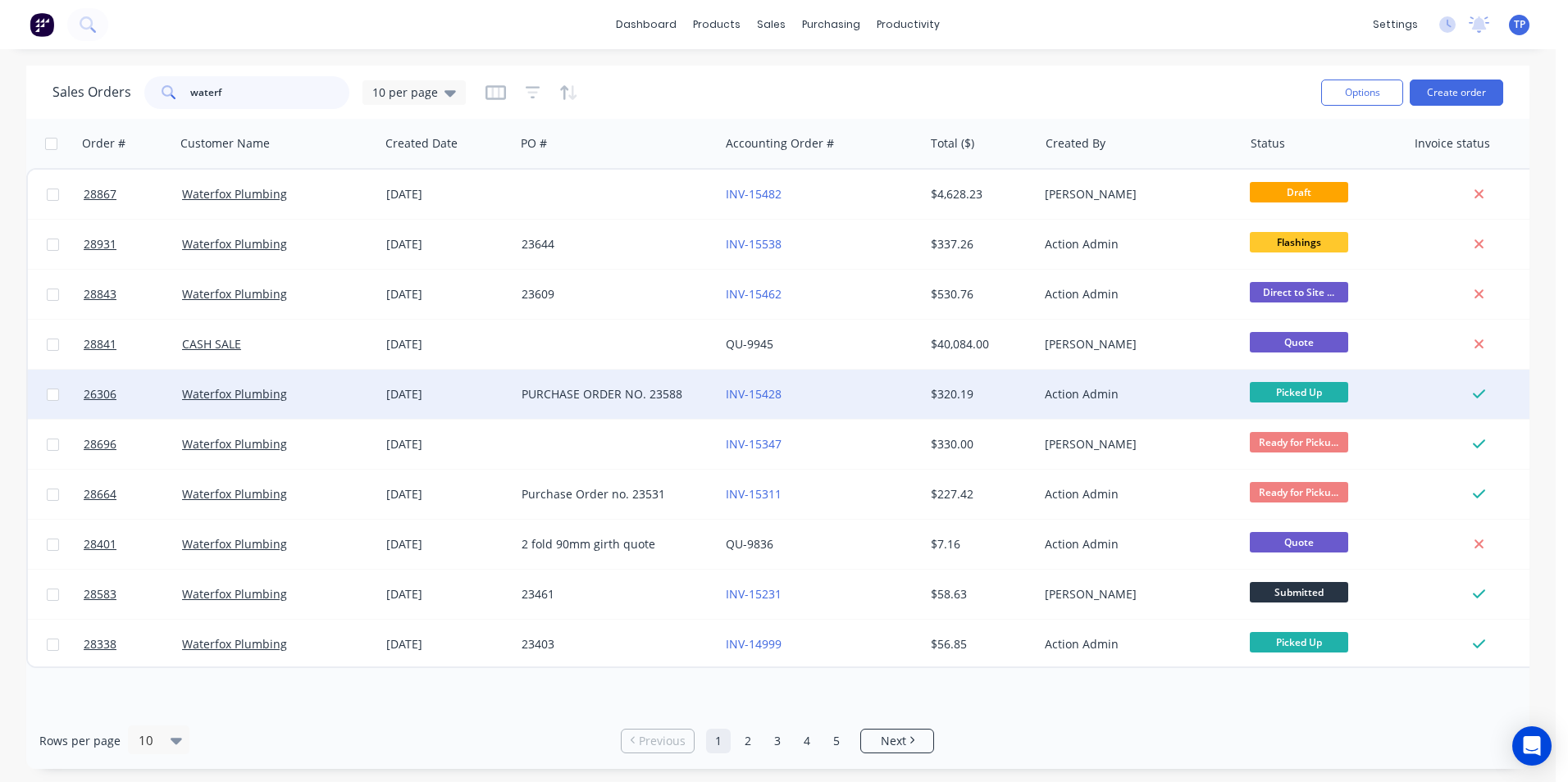
type input "waterf"
click at [341, 392] on div "Waterfox Plumbing" at bounding box center [273, 394] width 182 height 16
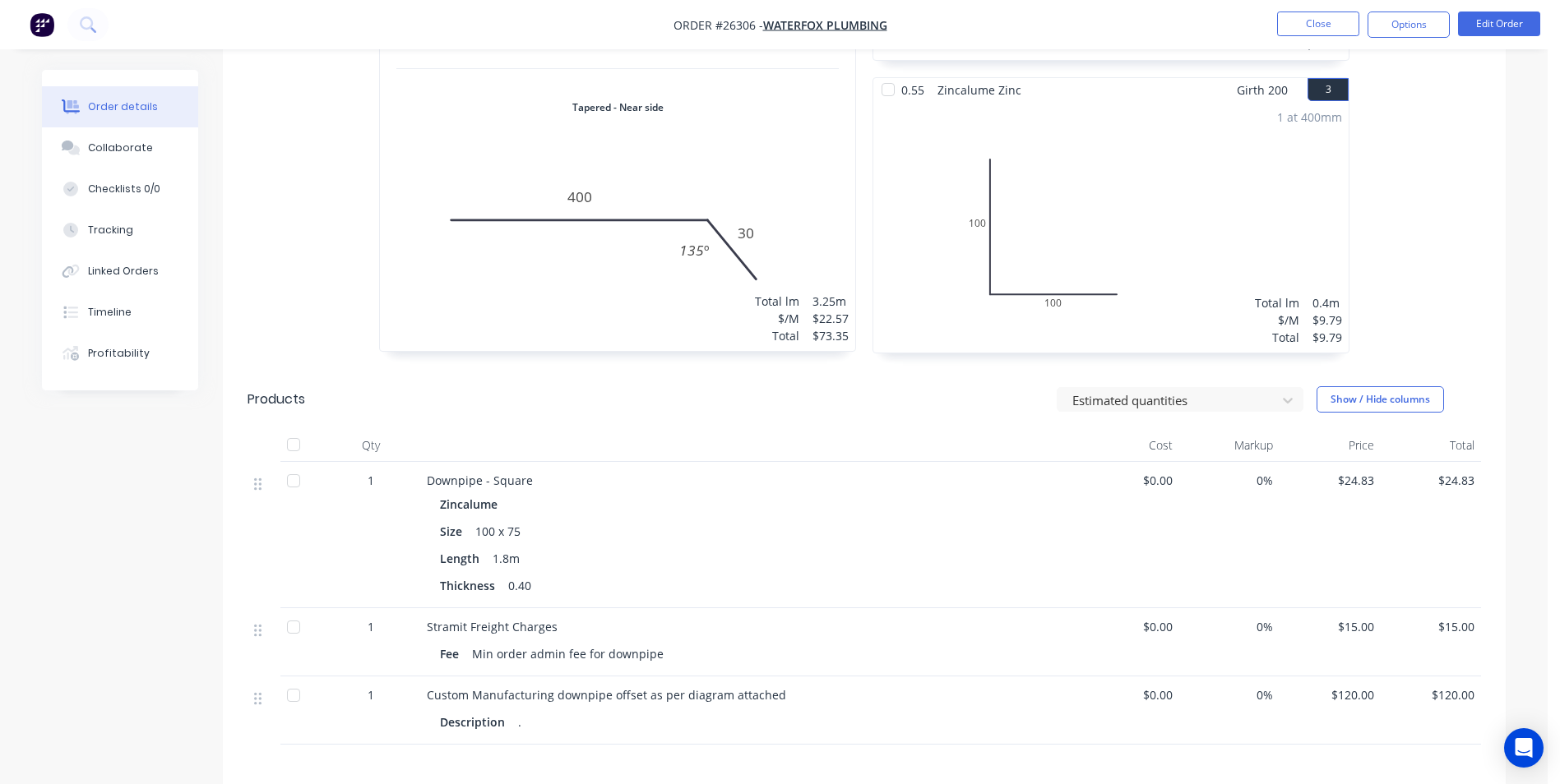
scroll to position [590, 0]
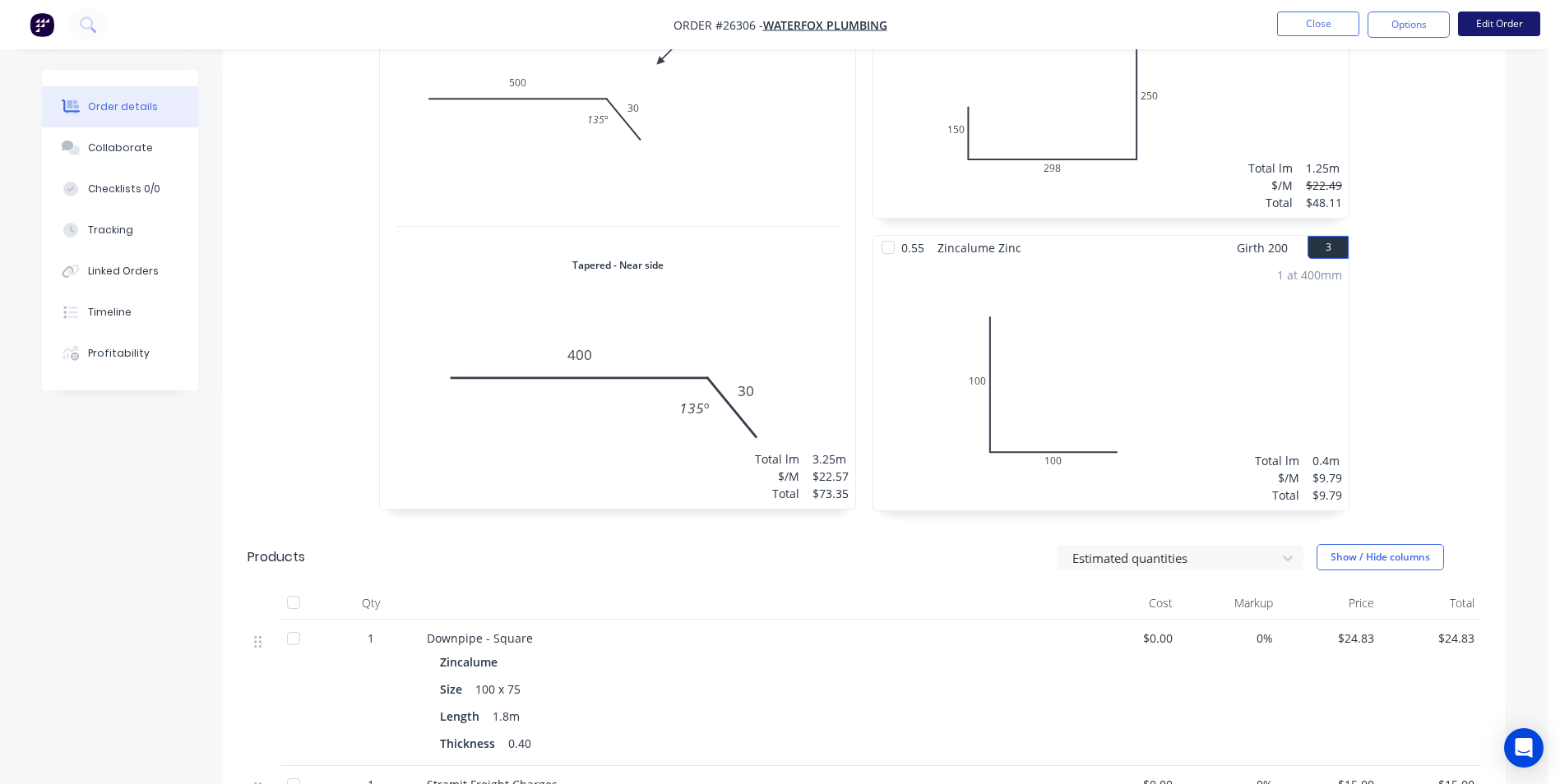
click at [1488, 24] on button "Edit Order" at bounding box center [1498, 24] width 82 height 25
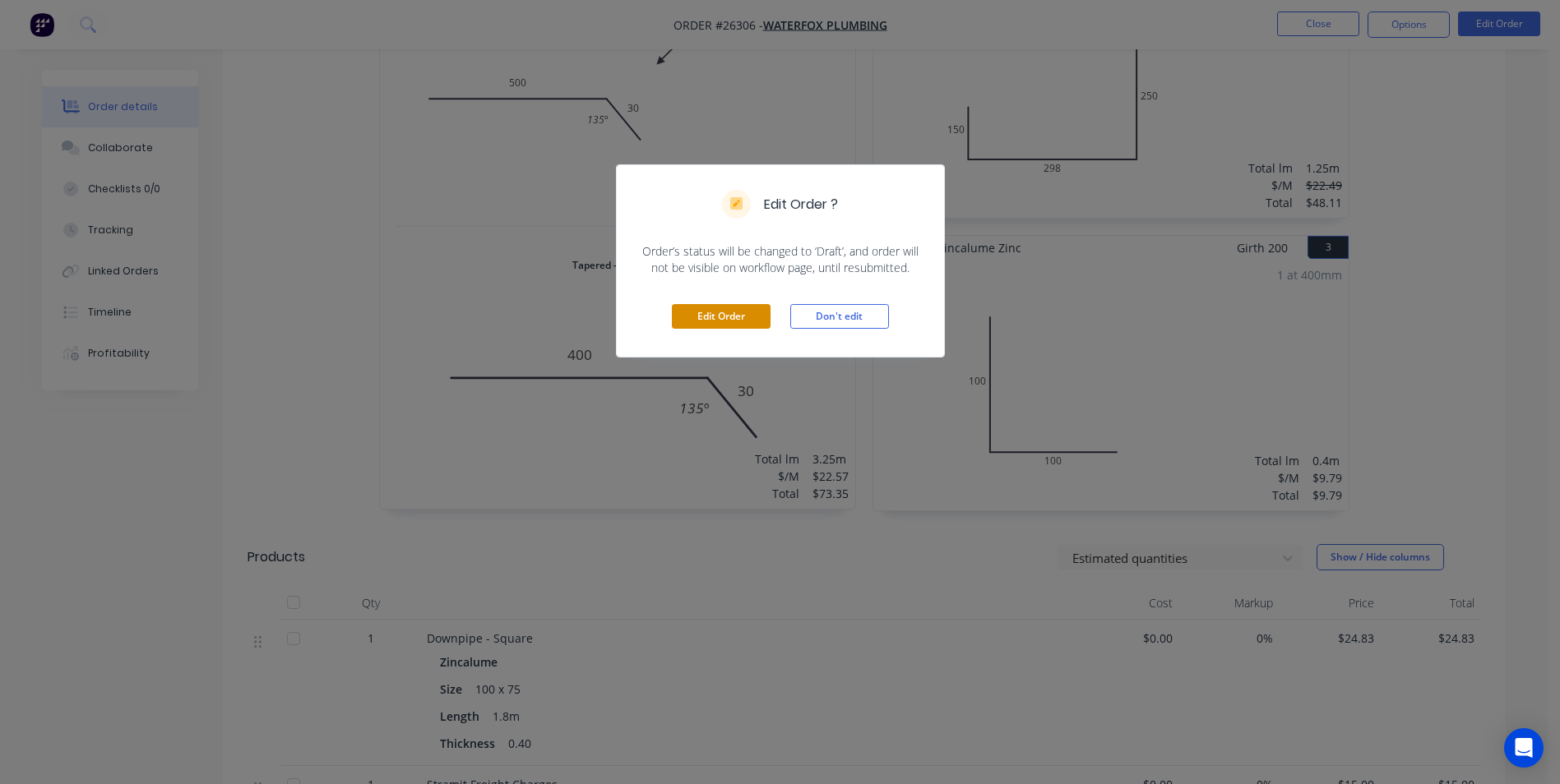
click at [748, 315] on button "Edit Order" at bounding box center [721, 317] width 99 height 25
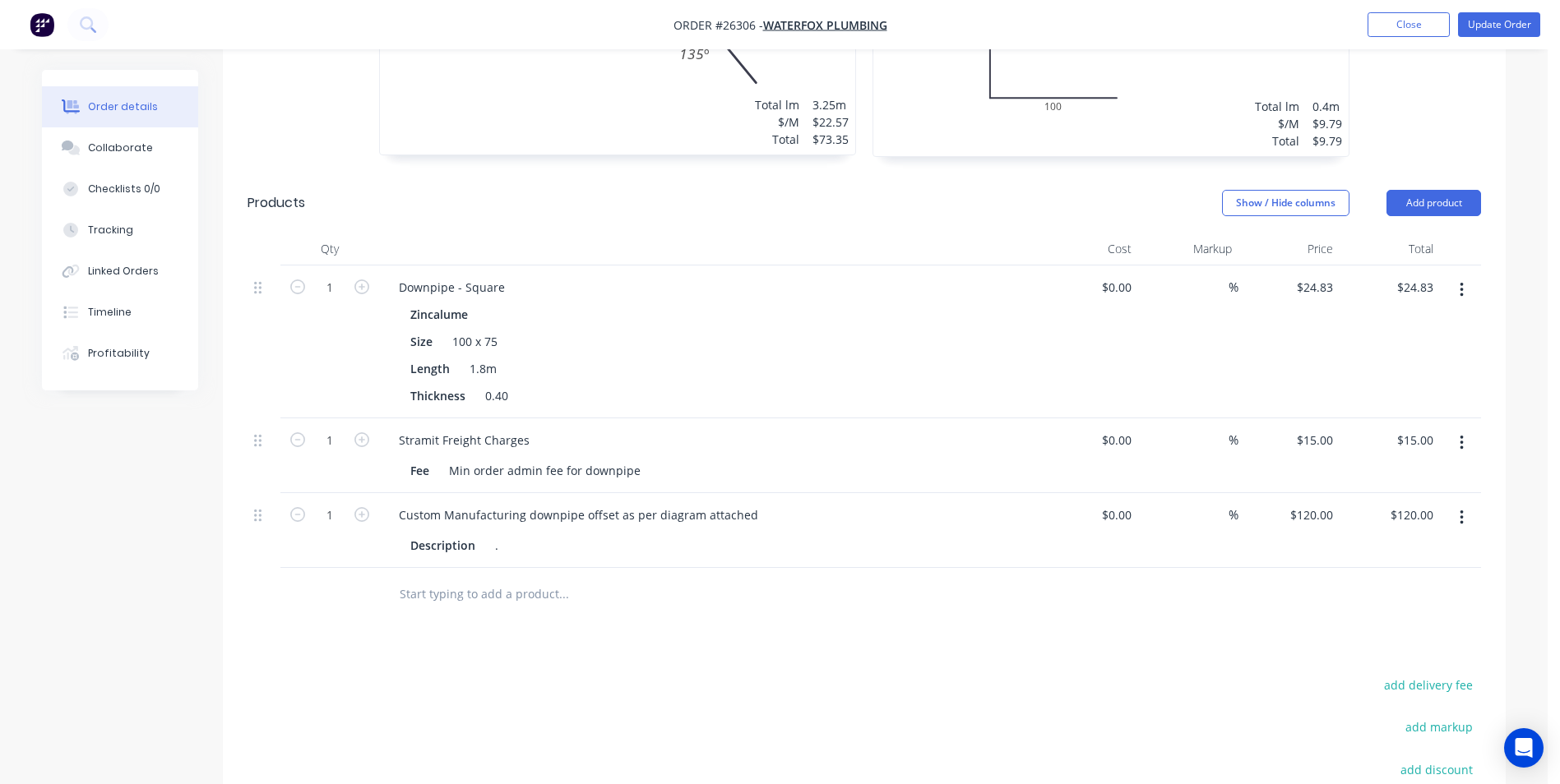
scroll to position [986, 0]
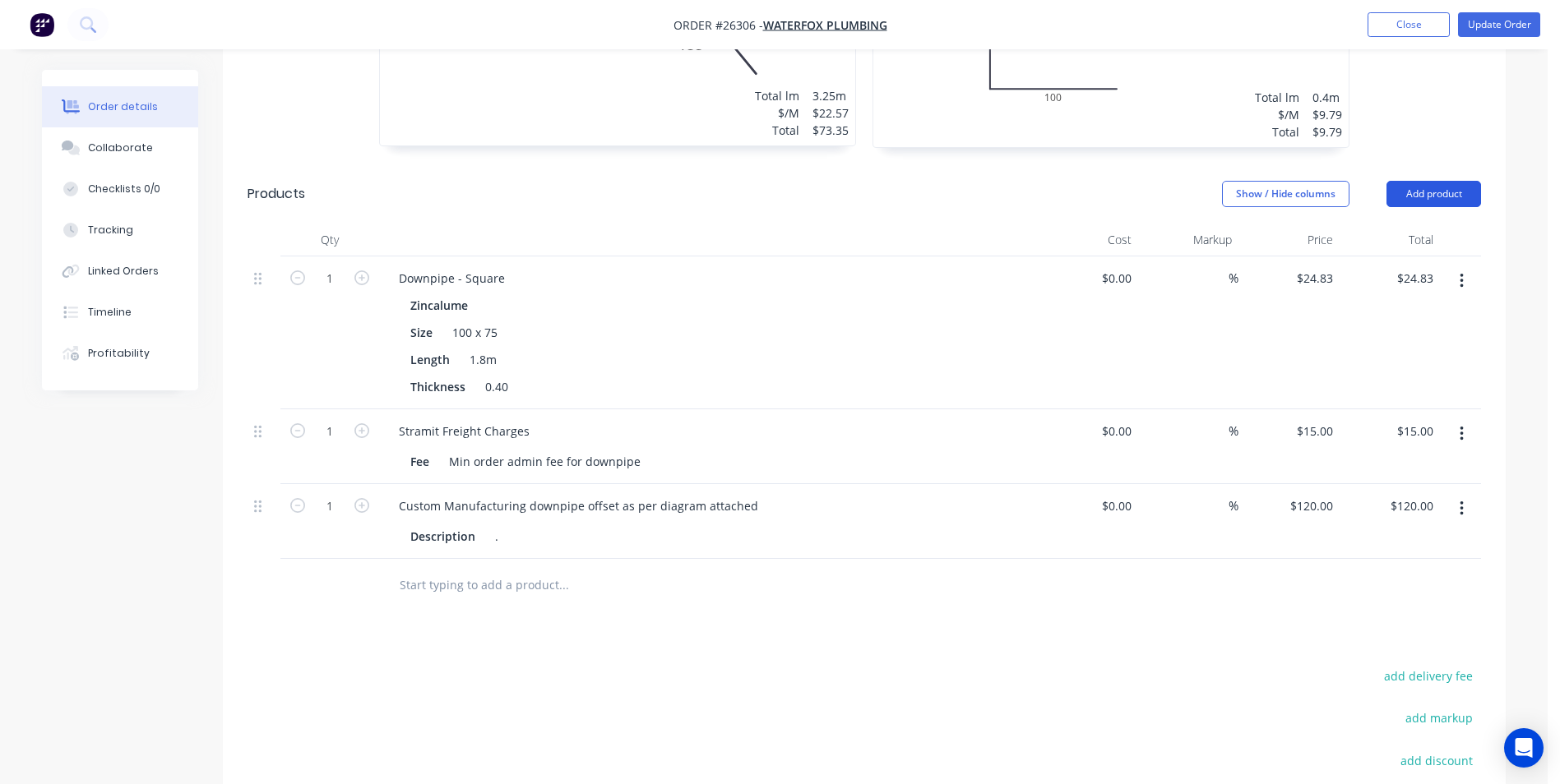
click at [1424, 181] on button "Add product" at bounding box center [1433, 194] width 95 height 26
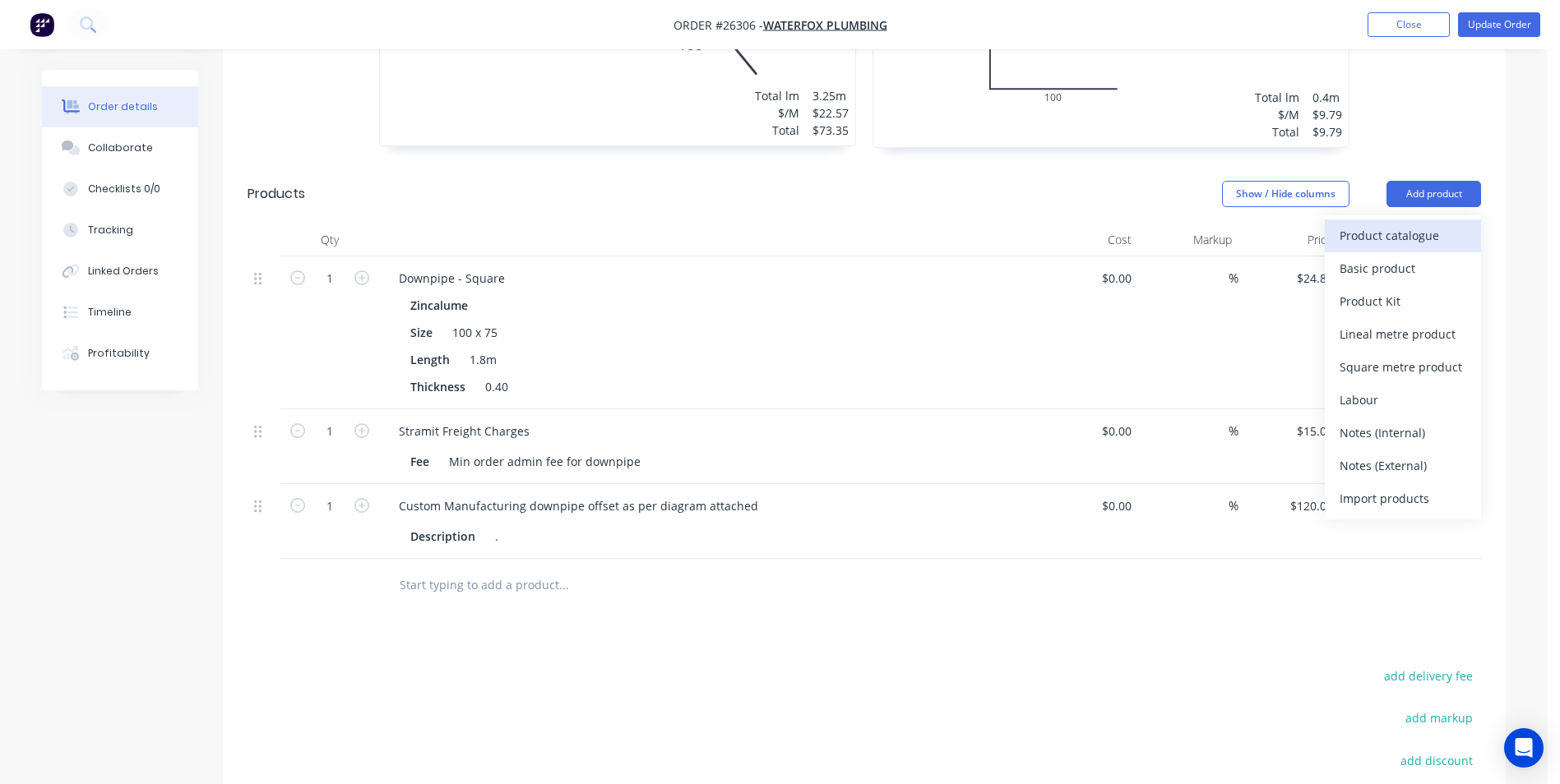
click at [1378, 224] on div "Product catalogue" at bounding box center [1403, 235] width 127 height 24
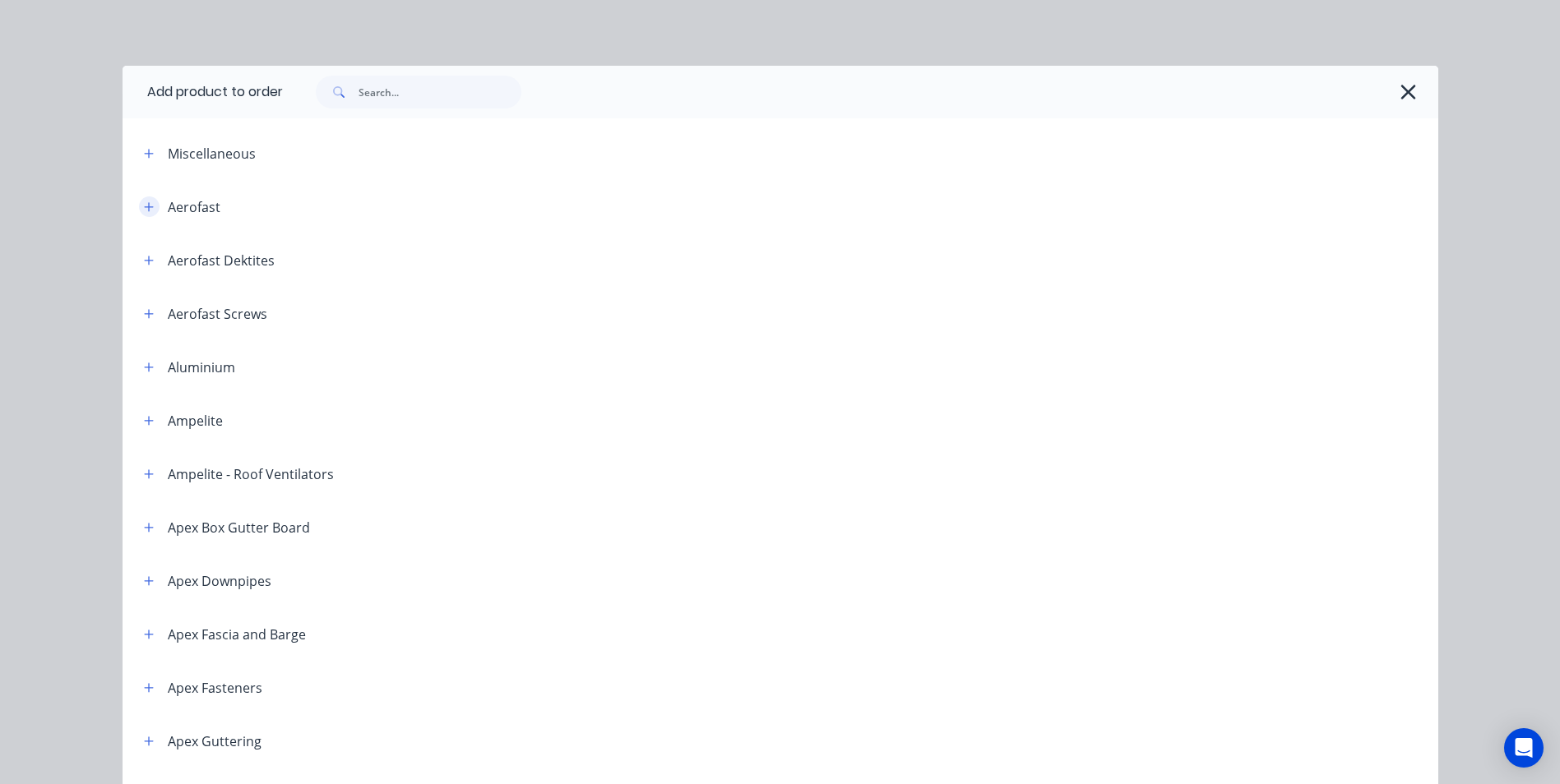
click at [145, 207] on icon "button" at bounding box center [148, 207] width 9 height 9
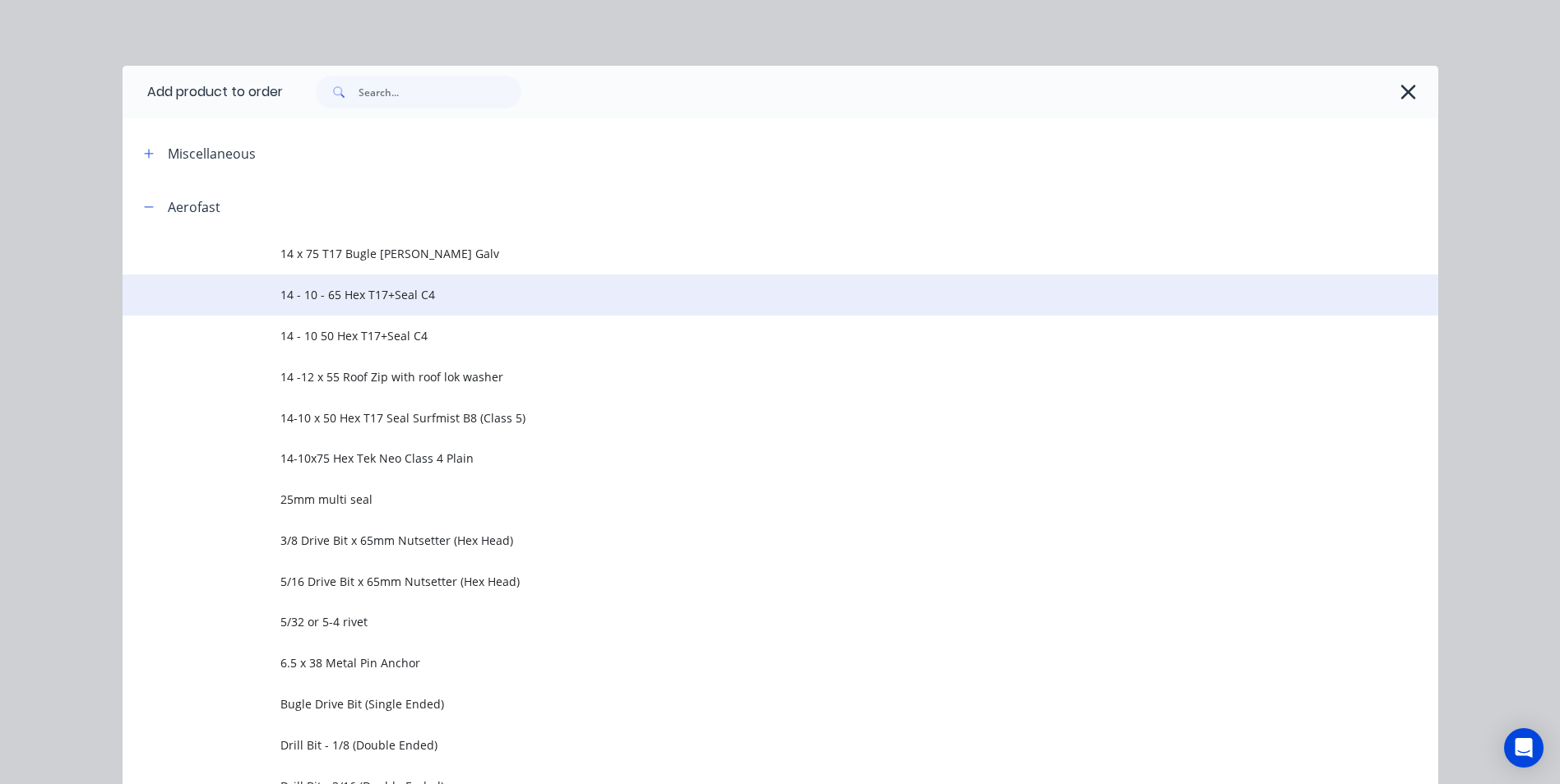
click at [366, 295] on span "14 - 10 - 65 Hex T17+Seal C4" at bounding box center [743, 294] width 926 height 17
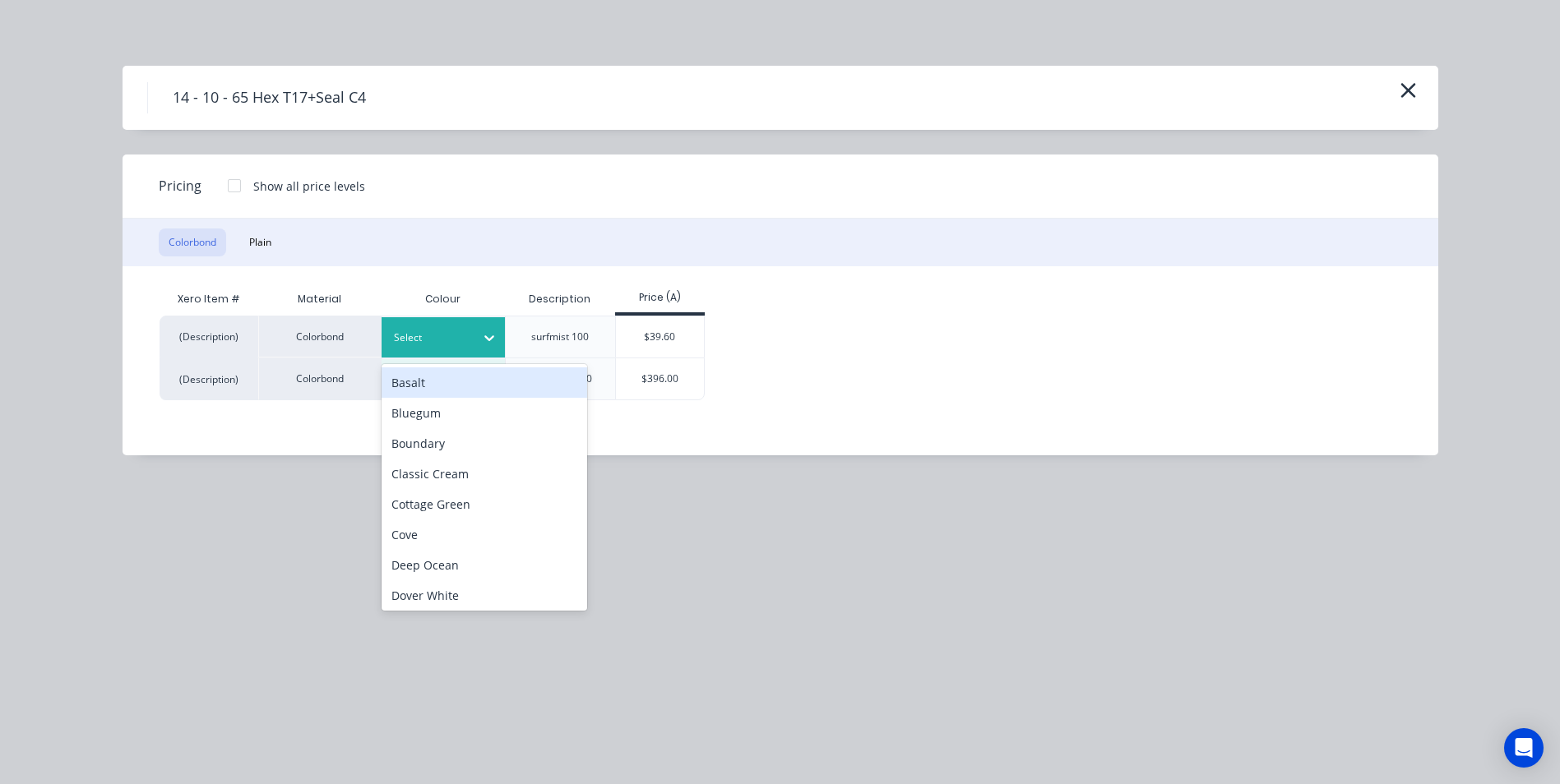
click at [491, 334] on icon at bounding box center [489, 338] width 16 height 16
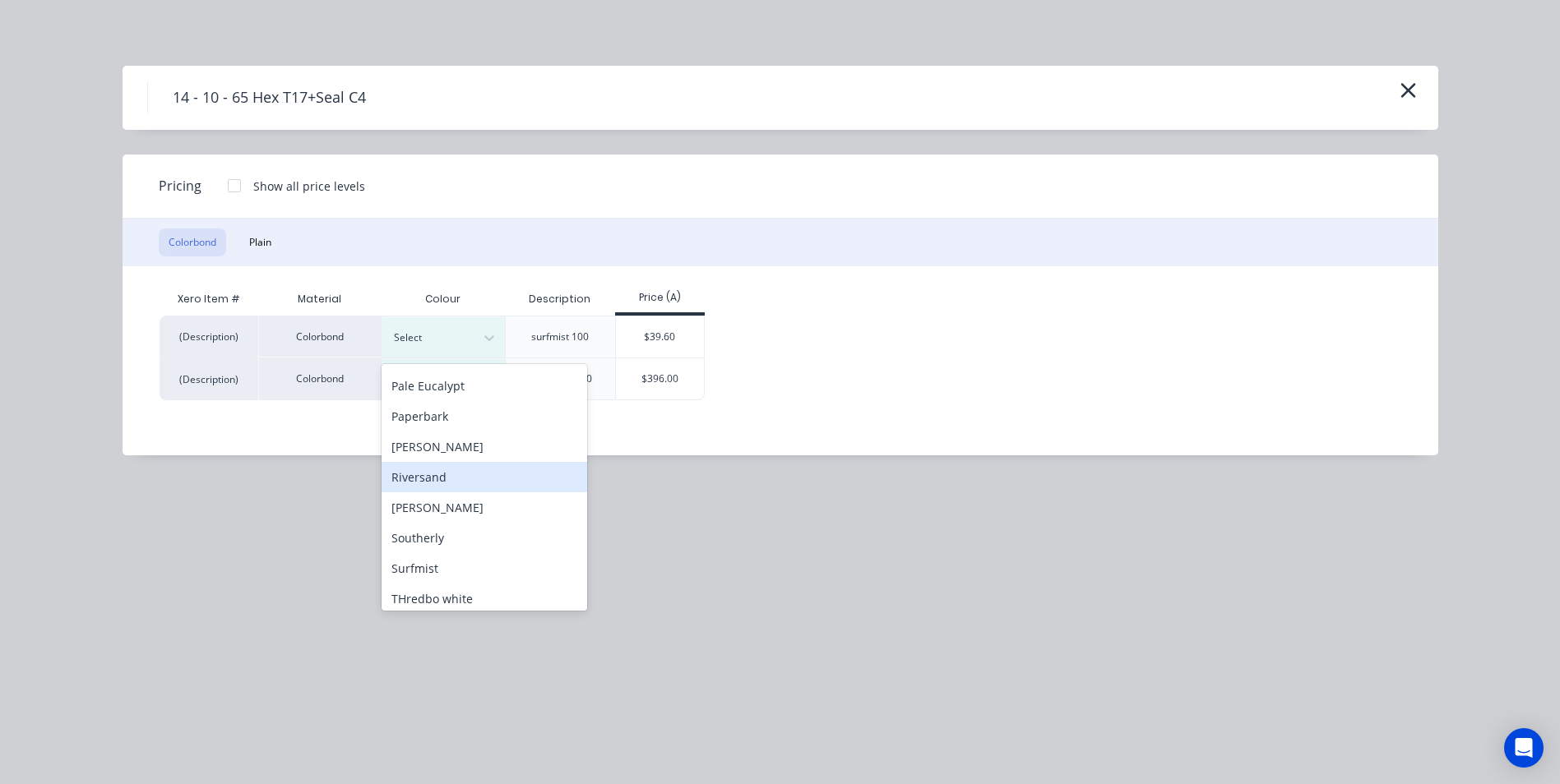
scroll to position [575, 0]
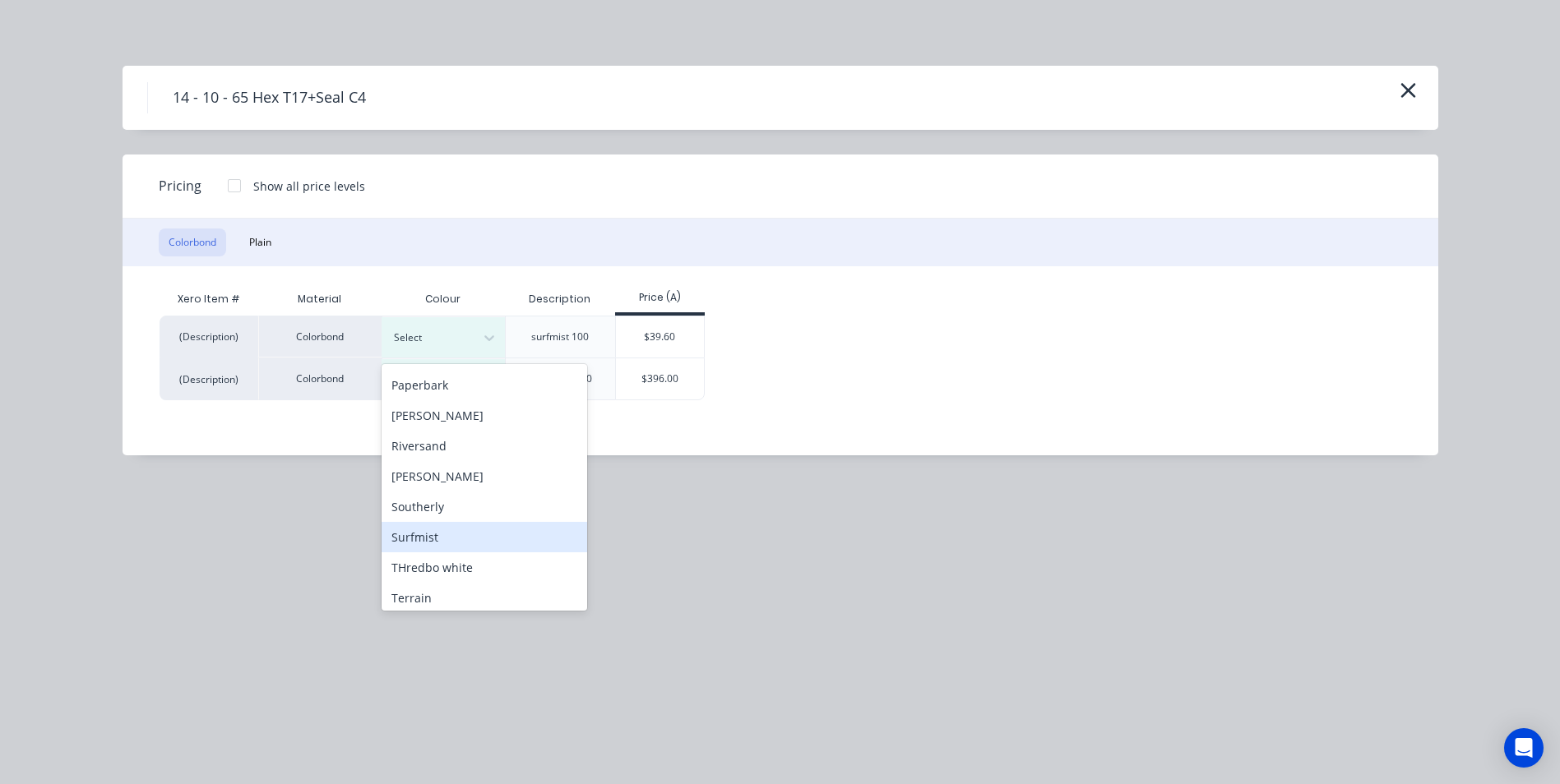
click at [412, 534] on div "Surfmist" at bounding box center [484, 537] width 205 height 30
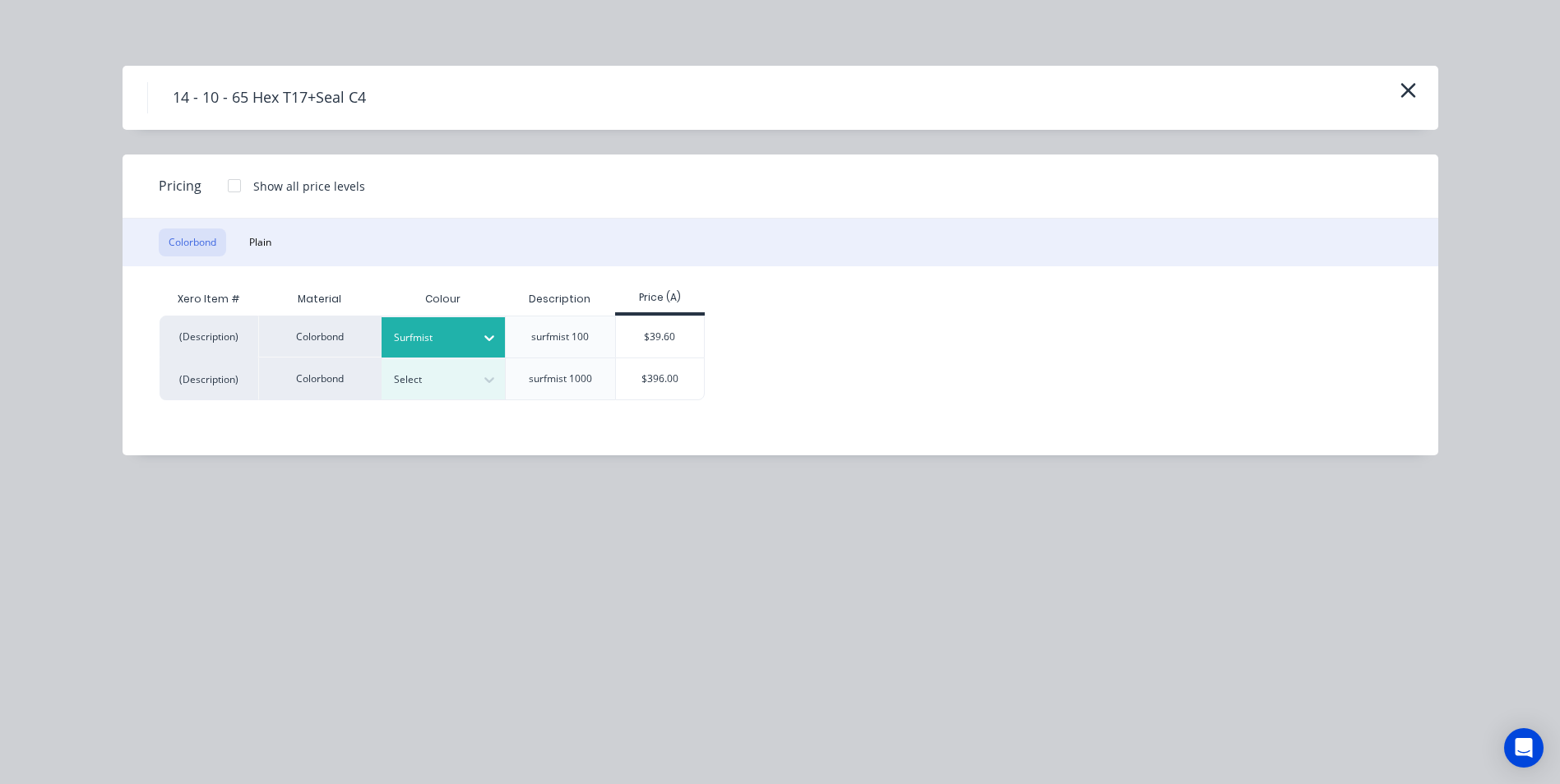
click at [810, 357] on div "(Description) Colorbond Surfmist surfmist 100 $39.60 (Description) Colorbond Se…" at bounding box center [768, 358] width 1217 height 85
click at [689, 331] on div "$39.60" at bounding box center [659, 337] width 88 height 41
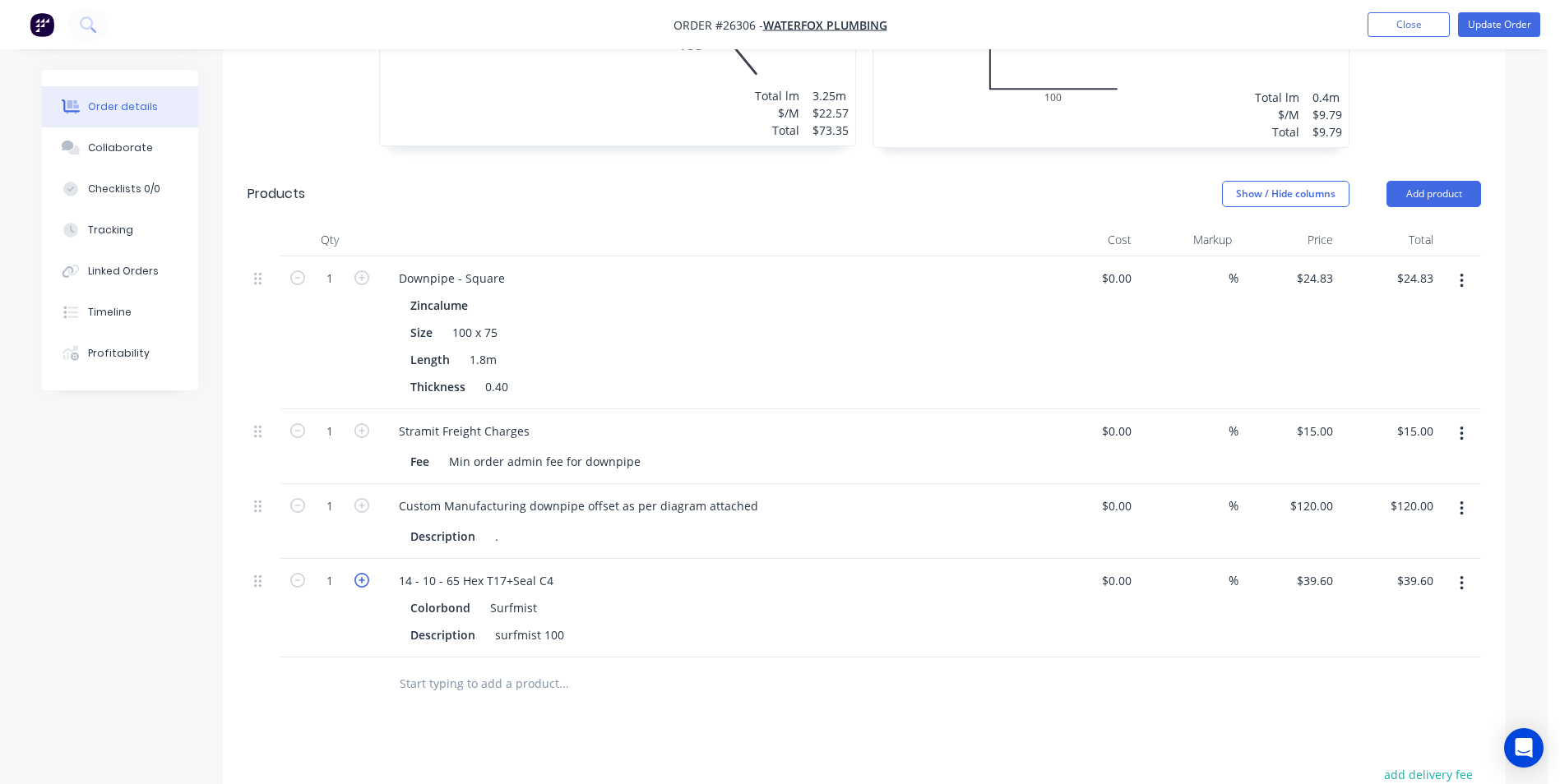
click at [360, 574] on icon "button" at bounding box center [361, 581] width 15 height 15
type input "2"
type input "$79.20"
click at [360, 574] on icon "button" at bounding box center [361, 581] width 15 height 15
type input "3"
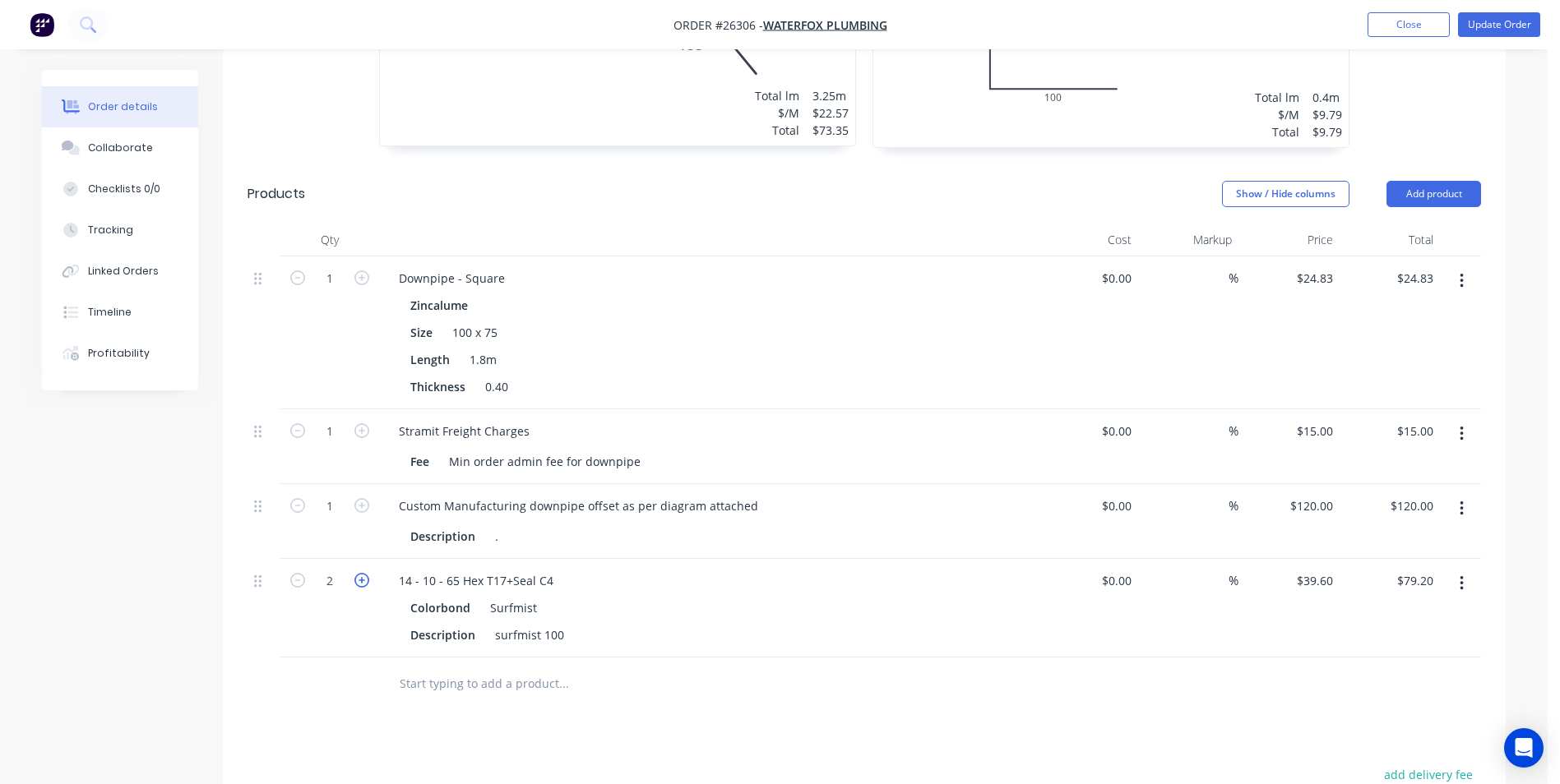
type input "$118.80"
click at [360, 574] on icon "button" at bounding box center [361, 581] width 15 height 15
type input "4"
type input "$158.40"
click at [360, 574] on icon "button" at bounding box center [361, 581] width 15 height 15
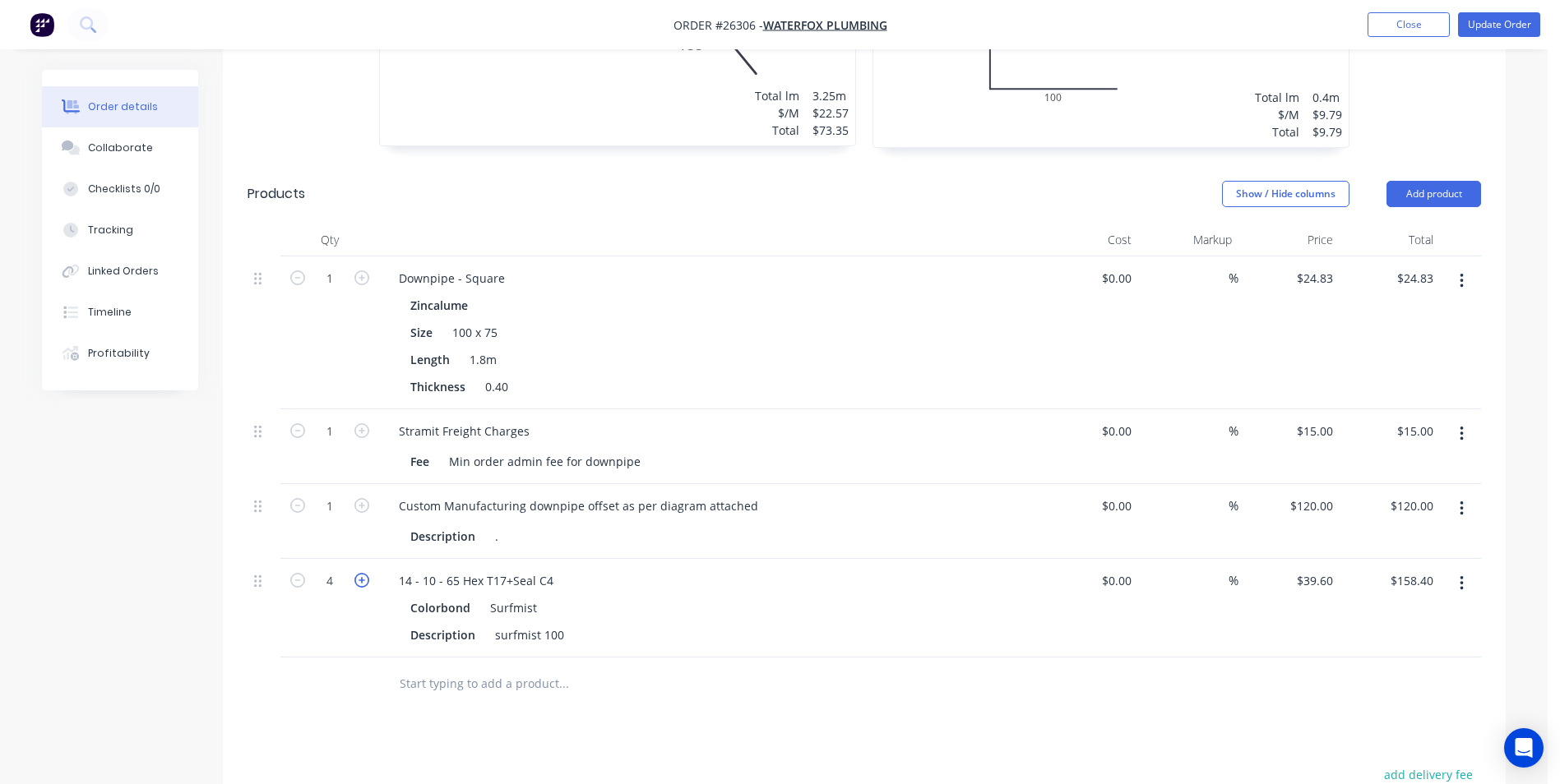
type input "5"
type input "$198.00"
click at [1510, 25] on button "Update Order" at bounding box center [1498, 25] width 82 height 25
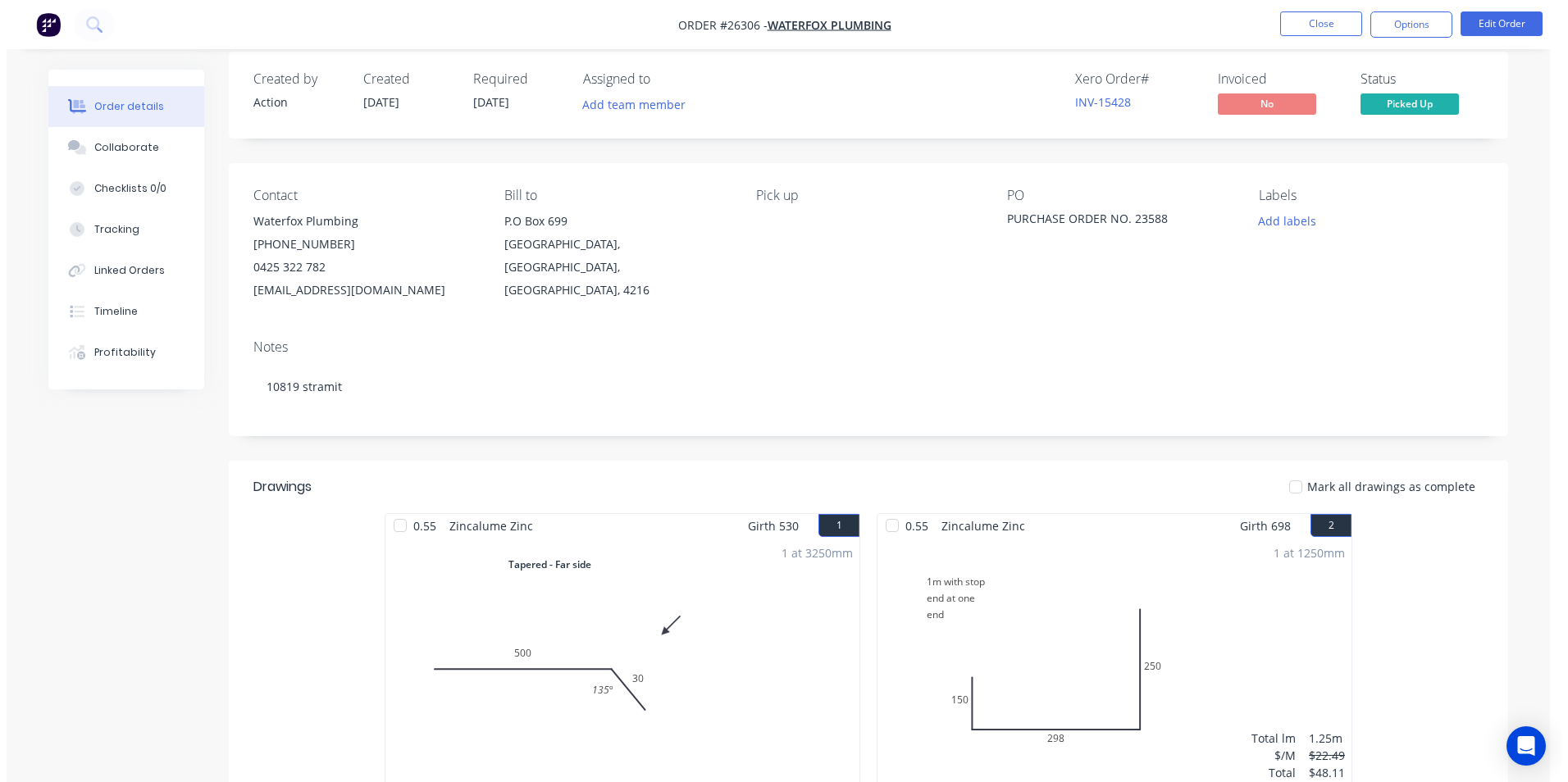
scroll to position [0, 0]
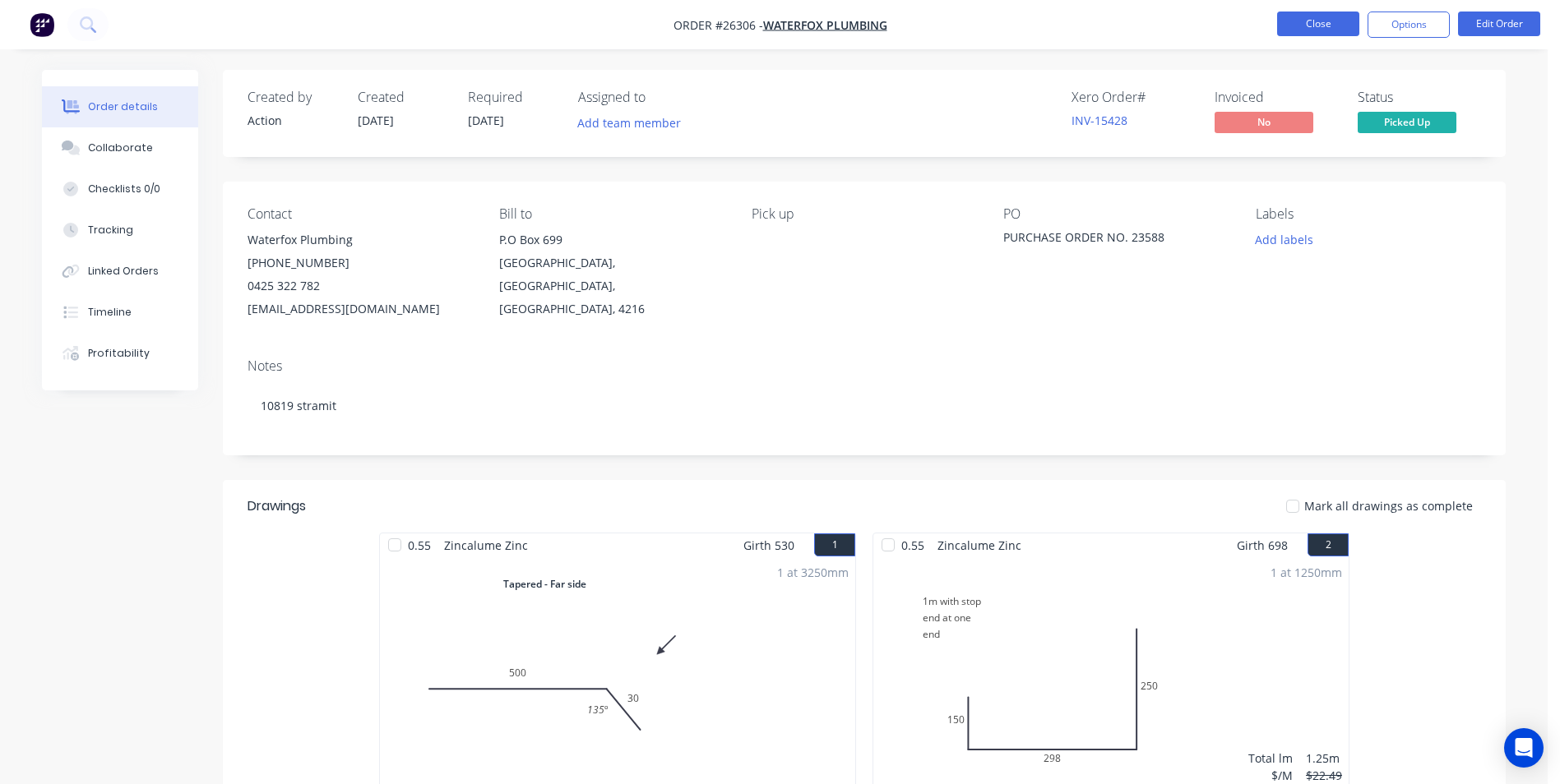
click at [1300, 21] on button "Close" at bounding box center [1318, 24] width 82 height 25
